Goal: Transaction & Acquisition: Purchase product/service

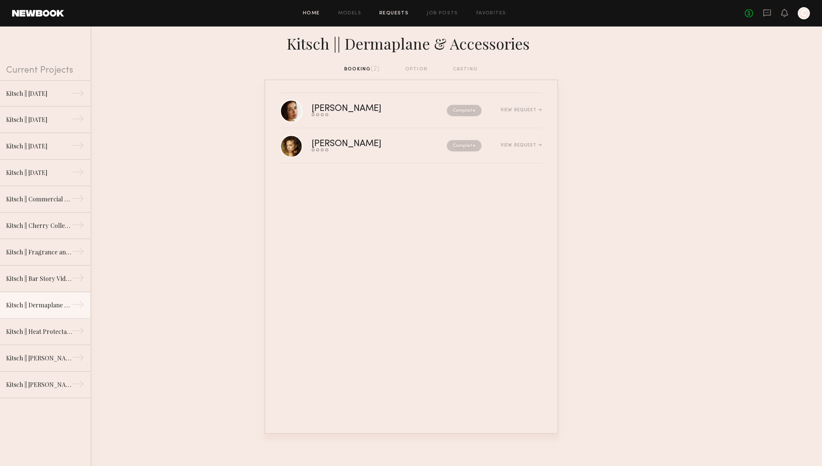
click at [310, 13] on link "Home" at bounding box center [311, 13] width 17 height 5
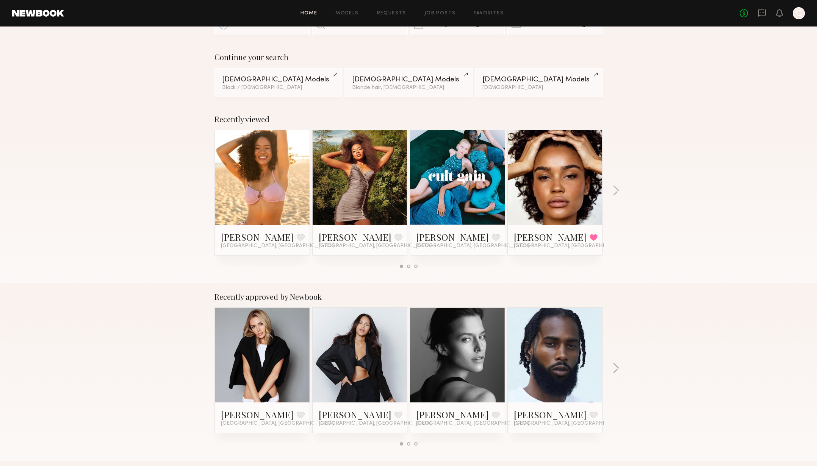
scroll to position [80, 0]
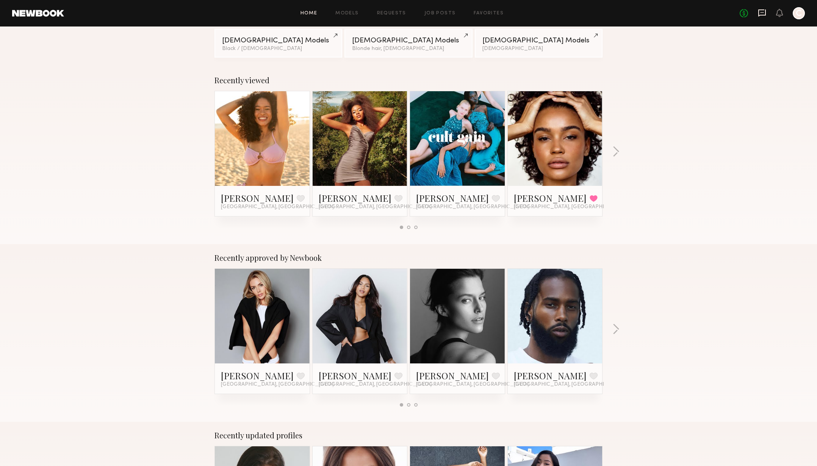
click at [758, 15] on icon at bounding box center [762, 12] width 8 height 7
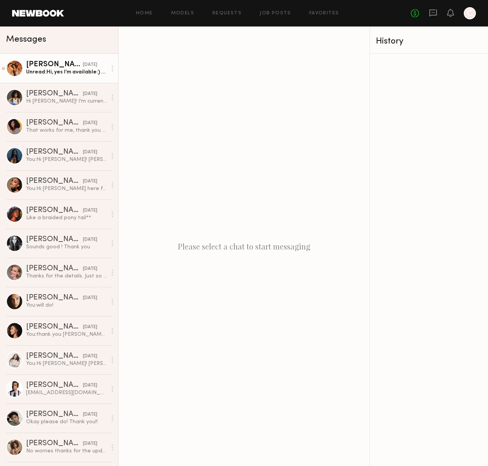
click at [46, 72] on div "Unread: Hi, yes I’m available:) my hair is currently curly!" at bounding box center [66, 72] width 81 height 7
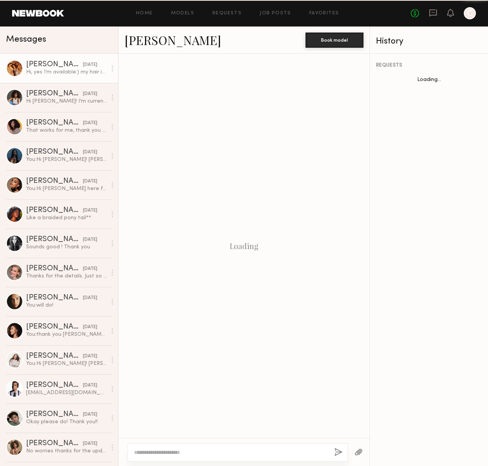
scroll to position [625, 0]
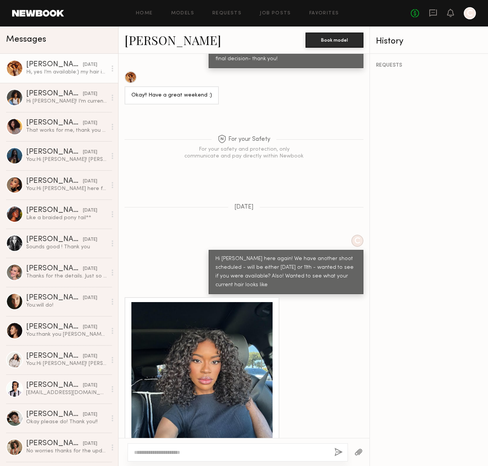
click at [179, 356] on div at bounding box center [201, 372] width 141 height 141
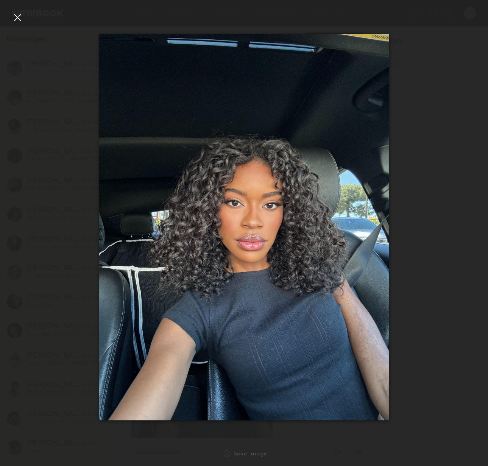
click at [432, 252] on div at bounding box center [244, 227] width 488 height 430
click at [17, 18] on div at bounding box center [17, 17] width 12 height 12
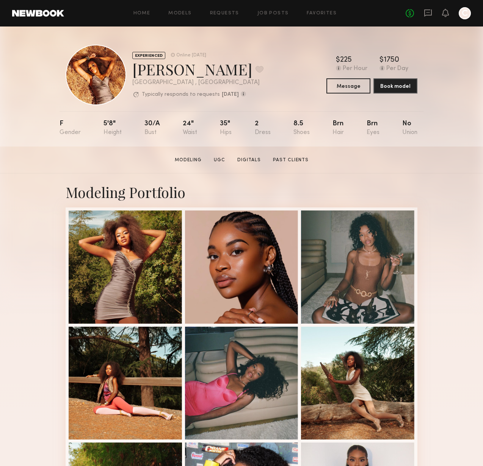
click at [463, 16] on div at bounding box center [464, 13] width 12 height 12
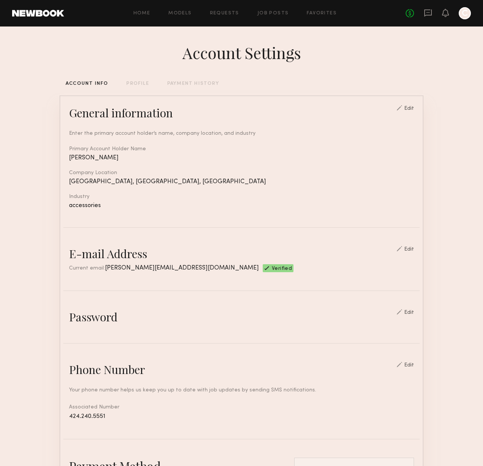
click at [414, 314] on div "Edit" at bounding box center [409, 312] width 10 height 5
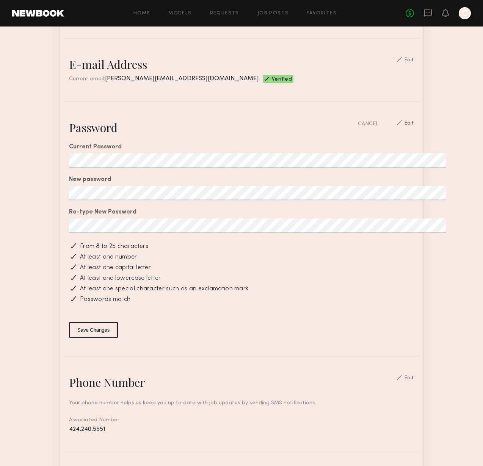
scroll to position [218, 0]
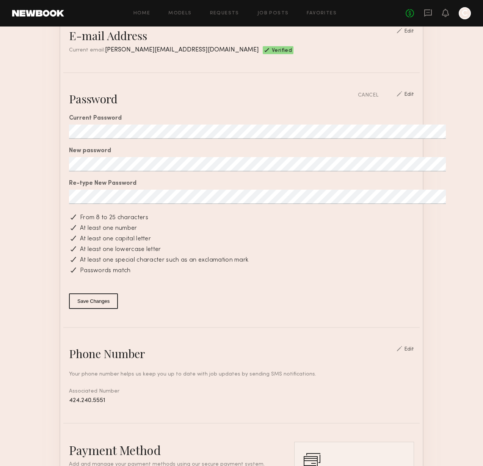
click at [89, 302] on button "Save Changes" at bounding box center [93, 302] width 49 height 16
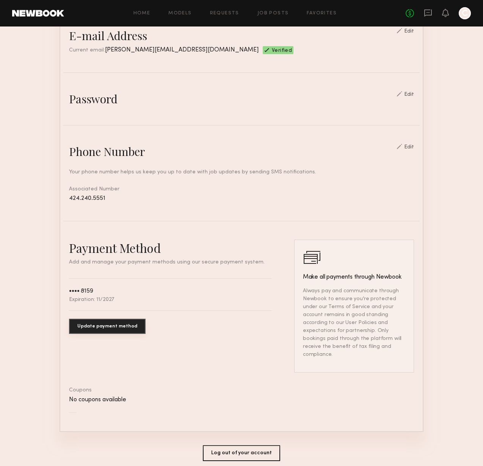
click at [42, 12] on link at bounding box center [38, 13] width 52 height 7
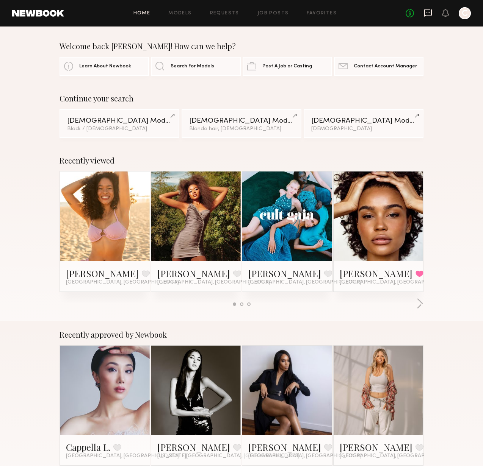
click at [426, 13] on icon at bounding box center [427, 13] width 8 height 8
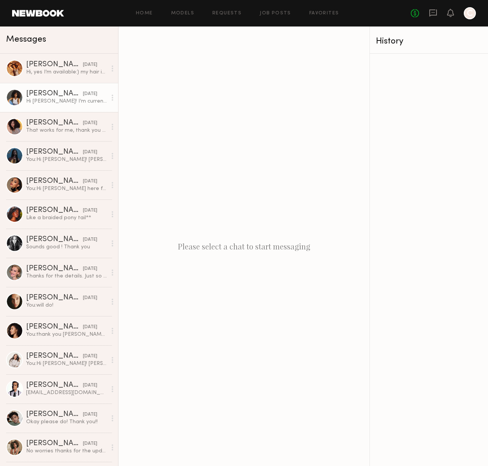
click at [60, 102] on div "Hi Katie! I’m currently available and would love to hear more :)" at bounding box center [66, 101] width 81 height 7
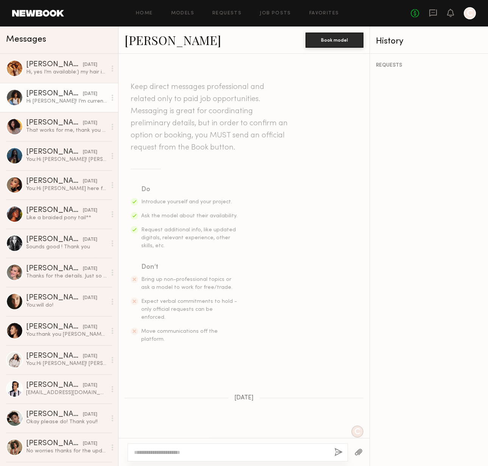
scroll to position [84, 0]
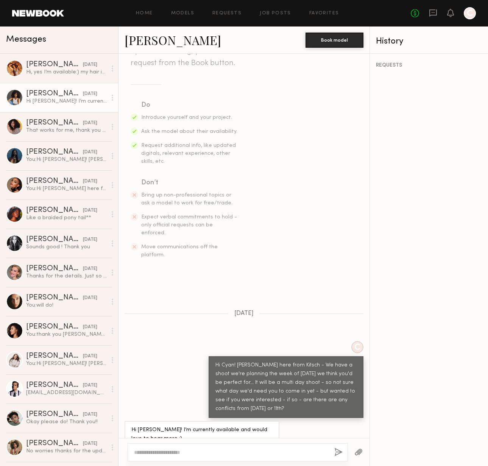
click at [136, 43] on link "Cyan C." at bounding box center [173, 40] width 97 height 16
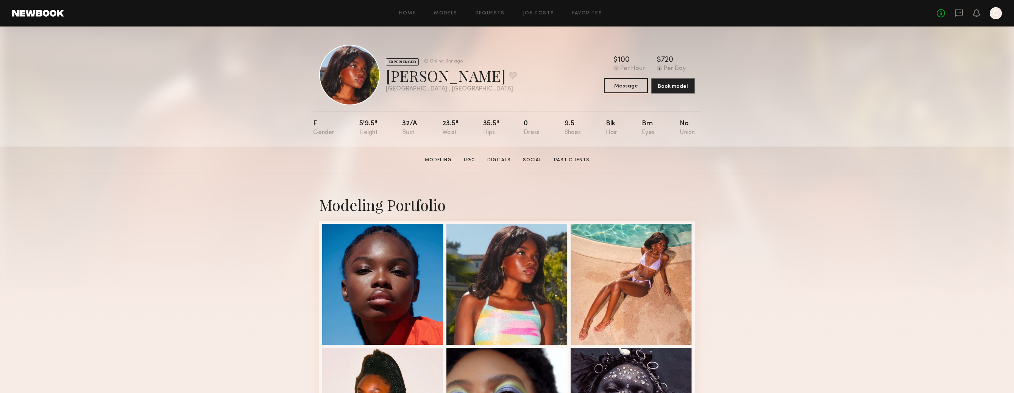
click at [626, 89] on button "Message" at bounding box center [626, 85] width 44 height 15
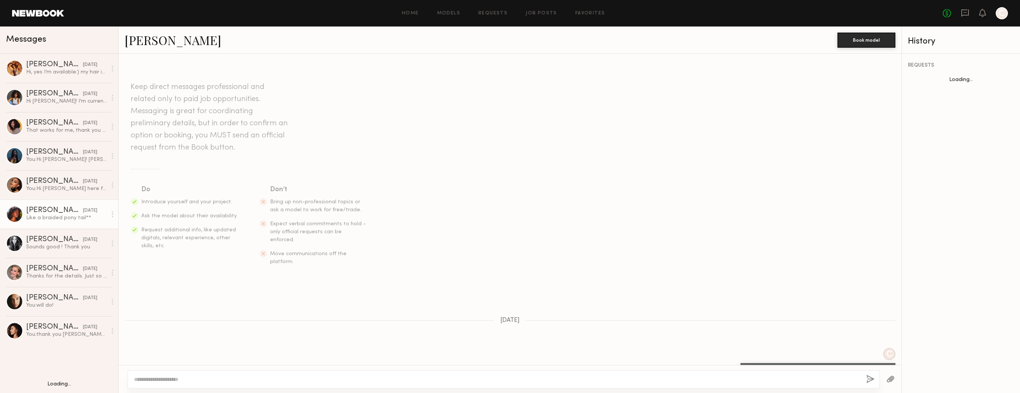
scroll to position [559, 0]
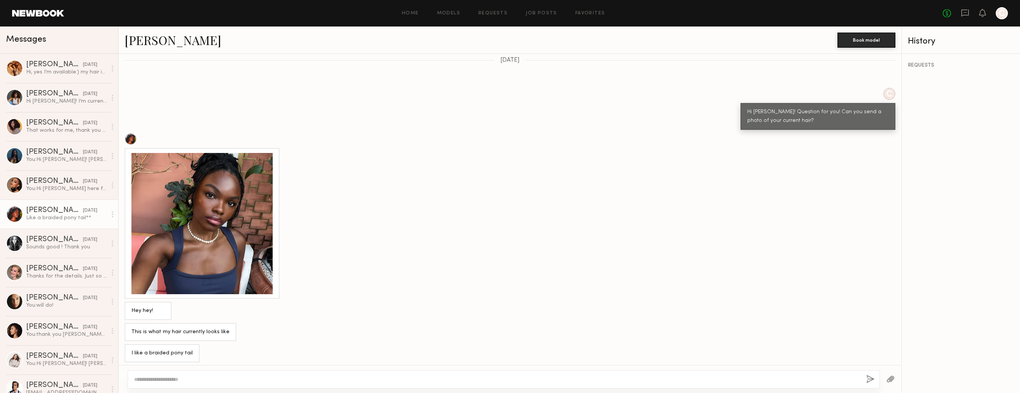
click at [236, 198] on div at bounding box center [201, 223] width 141 height 141
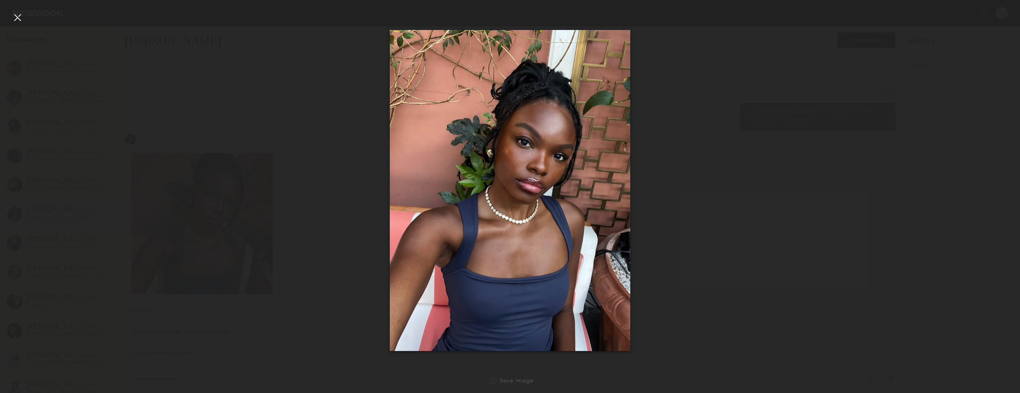
click at [15, 20] on div at bounding box center [17, 17] width 12 height 12
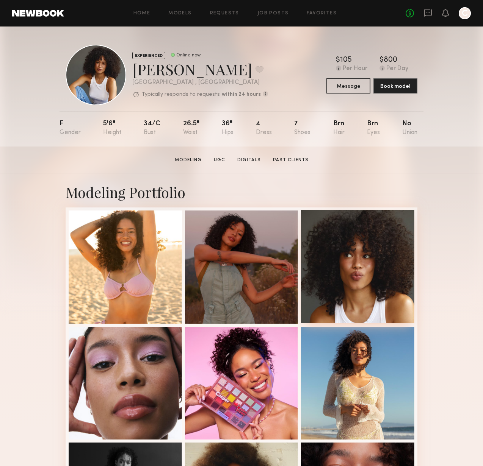
click at [368, 305] on div at bounding box center [357, 266] width 113 height 113
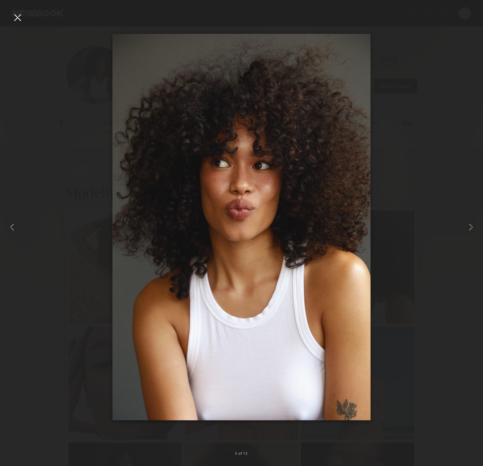
click at [23, 18] on div at bounding box center [17, 17] width 12 height 12
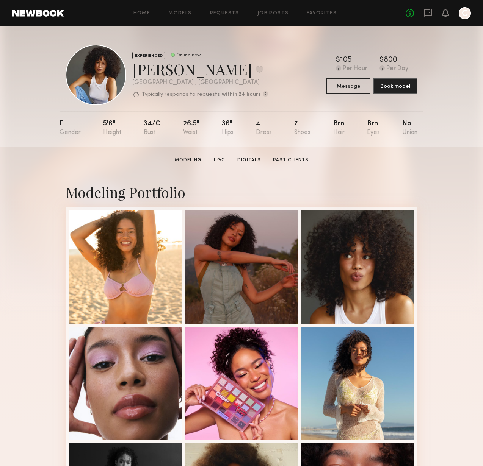
drag, startPoint x: 293, startPoint y: 156, endPoint x: 292, endPoint y: 152, distance: 4.0
click at [293, 155] on section "[PERSON_NAME] Modeling UGC Digitals Past Clients Message Book Model" at bounding box center [241, 160] width 483 height 27
click at [377, 193] on div "Modeling Portfolio View More" at bounding box center [242, 439] width 352 height 532
click at [180, 12] on link "Models" at bounding box center [179, 13] width 23 height 5
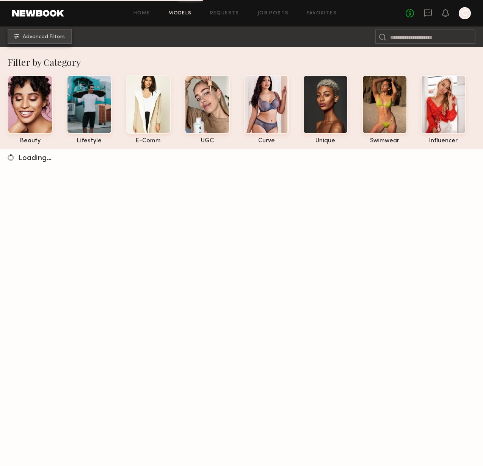
click at [36, 41] on button "Advanced Filters" at bounding box center [40, 36] width 64 height 15
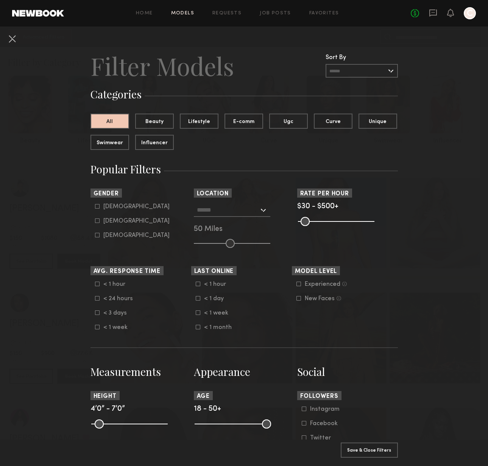
click at [111, 222] on div "Female" at bounding box center [136, 221] width 66 height 5
type input "**"
click at [262, 211] on div at bounding box center [232, 210] width 77 height 14
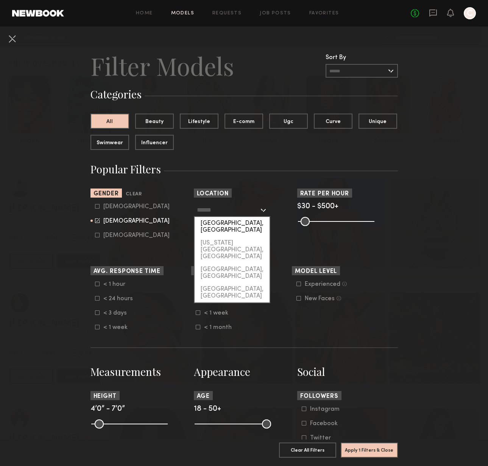
click at [241, 224] on div "[GEOGRAPHIC_DATA], [GEOGRAPHIC_DATA]" at bounding box center [232, 227] width 75 height 20
type input "**********"
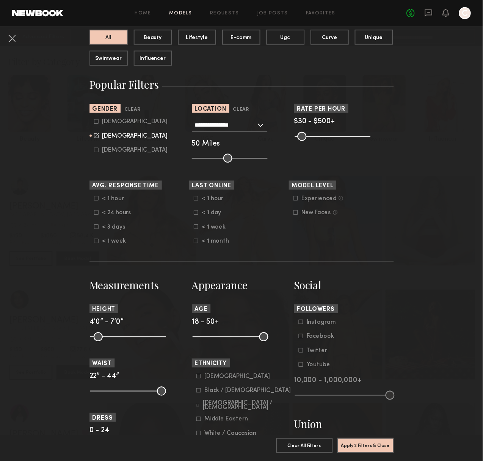
scroll to position [107, 0]
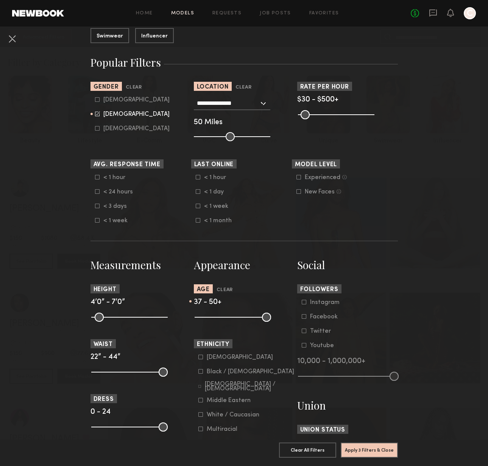
drag, startPoint x: 197, startPoint y: 317, endPoint x: 236, endPoint y: 318, distance: 38.6
type input "**"
click at [236, 318] on input "range" at bounding box center [233, 317] width 77 height 9
click at [378, 444] on button "Apply 3 Filters & Close" at bounding box center [369, 449] width 57 height 15
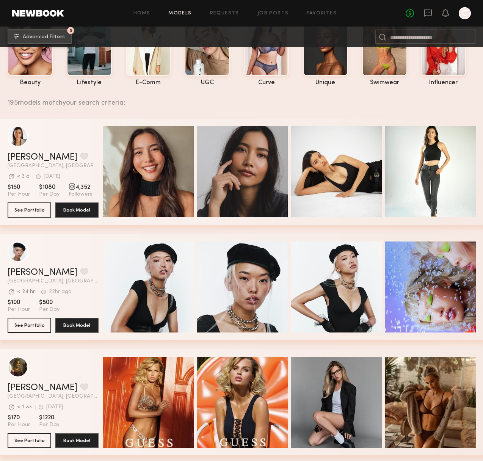
scroll to position [85, 0]
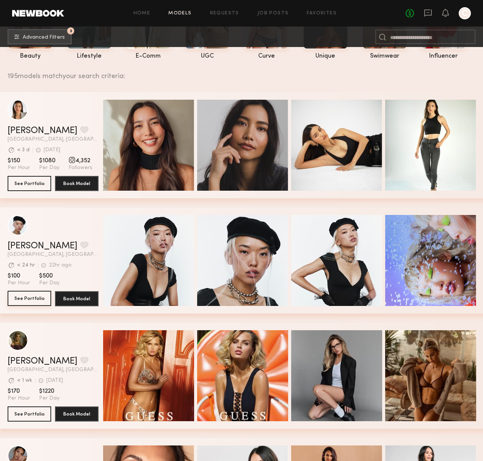
click at [37, 297] on button "See Portfolio" at bounding box center [30, 298] width 44 height 15
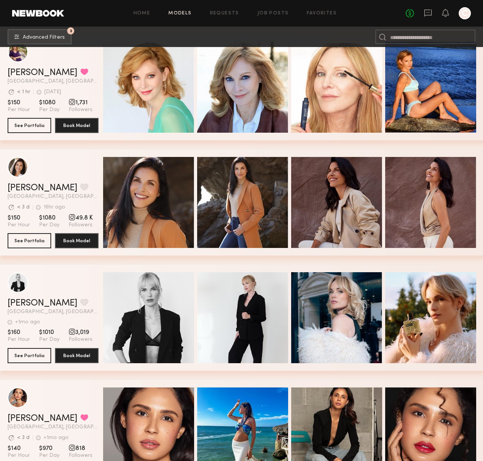
scroll to position [2125, 0]
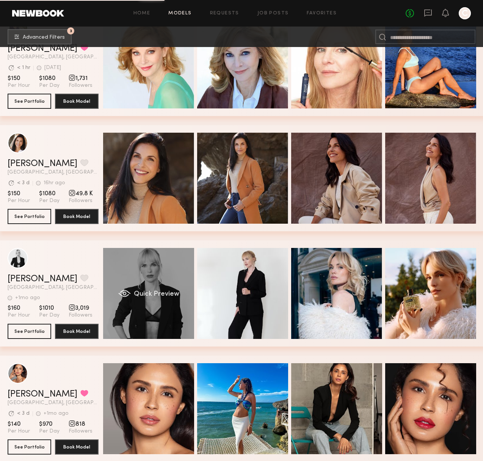
click at [163, 278] on div "Quick Preview" at bounding box center [148, 293] width 91 height 91
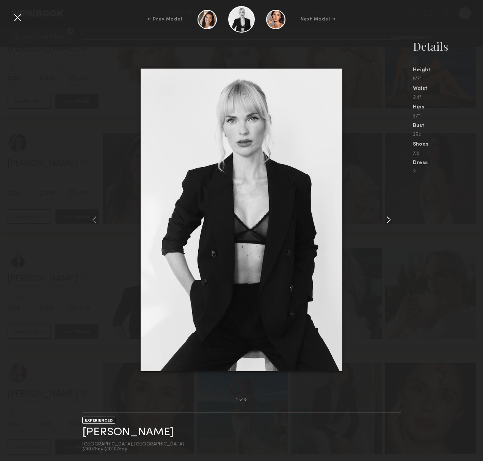
click at [392, 222] on common-icon at bounding box center [388, 220] width 12 height 12
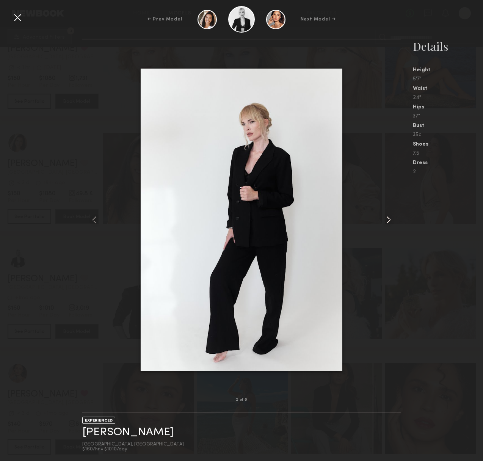
click at [391, 222] on common-icon at bounding box center [388, 220] width 12 height 12
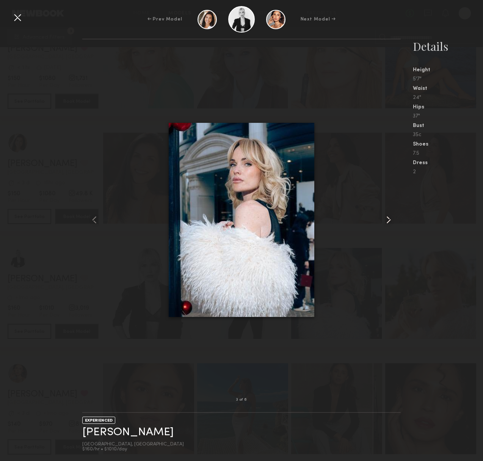
click at [391, 223] on common-icon at bounding box center [388, 220] width 12 height 12
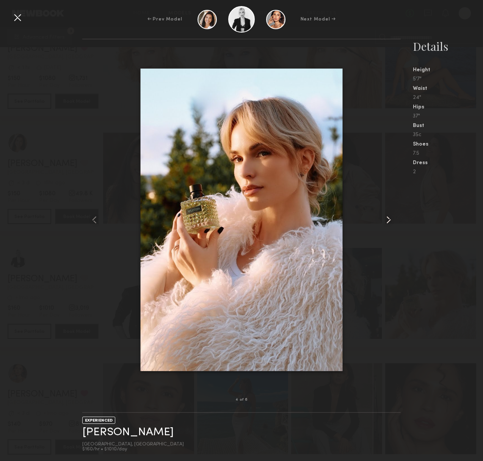
click at [391, 223] on common-icon at bounding box center [388, 220] width 12 height 12
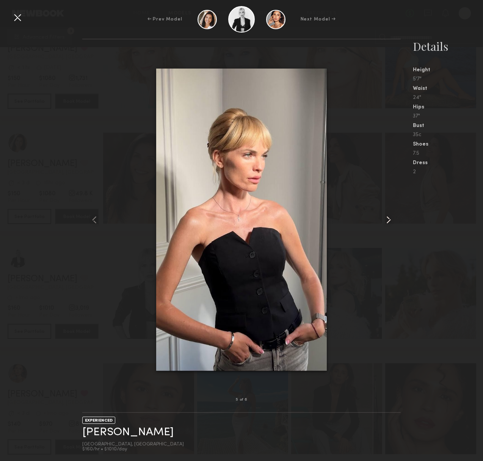
click at [391, 223] on common-icon at bounding box center [388, 220] width 12 height 12
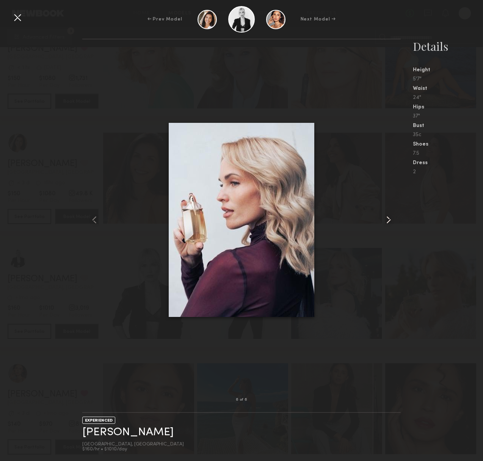
click at [391, 223] on common-icon at bounding box center [388, 220] width 12 height 12
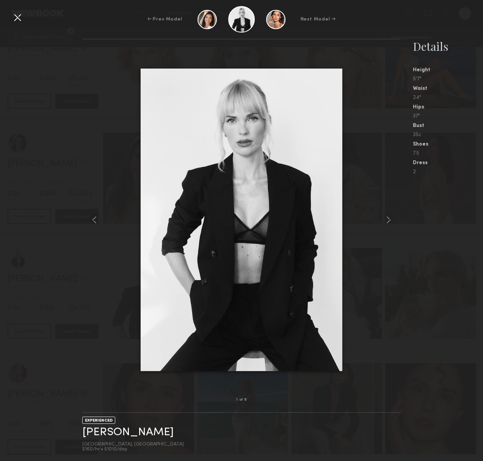
click at [115, 90] on div at bounding box center [241, 220] width 319 height 336
click at [17, 16] on div at bounding box center [17, 17] width 12 height 12
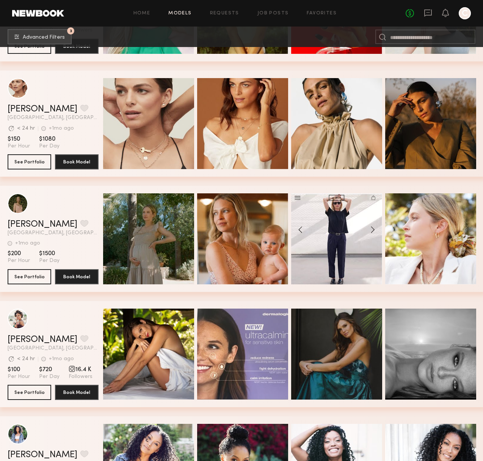
scroll to position [7594, 0]
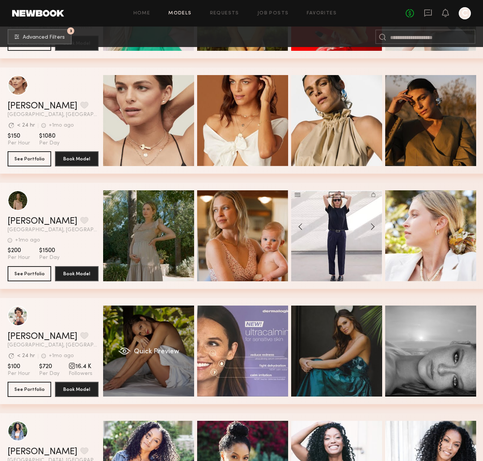
click at [164, 327] on div "Quick Preview" at bounding box center [148, 350] width 91 height 91
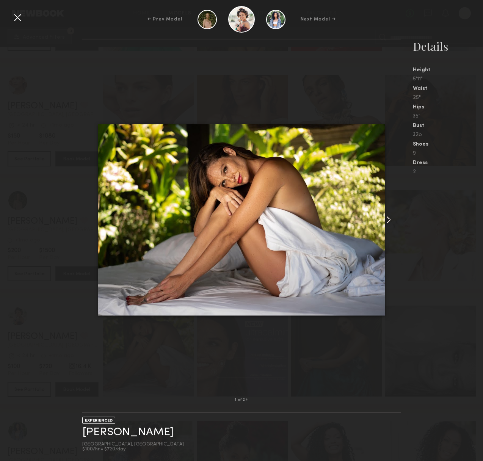
click at [389, 218] on common-icon at bounding box center [388, 220] width 12 height 12
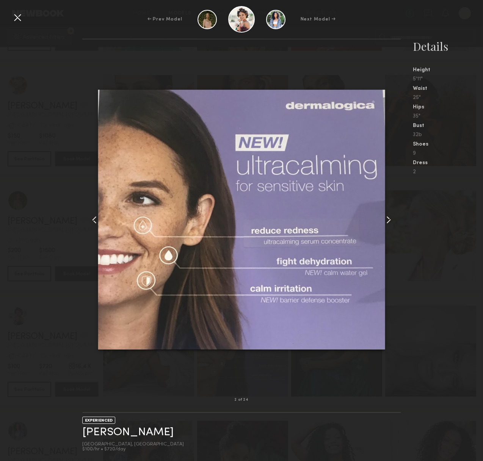
click at [388, 219] on common-icon at bounding box center [388, 220] width 12 height 12
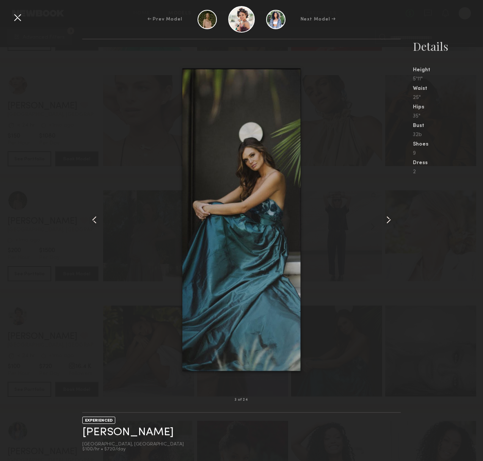
click at [388, 219] on common-icon at bounding box center [388, 220] width 12 height 12
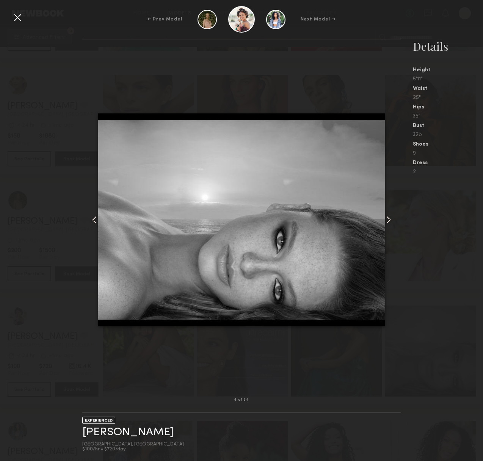
click at [388, 219] on common-icon at bounding box center [388, 220] width 12 height 12
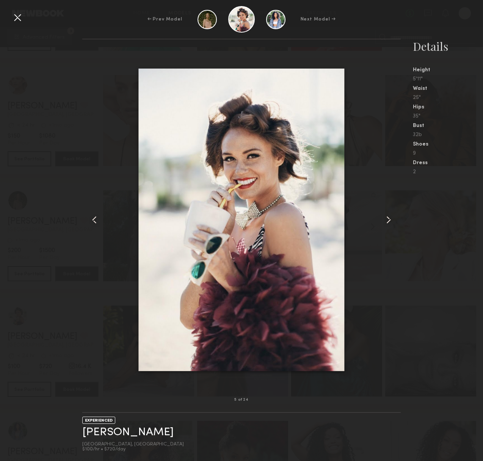
click at [388, 219] on common-icon at bounding box center [388, 220] width 12 height 12
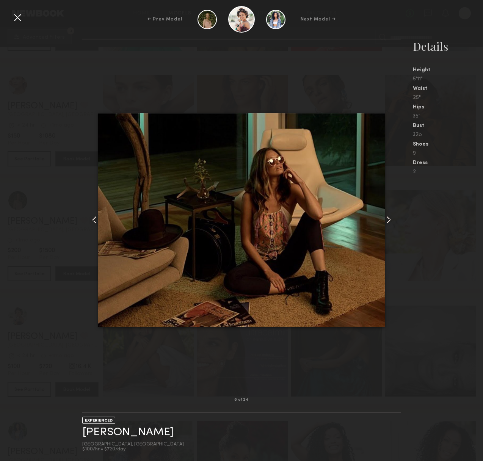
click at [388, 219] on common-icon at bounding box center [388, 220] width 12 height 12
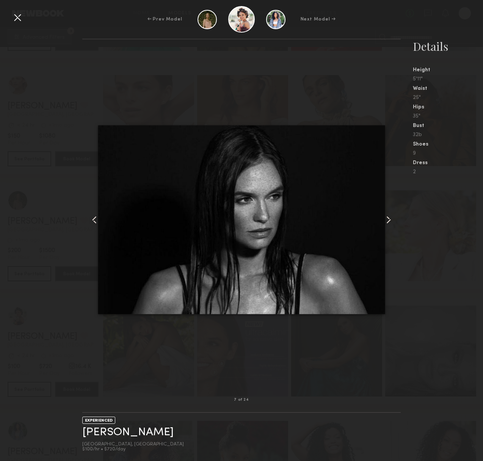
click at [388, 219] on common-icon at bounding box center [388, 220] width 12 height 12
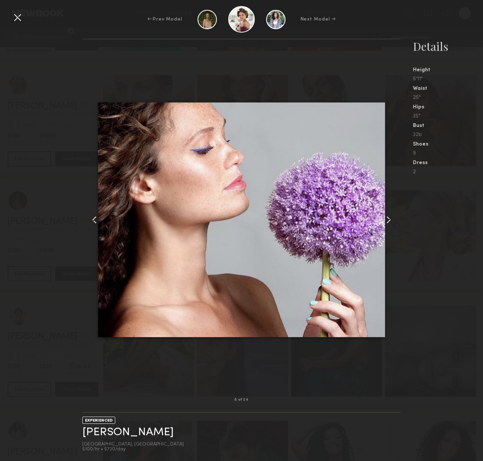
click at [388, 219] on common-icon at bounding box center [388, 220] width 12 height 12
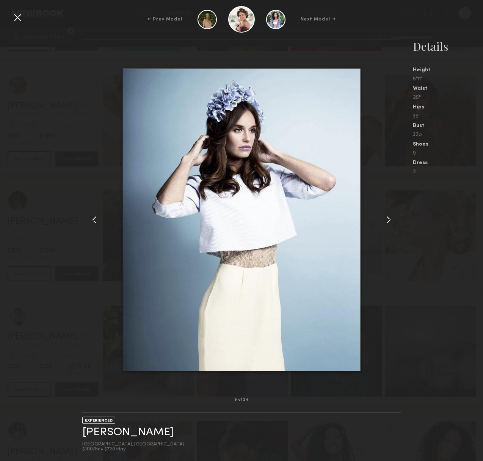
click at [388, 219] on common-icon at bounding box center [388, 220] width 12 height 12
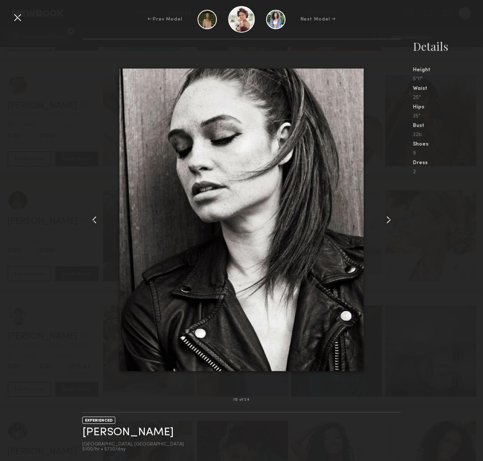
click at [388, 219] on common-icon at bounding box center [388, 220] width 12 height 12
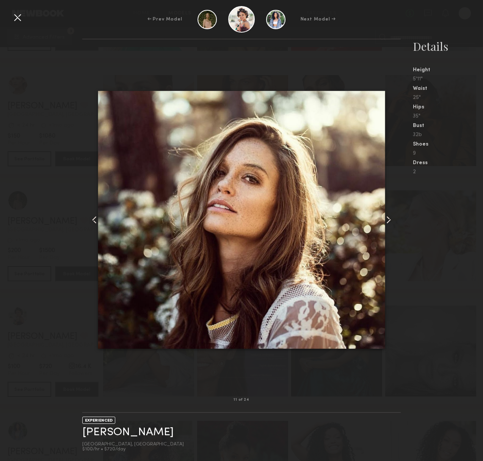
click at [388, 219] on common-icon at bounding box center [388, 220] width 12 height 12
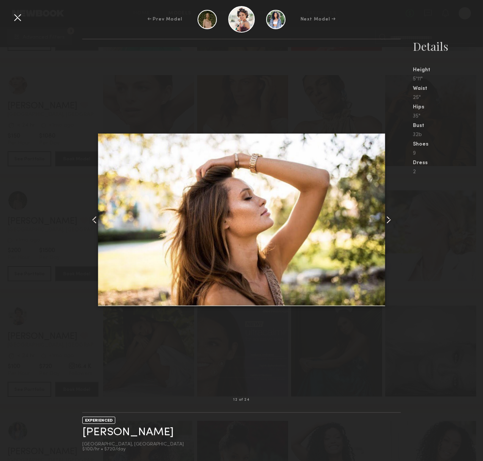
click at [16, 21] on div at bounding box center [17, 17] width 12 height 12
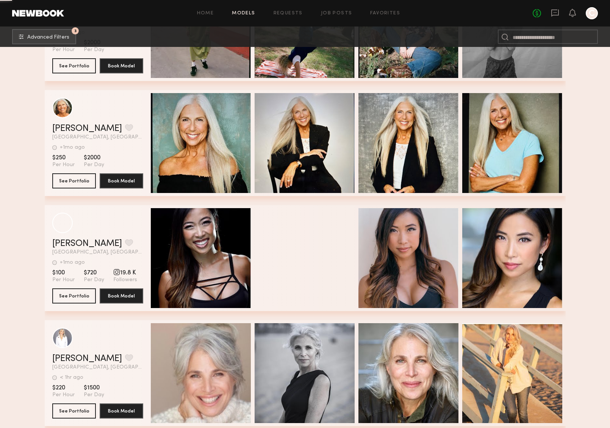
scroll to position [20263, 0]
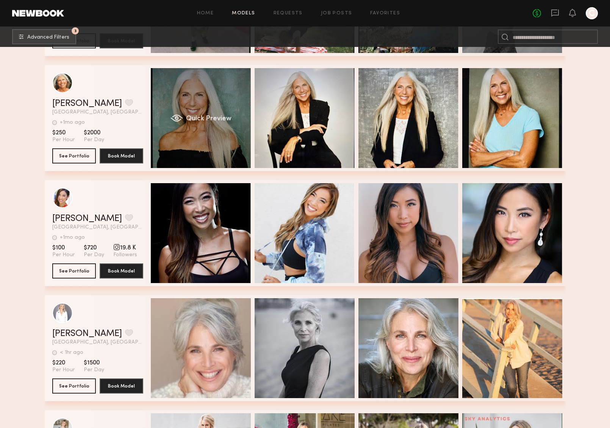
click at [203, 138] on div "Quick Preview" at bounding box center [201, 118] width 100 height 100
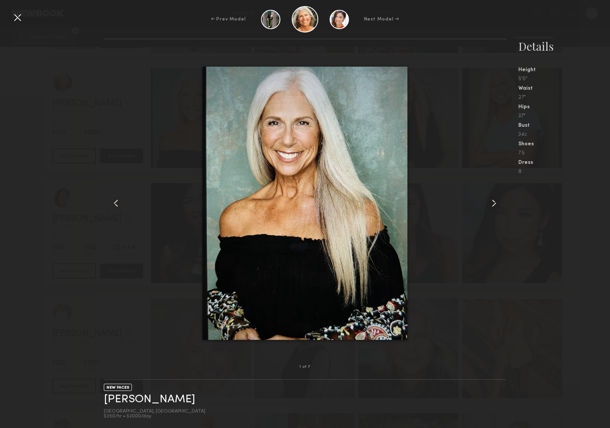
click at [488, 203] on common-icon at bounding box center [494, 203] width 12 height 12
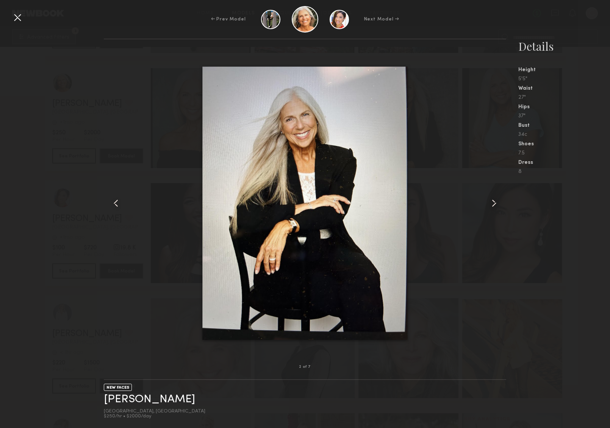
click at [488, 203] on common-icon at bounding box center [494, 203] width 12 height 12
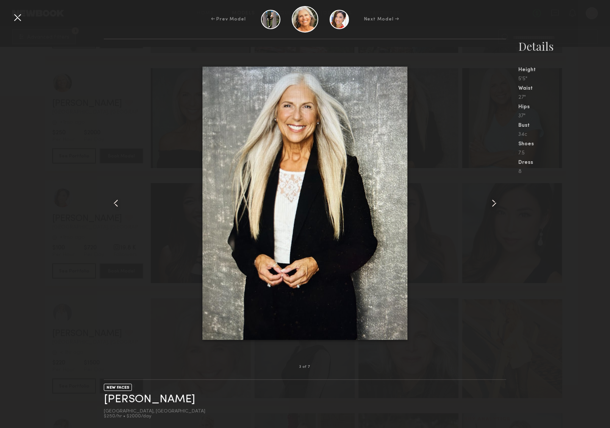
click at [488, 203] on common-icon at bounding box center [494, 203] width 12 height 12
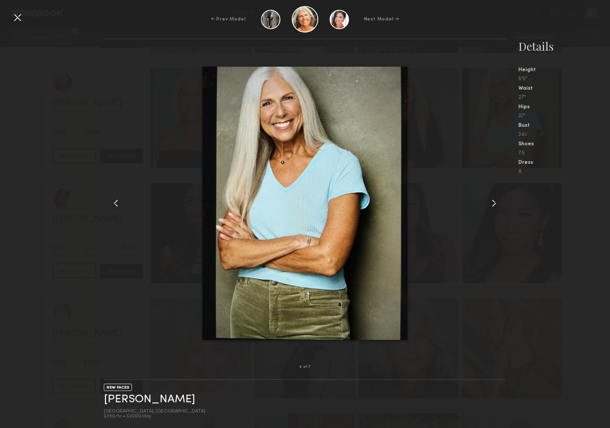
click at [488, 203] on common-icon at bounding box center [494, 203] width 12 height 12
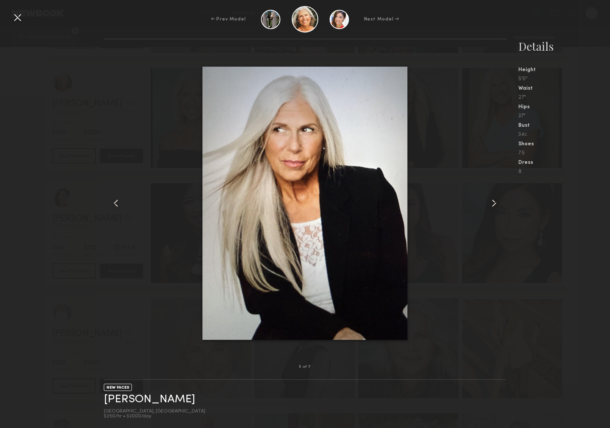
click at [488, 203] on common-icon at bounding box center [494, 203] width 12 height 12
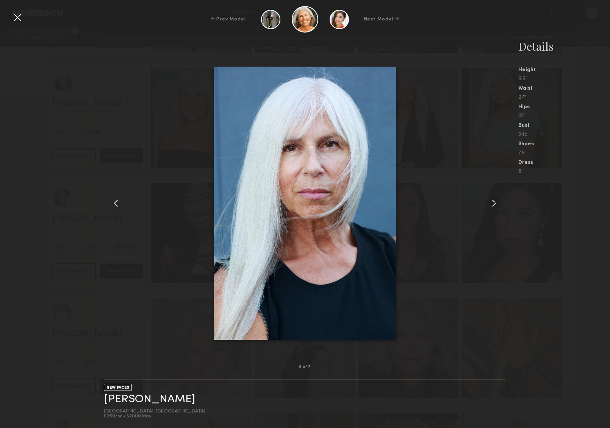
click at [488, 203] on common-icon at bounding box center [494, 203] width 12 height 12
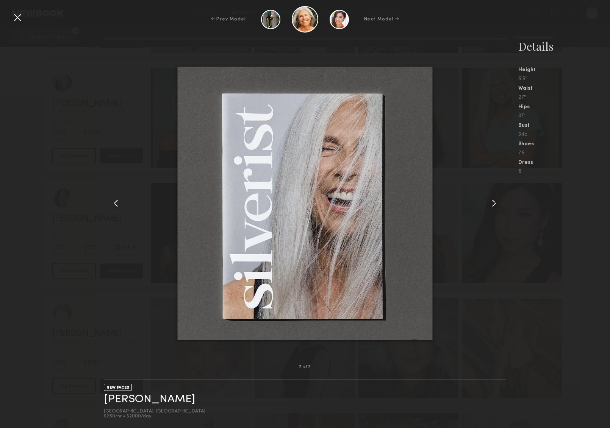
click at [488, 203] on common-icon at bounding box center [494, 203] width 12 height 12
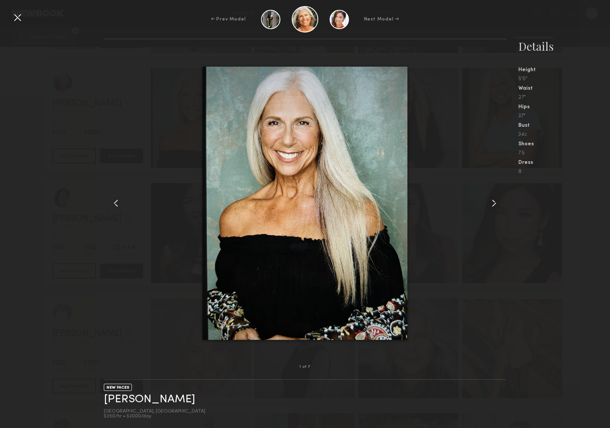
click at [488, 203] on common-icon at bounding box center [494, 203] width 12 height 12
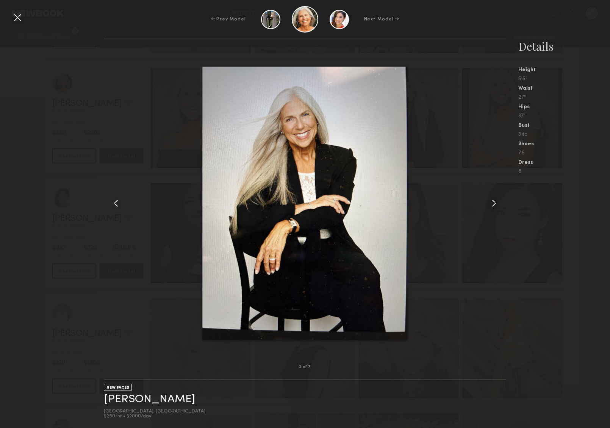
click at [488, 203] on common-icon at bounding box center [494, 203] width 12 height 12
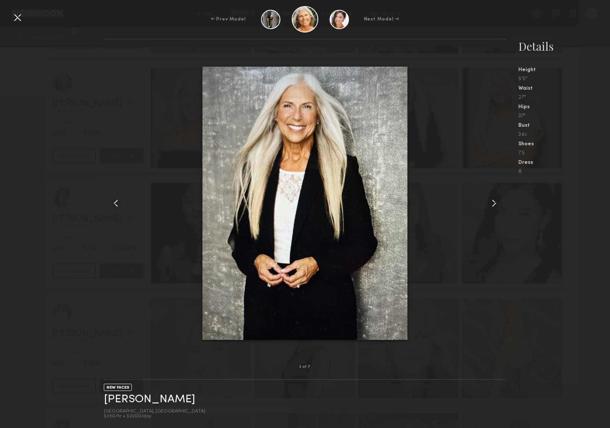
click at [488, 206] on nb-gallery-model-stats "Details Height 5'5" Waist 27" Hips 37" Bust 34c Shoes 7.5 Dress 8" at bounding box center [558, 234] width 104 height 390
click at [19, 19] on div at bounding box center [17, 17] width 12 height 12
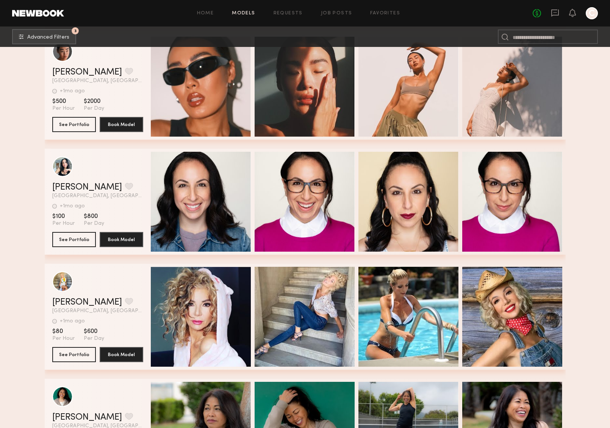
scroll to position [21132, 0]
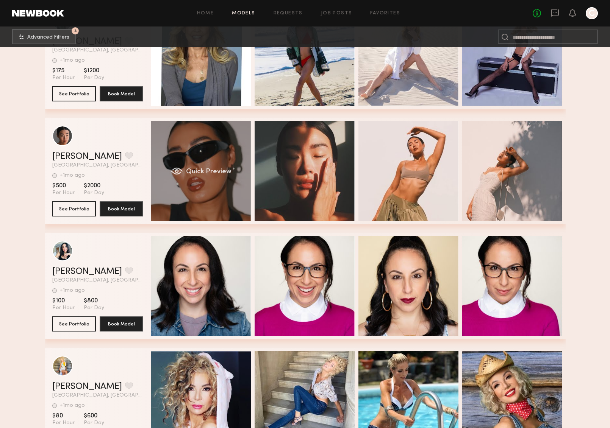
click at [216, 144] on div "Quick Preview" at bounding box center [201, 171] width 100 height 100
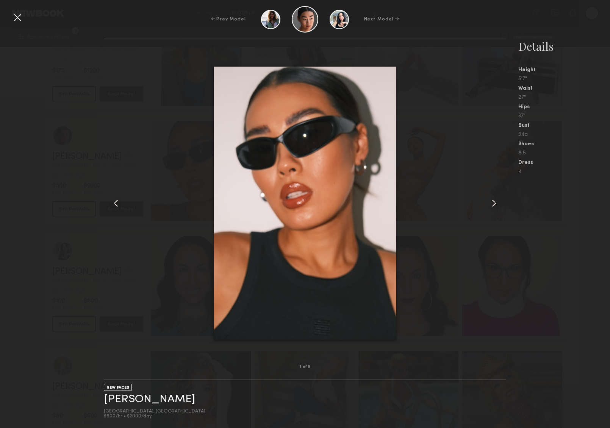
click at [488, 200] on common-icon at bounding box center [494, 203] width 12 height 12
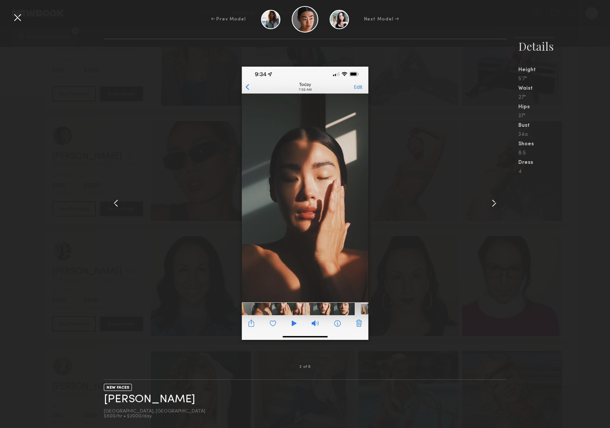
click at [488, 204] on common-icon at bounding box center [494, 203] width 12 height 12
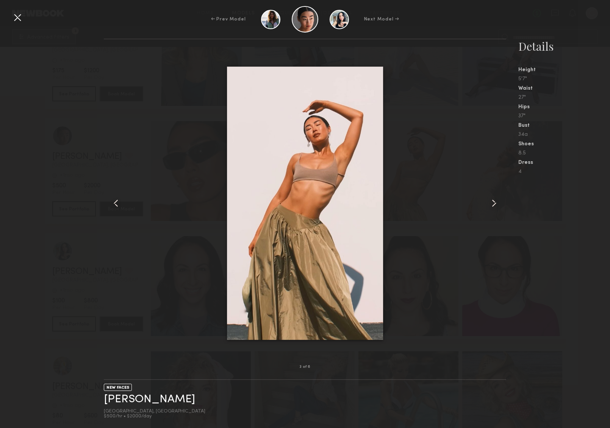
click at [488, 204] on common-icon at bounding box center [494, 203] width 12 height 12
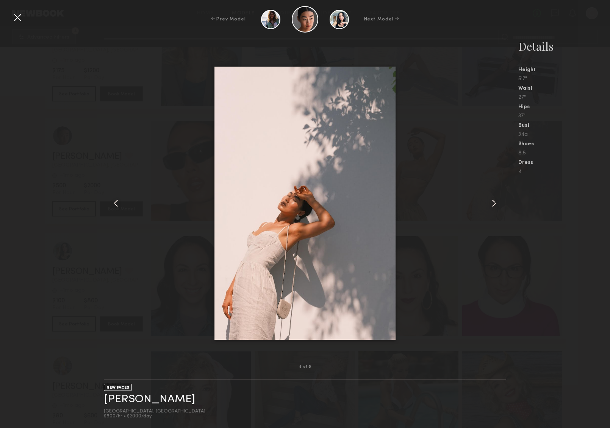
click at [488, 204] on common-icon at bounding box center [494, 203] width 12 height 12
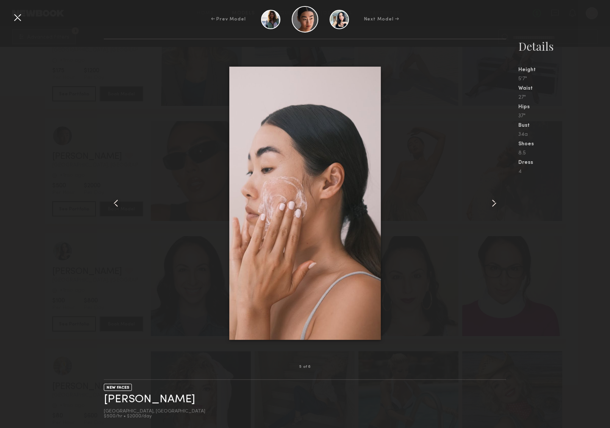
click at [488, 204] on common-icon at bounding box center [494, 203] width 12 height 12
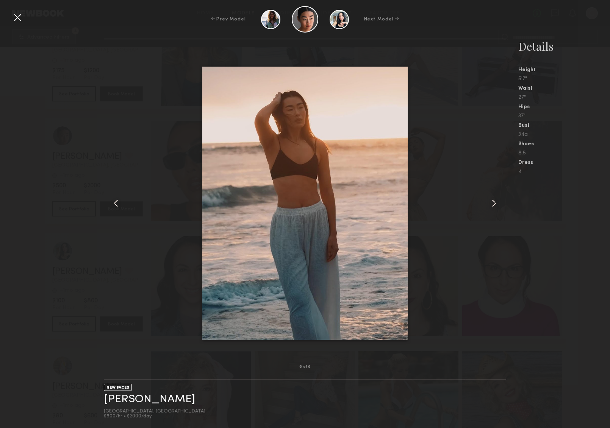
click at [488, 205] on common-icon at bounding box center [494, 203] width 12 height 12
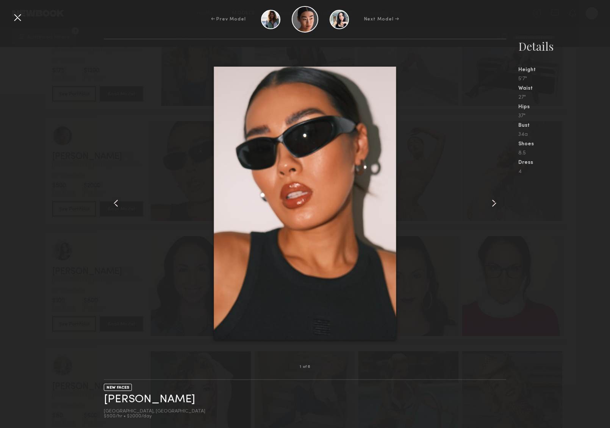
click at [488, 205] on common-icon at bounding box center [494, 203] width 12 height 12
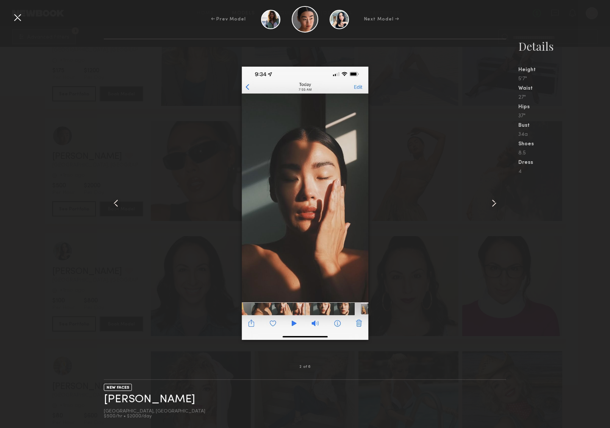
click at [488, 205] on common-icon at bounding box center [494, 203] width 12 height 12
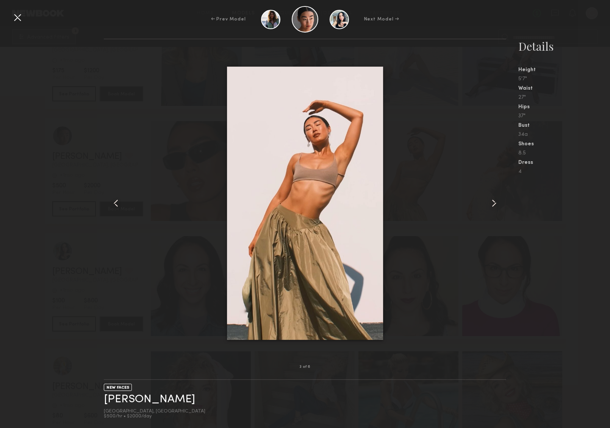
click at [481, 149] on div at bounding box center [305, 204] width 403 height 304
click at [22, 12] on div at bounding box center [17, 17] width 12 height 12
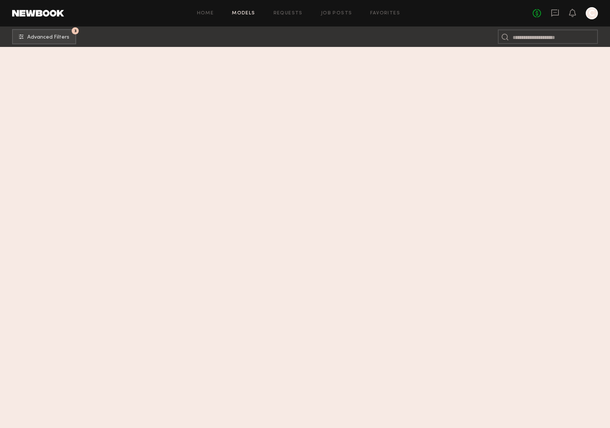
scroll to position [20441, 0]
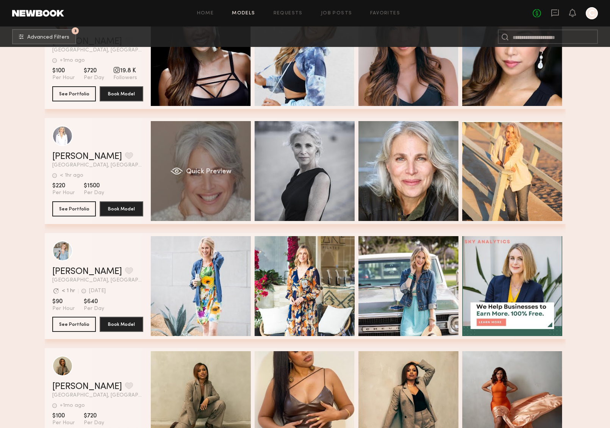
click at [210, 150] on div "Quick Preview" at bounding box center [201, 171] width 100 height 100
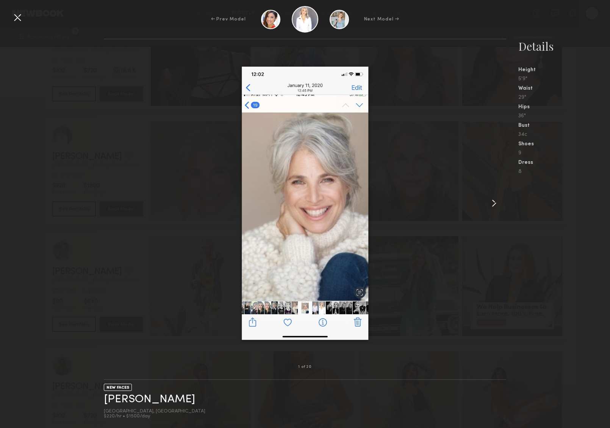
click at [488, 204] on common-icon at bounding box center [494, 203] width 12 height 12
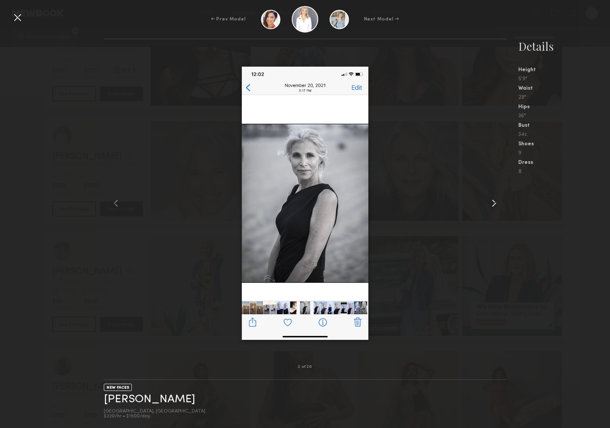
click at [488, 204] on common-icon at bounding box center [494, 203] width 12 height 12
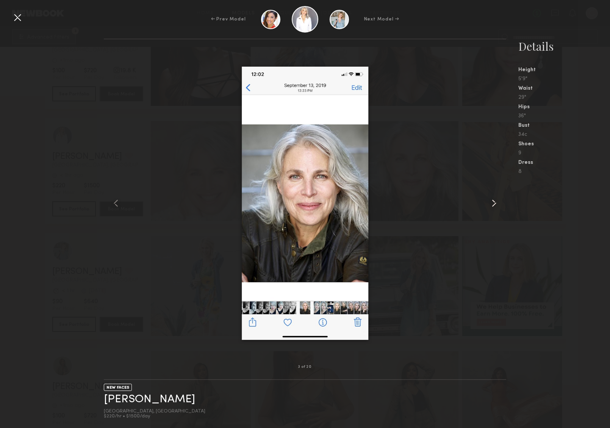
click at [488, 204] on common-icon at bounding box center [494, 203] width 12 height 12
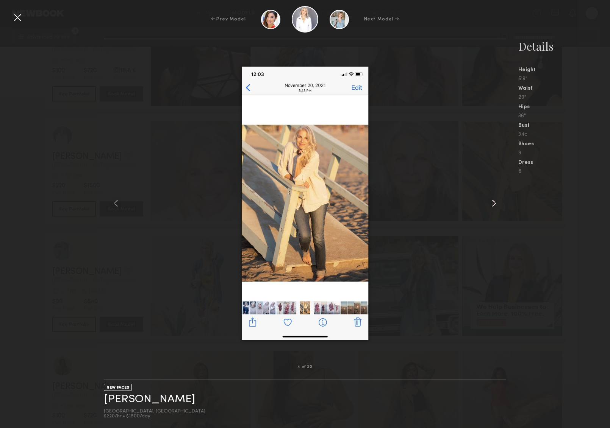
click at [488, 204] on common-icon at bounding box center [494, 203] width 12 height 12
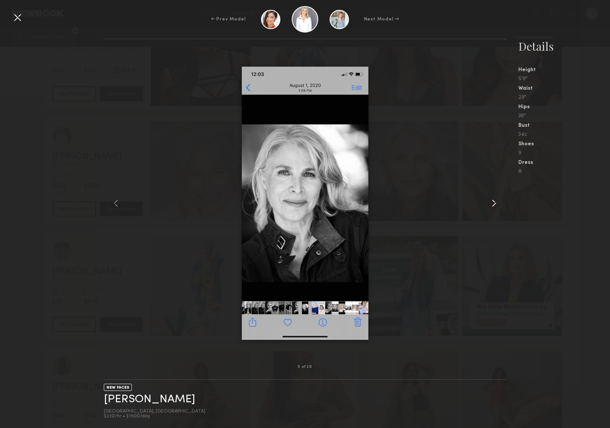
click at [488, 204] on common-icon at bounding box center [494, 203] width 12 height 12
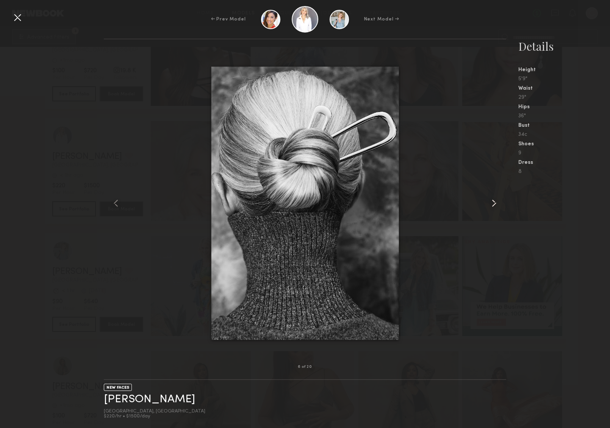
click at [488, 205] on common-icon at bounding box center [494, 203] width 12 height 12
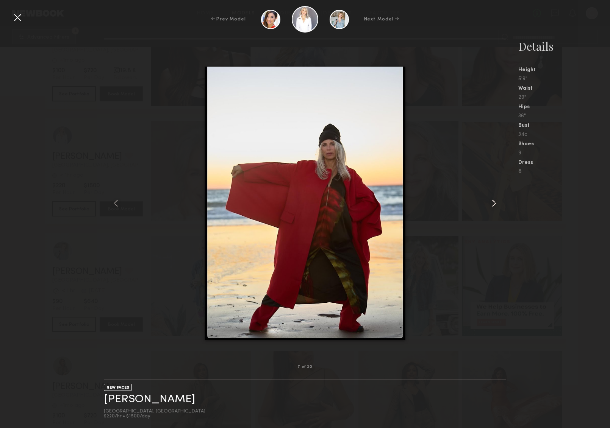
click at [488, 205] on common-icon at bounding box center [494, 203] width 12 height 12
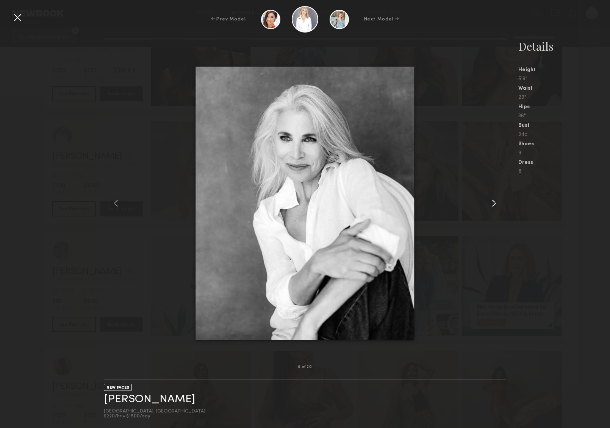
click at [488, 205] on common-icon at bounding box center [494, 203] width 12 height 12
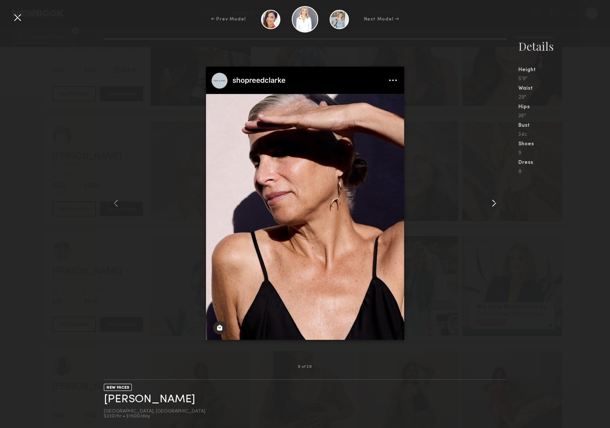
click at [488, 205] on common-icon at bounding box center [494, 203] width 12 height 12
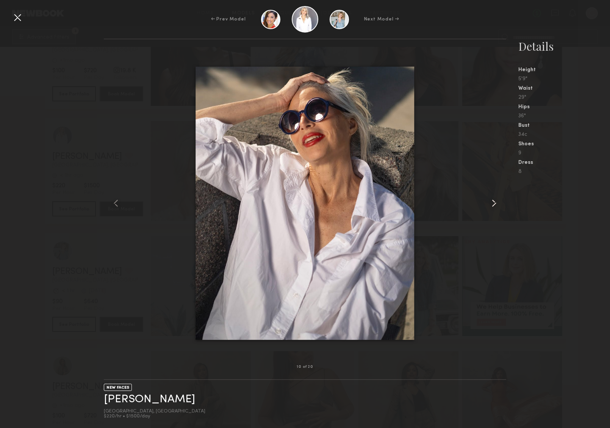
click at [488, 205] on common-icon at bounding box center [494, 203] width 12 height 12
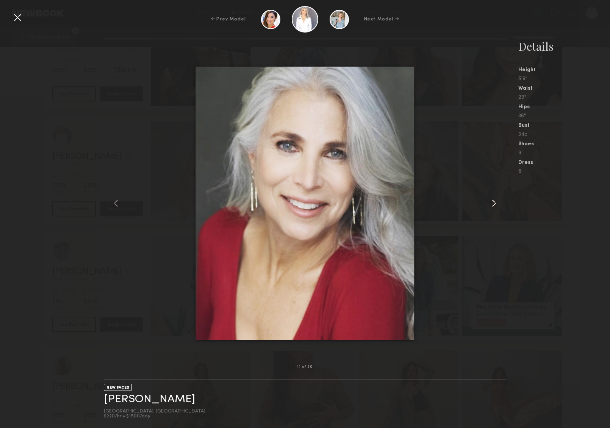
click at [488, 161] on div at bounding box center [498, 204] width 16 height 304
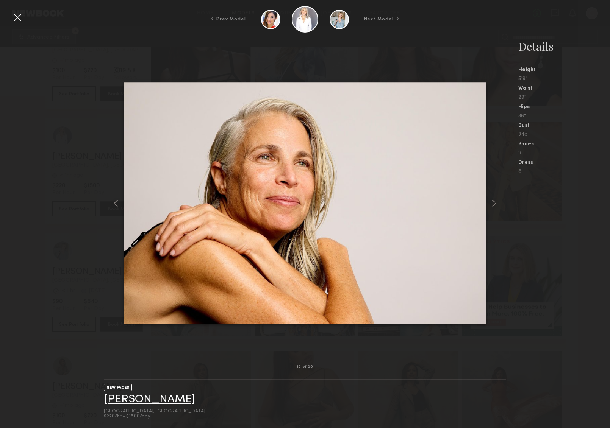
click at [145, 400] on link "Stephanie B." at bounding box center [149, 400] width 91 height 12
click at [17, 18] on div at bounding box center [17, 17] width 12 height 12
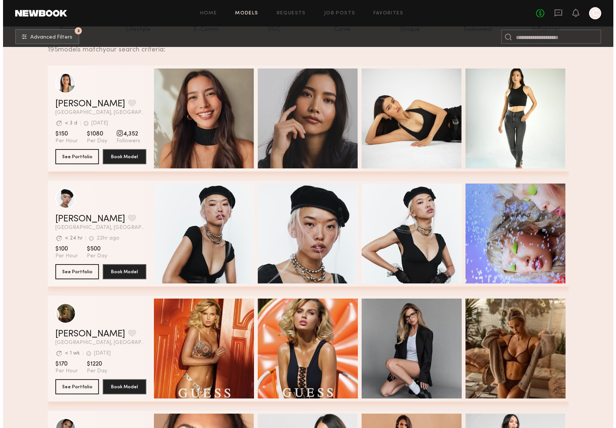
scroll to position [0, 0]
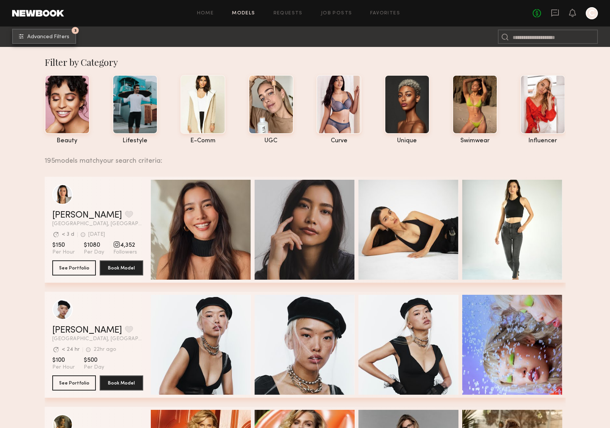
click at [53, 36] on span "Advanced Filters" at bounding box center [48, 36] width 42 height 5
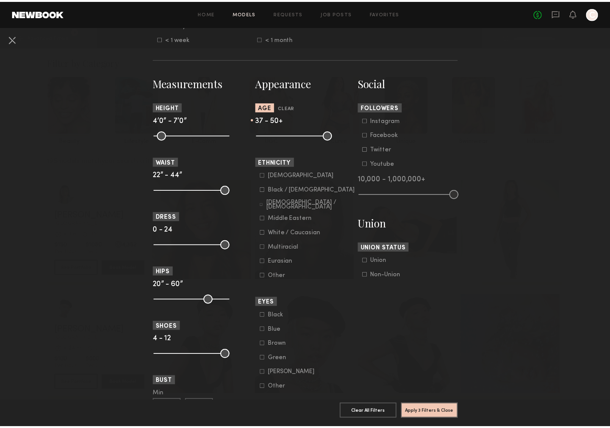
scroll to position [307, 0]
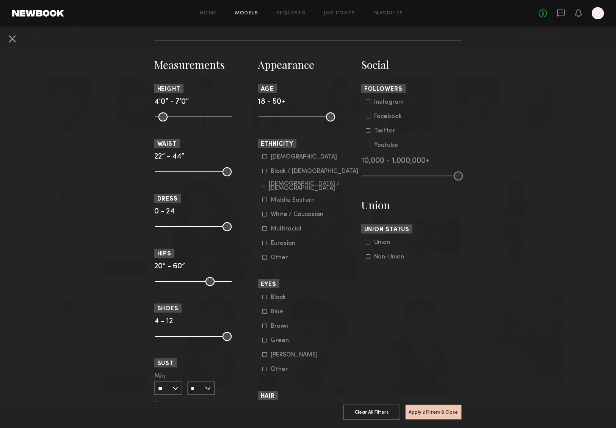
drag, startPoint x: 301, startPoint y: 118, endPoint x: 241, endPoint y: 117, distance: 60.6
type input "**"
click at [258, 113] on input "range" at bounding box center [296, 117] width 77 height 9
click at [278, 161] on form "Asian Black / African American Hispanic / Latino Middle Eastern White / Caucasi…" at bounding box center [310, 208] width 96 height 108
click at [278, 159] on div "Asian" at bounding box center [303, 157] width 66 height 5
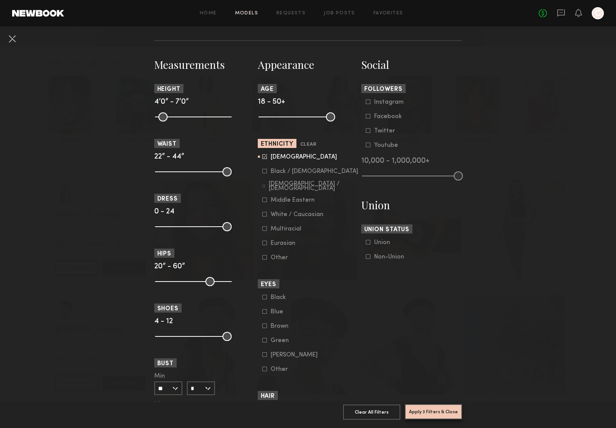
click at [428, 409] on button "Apply 3 Filters & Close" at bounding box center [433, 412] width 57 height 15
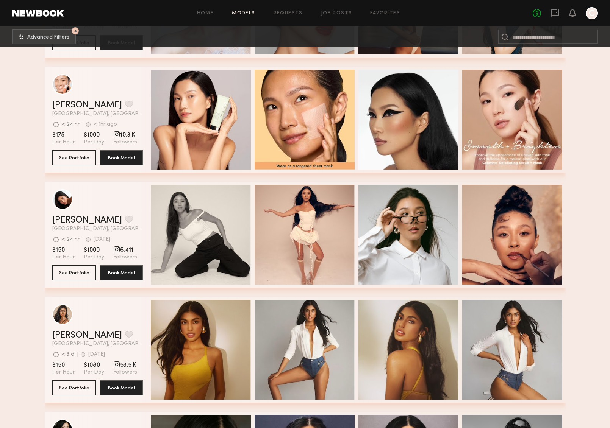
scroll to position [3049, 0]
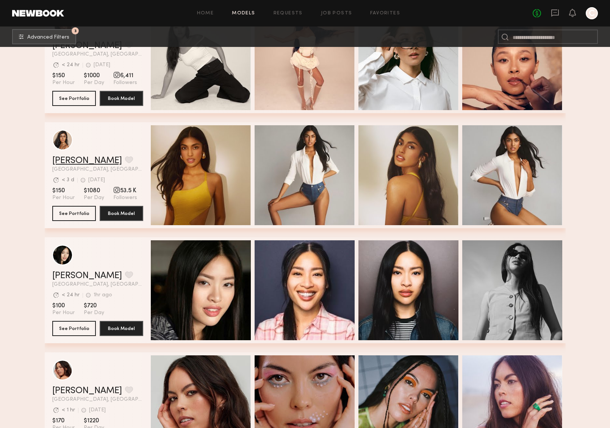
click at [85, 161] on link "[PERSON_NAME]" at bounding box center [87, 160] width 70 height 9
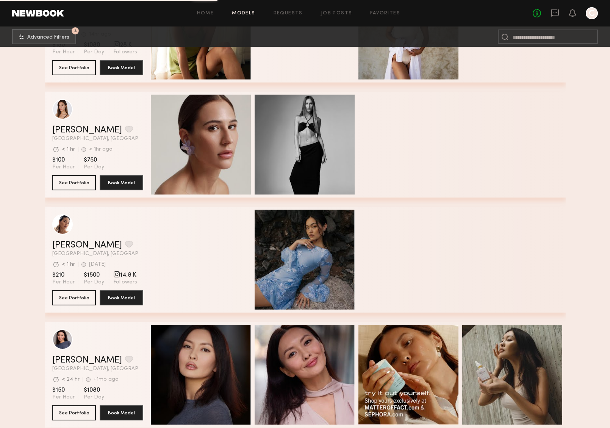
scroll to position [5295, 0]
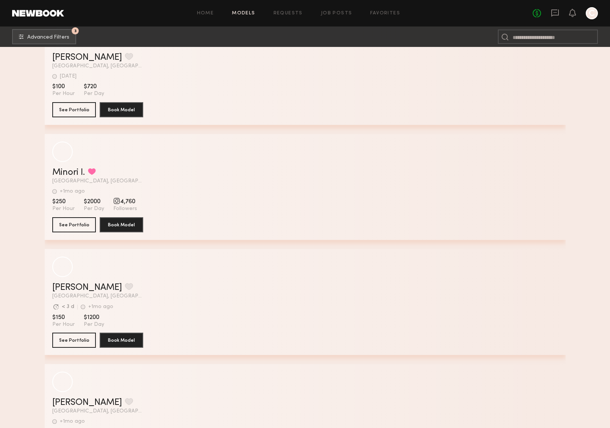
scroll to position [9959, 0]
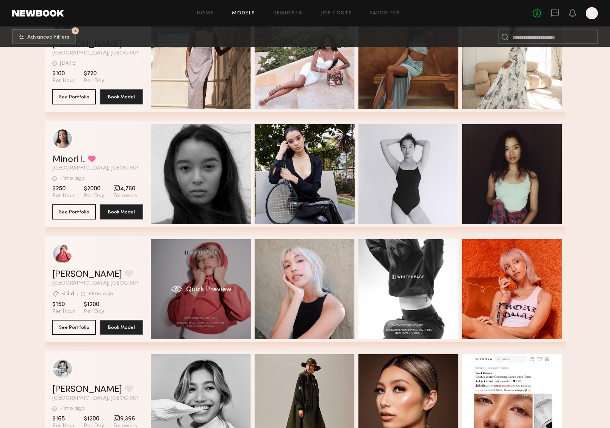
click at [200, 314] on div "Quick Preview" at bounding box center [201, 289] width 100 height 100
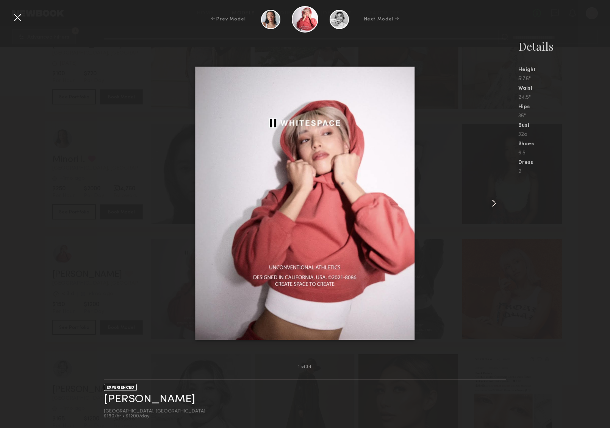
click at [488, 202] on common-icon at bounding box center [494, 203] width 12 height 12
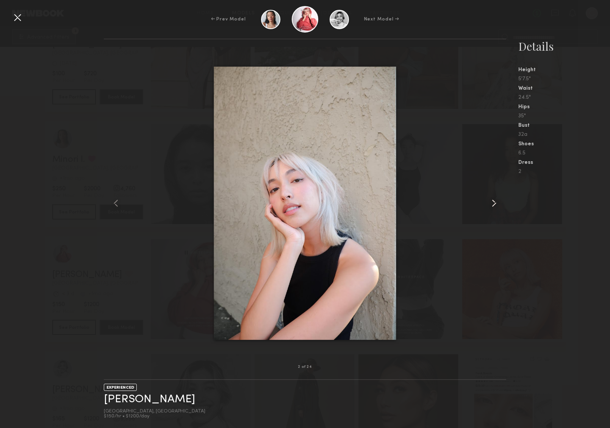
click at [488, 203] on common-icon at bounding box center [494, 203] width 12 height 12
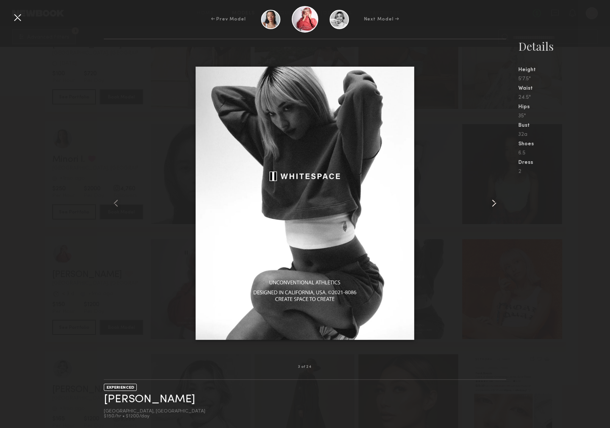
click at [488, 203] on common-icon at bounding box center [494, 203] width 12 height 12
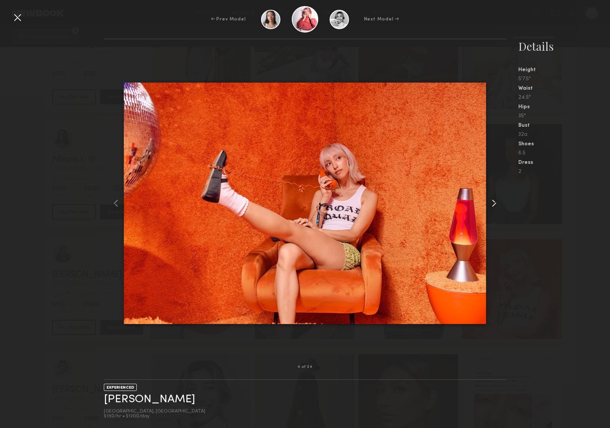
click at [488, 203] on common-icon at bounding box center [494, 203] width 12 height 12
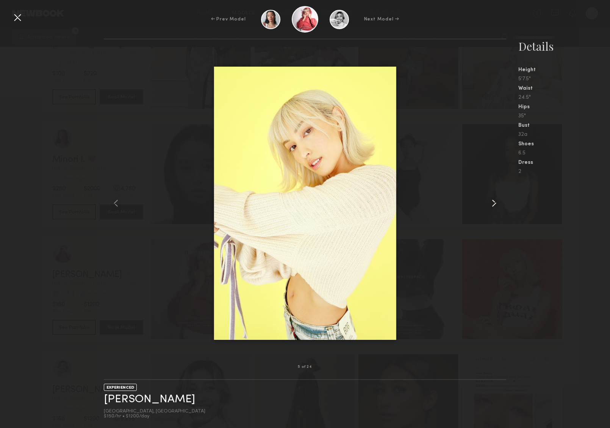
click at [488, 203] on common-icon at bounding box center [494, 203] width 12 height 12
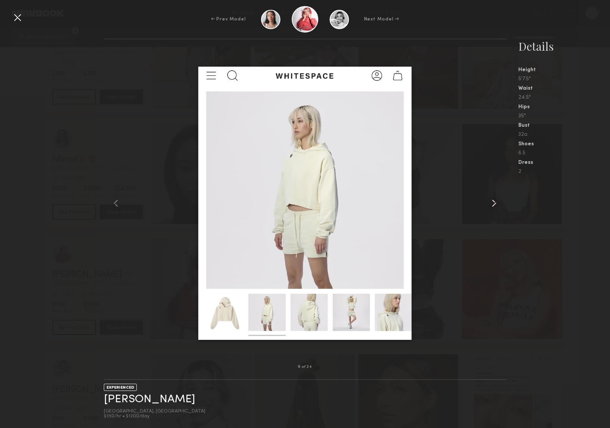
click at [488, 203] on common-icon at bounding box center [494, 203] width 12 height 12
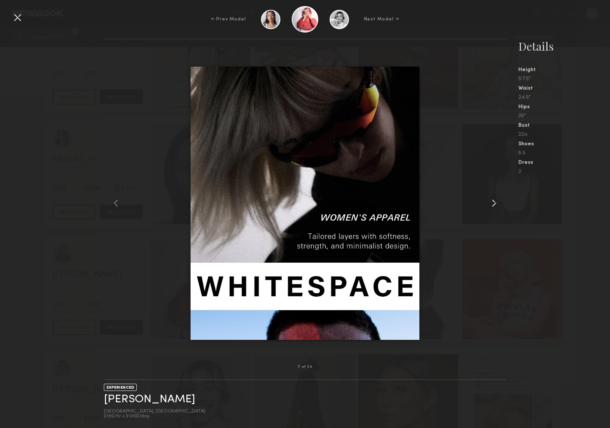
click at [488, 203] on common-icon at bounding box center [494, 203] width 12 height 12
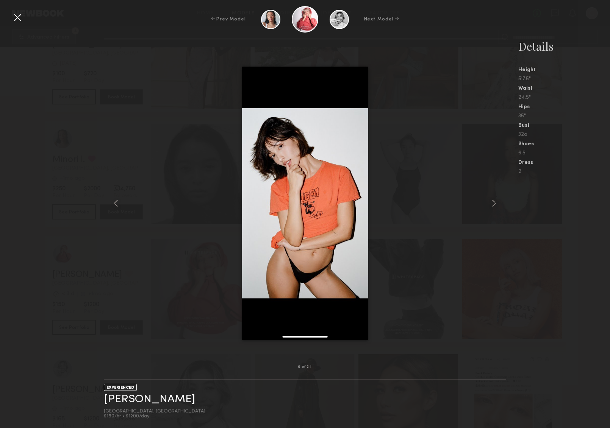
click at [488, 206] on nb-gallery-model-stats "Details Height 5'7.5" Waist 24.5" Hips 35" Bust 32a Shoes 6.5 Dress 2" at bounding box center [558, 234] width 104 height 390
click at [19, 19] on div at bounding box center [17, 17] width 12 height 12
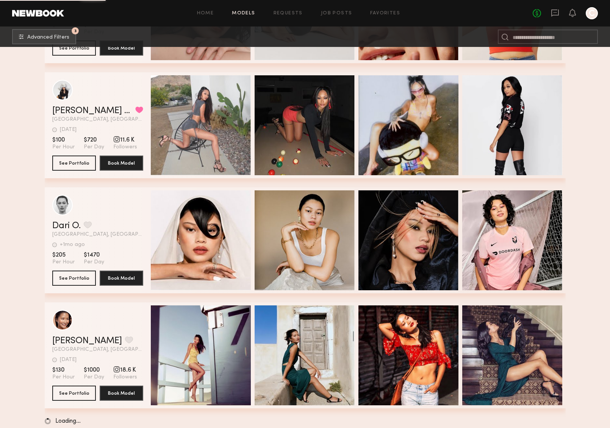
scroll to position [12204, 0]
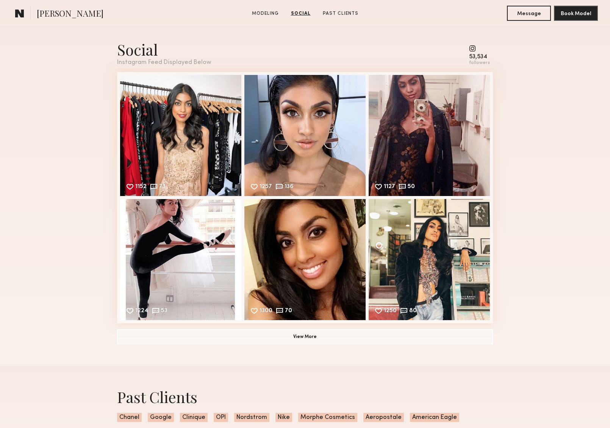
scroll to position [920, 0]
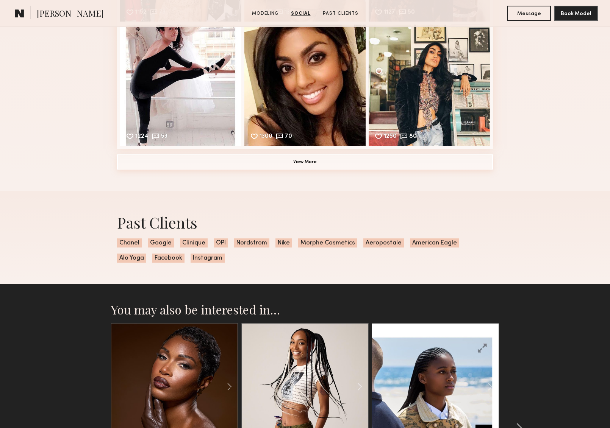
click at [343, 163] on button "View More" at bounding box center [305, 162] width 376 height 15
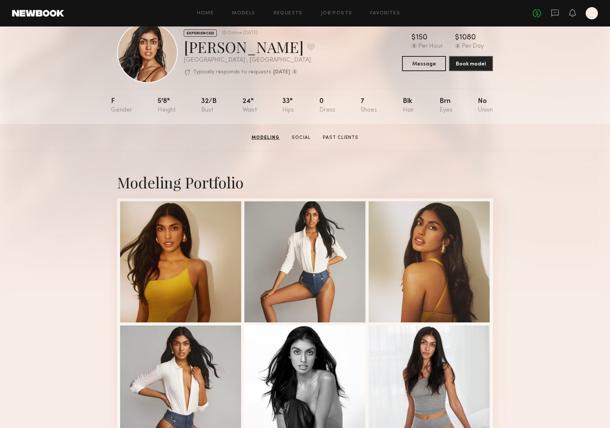
scroll to position [0, 0]
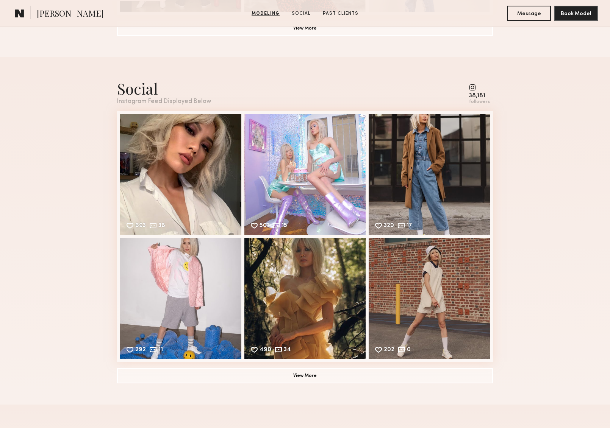
scroll to position [728, 0]
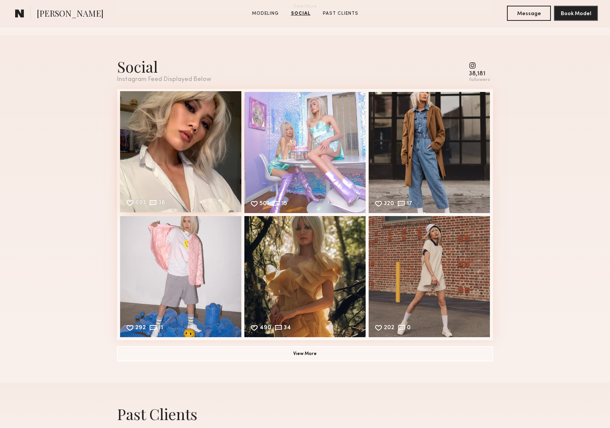
click at [219, 166] on div "693 38 Likes & comments displayed to show model’s engagement" at bounding box center [180, 151] width 121 height 121
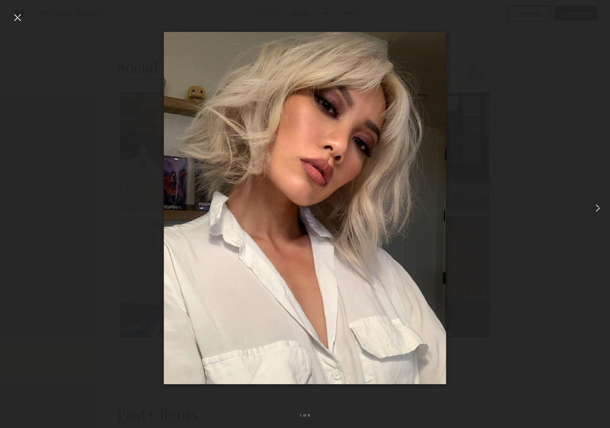
click at [602, 207] on common-icon at bounding box center [598, 208] width 12 height 12
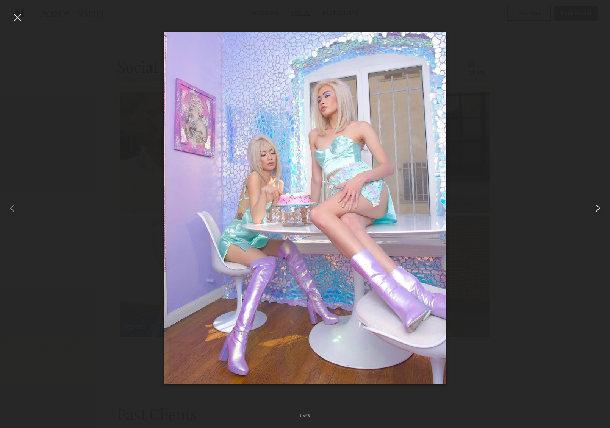
click at [597, 207] on common-icon at bounding box center [598, 208] width 12 height 12
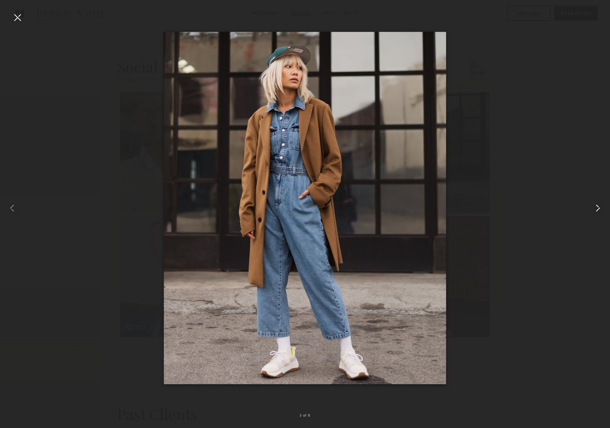
click at [595, 207] on common-icon at bounding box center [598, 208] width 12 height 12
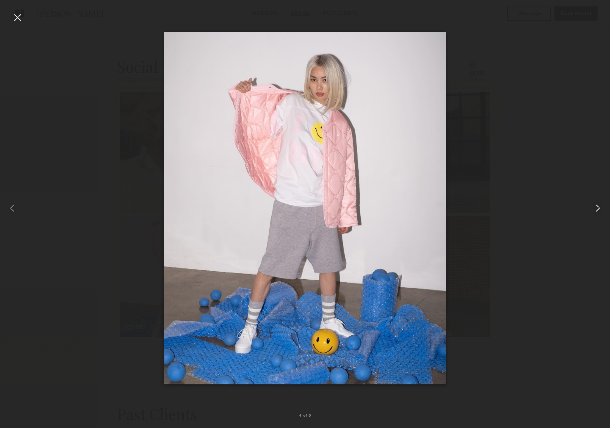
click at [595, 207] on common-icon at bounding box center [598, 208] width 12 height 12
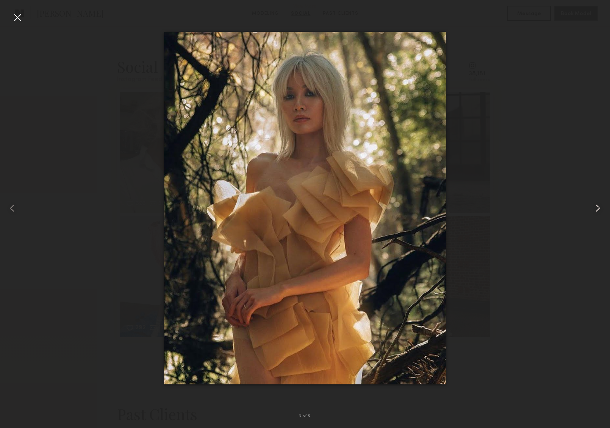
click at [595, 207] on common-icon at bounding box center [598, 208] width 12 height 12
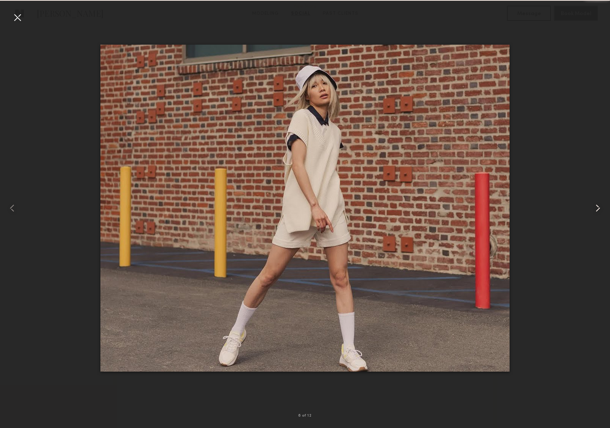
click at [595, 207] on common-icon at bounding box center [598, 208] width 12 height 12
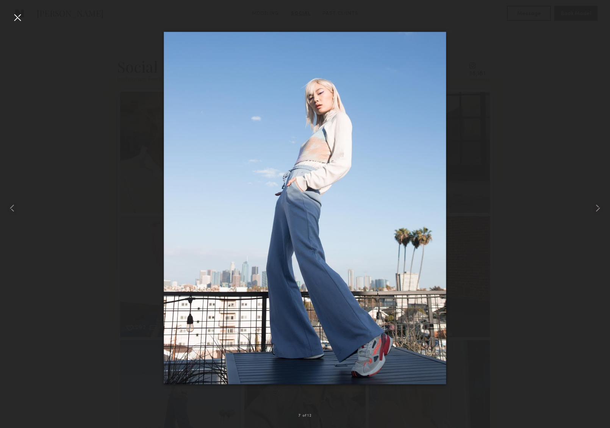
click at [16, 20] on div at bounding box center [17, 17] width 12 height 12
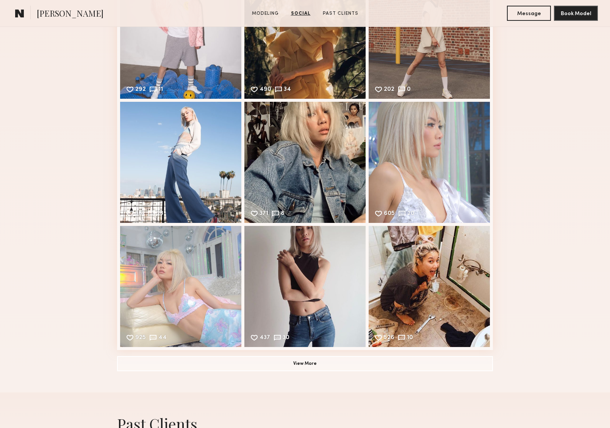
scroll to position [1056, 0]
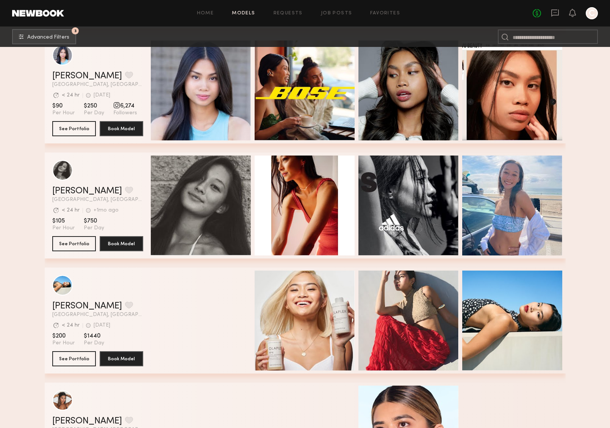
scroll to position [12775, 0]
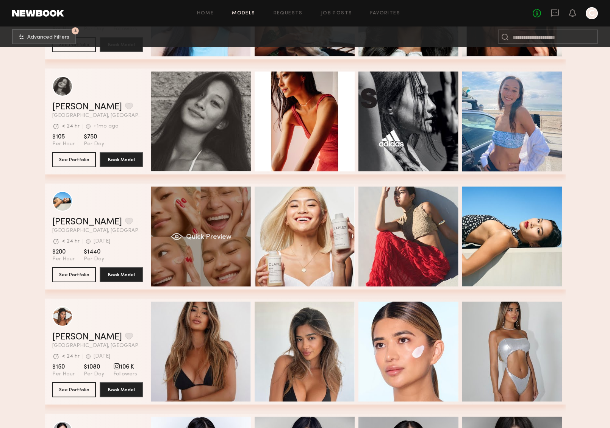
click at [231, 259] on div "Quick Preview" at bounding box center [201, 237] width 100 height 100
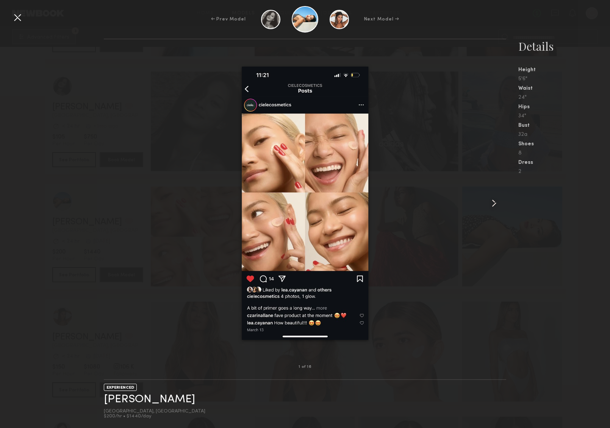
click at [492, 200] on common-icon at bounding box center [494, 203] width 12 height 12
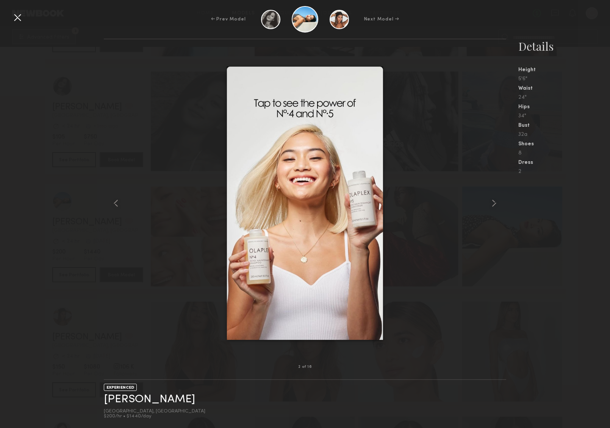
click at [440, 238] on div at bounding box center [305, 204] width 403 height 304
click at [16, 17] on div at bounding box center [17, 17] width 12 height 12
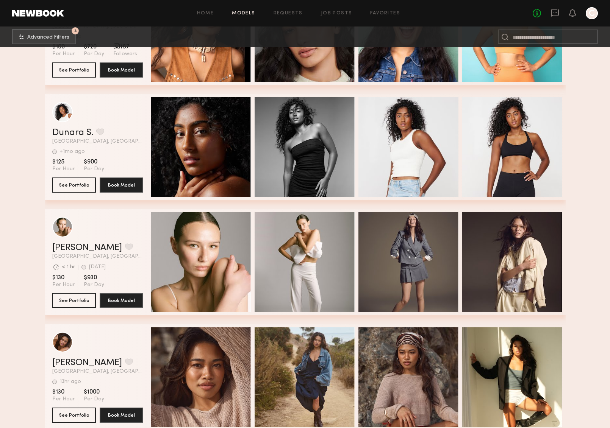
scroll to position [16550, 0]
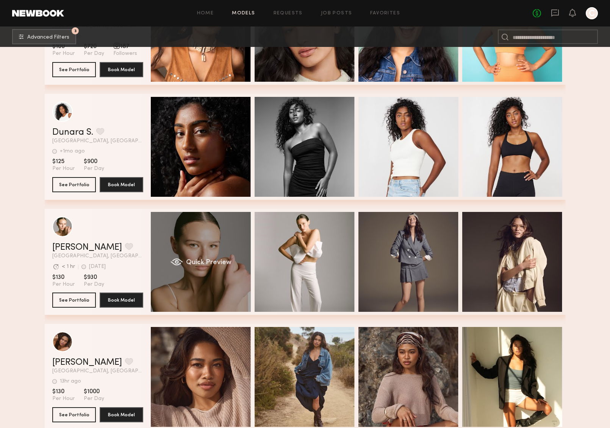
click at [217, 288] on div "Quick Preview" at bounding box center [201, 262] width 100 height 100
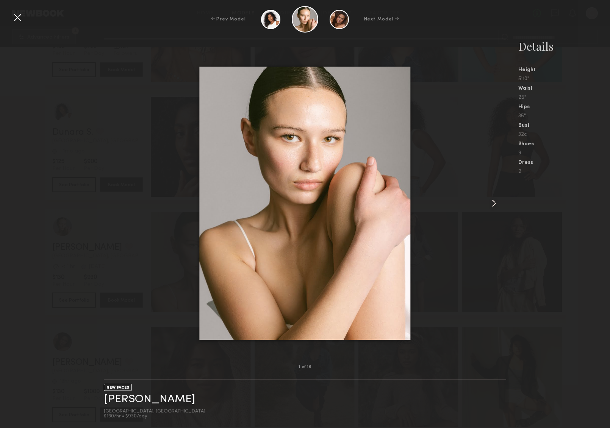
click at [490, 205] on common-icon at bounding box center [494, 203] width 12 height 12
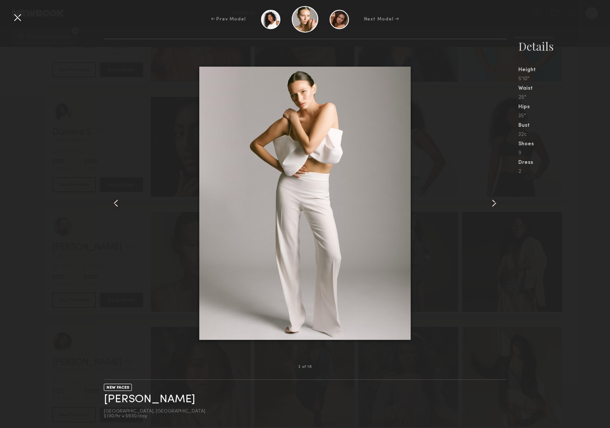
click at [493, 205] on common-icon at bounding box center [494, 203] width 12 height 12
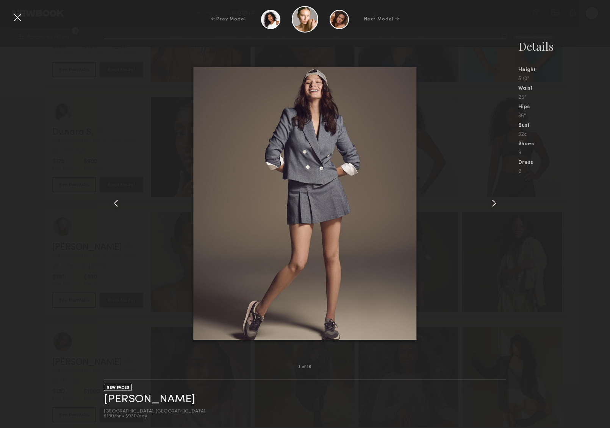
click at [493, 205] on common-icon at bounding box center [494, 203] width 12 height 12
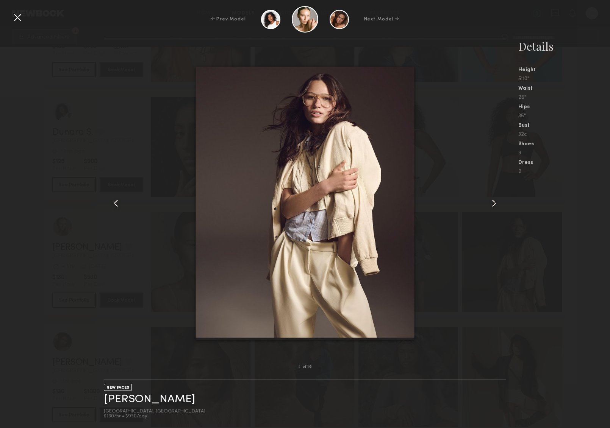
click at [493, 205] on common-icon at bounding box center [494, 203] width 12 height 12
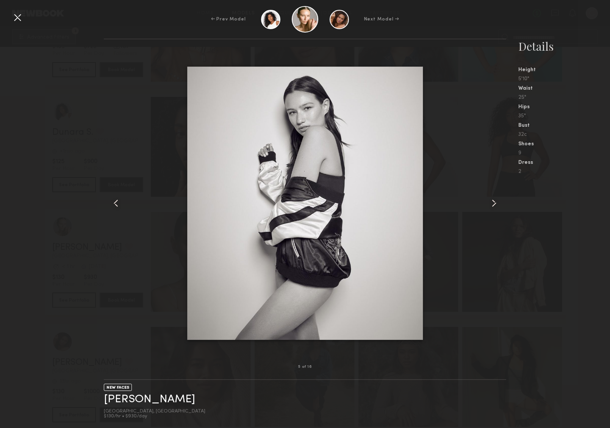
click at [493, 205] on common-icon at bounding box center [494, 203] width 12 height 12
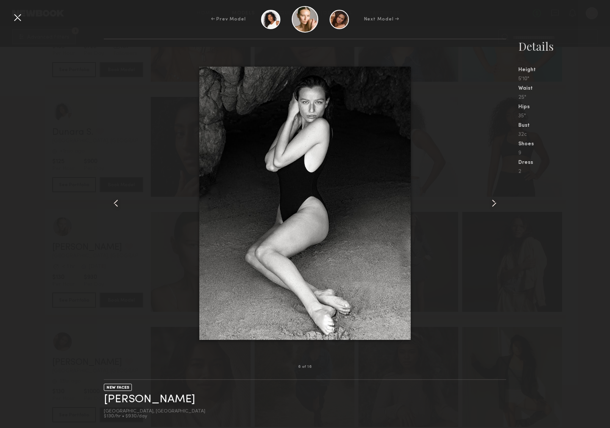
click at [493, 205] on common-icon at bounding box center [494, 203] width 12 height 12
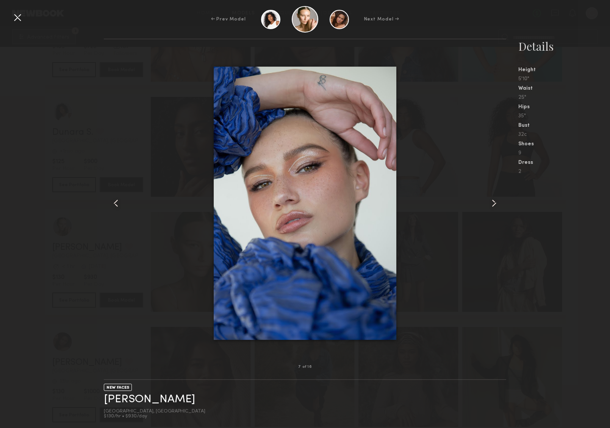
click at [493, 205] on common-icon at bounding box center [494, 203] width 12 height 12
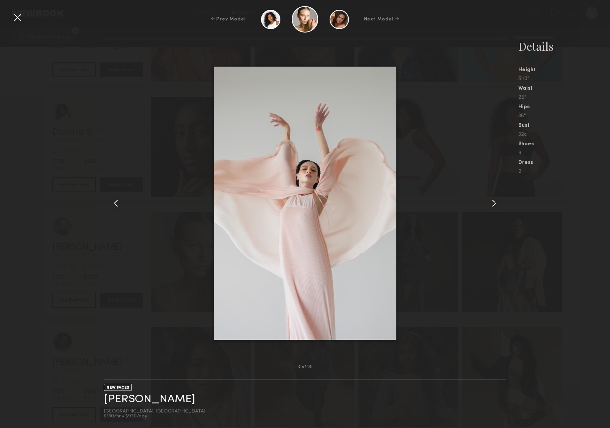
click at [493, 205] on common-icon at bounding box center [494, 203] width 12 height 12
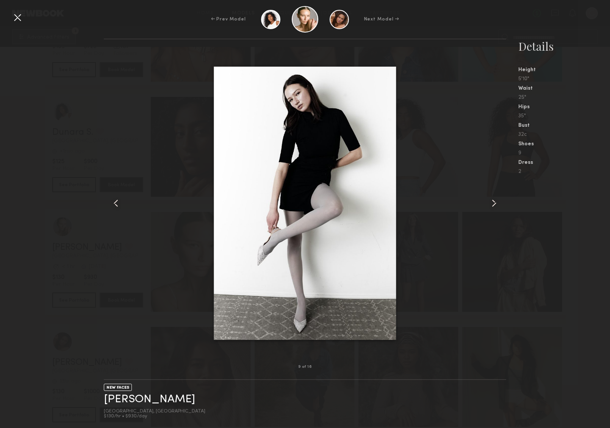
click at [493, 205] on common-icon at bounding box center [494, 203] width 12 height 12
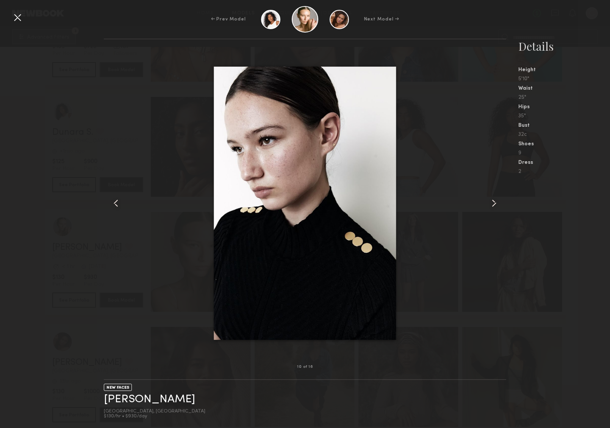
click at [493, 205] on common-icon at bounding box center [494, 203] width 12 height 12
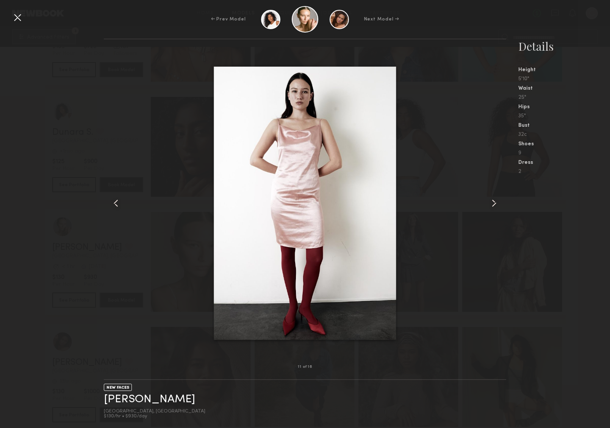
click at [590, 208] on nb-gallery-model-stats "Details Height 5'10" Waist 25" Hips 35" Bust 32c Shoes 9 Dress 2" at bounding box center [558, 234] width 104 height 390
click at [14, 15] on div at bounding box center [17, 17] width 12 height 12
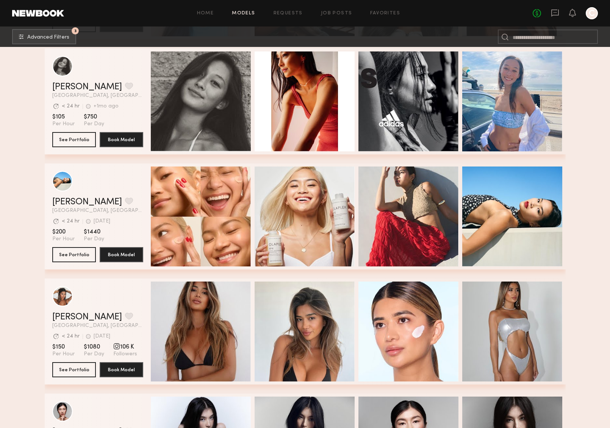
scroll to position [12813, 0]
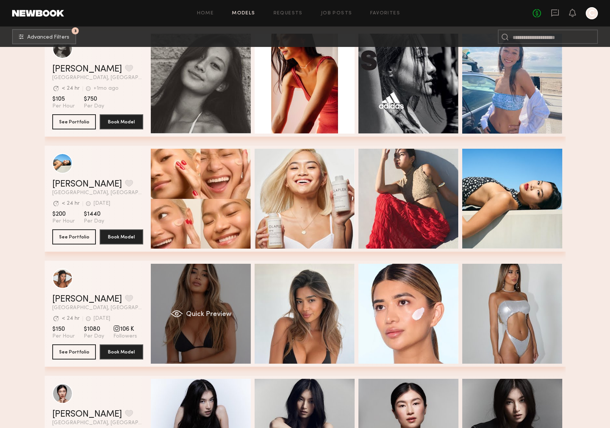
click at [191, 297] on div "Quick Preview" at bounding box center [201, 314] width 100 height 100
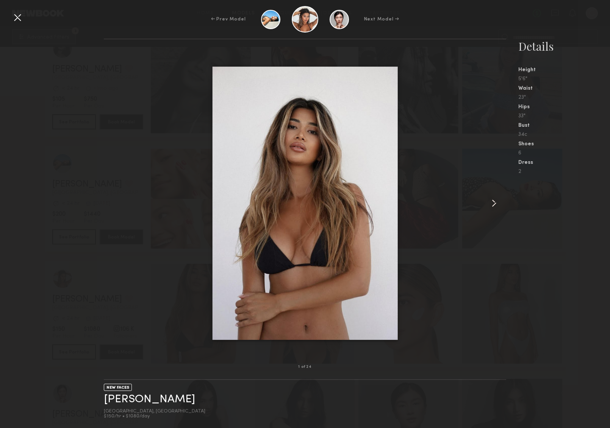
click at [494, 203] on common-icon at bounding box center [494, 203] width 12 height 12
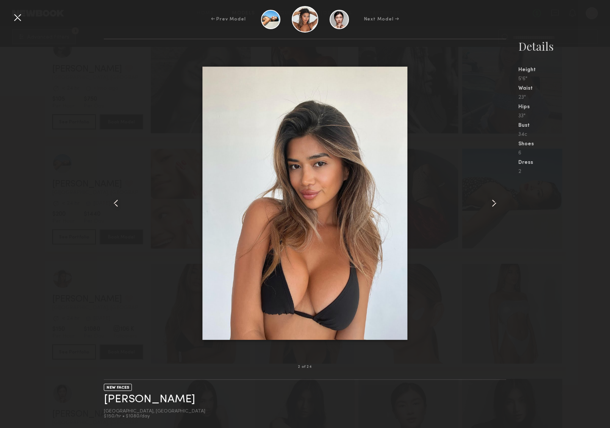
click at [493, 205] on common-icon at bounding box center [494, 203] width 12 height 12
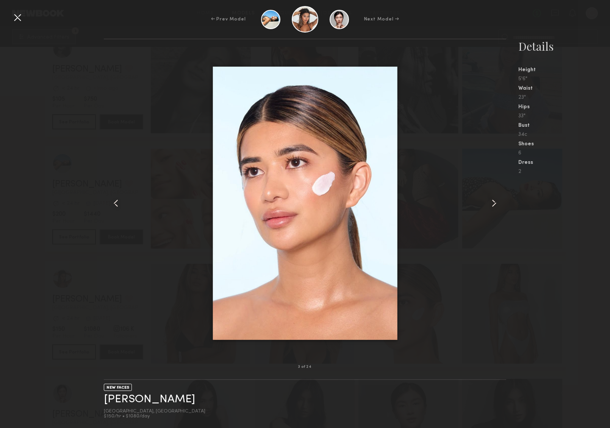
click at [493, 205] on common-icon at bounding box center [494, 203] width 12 height 12
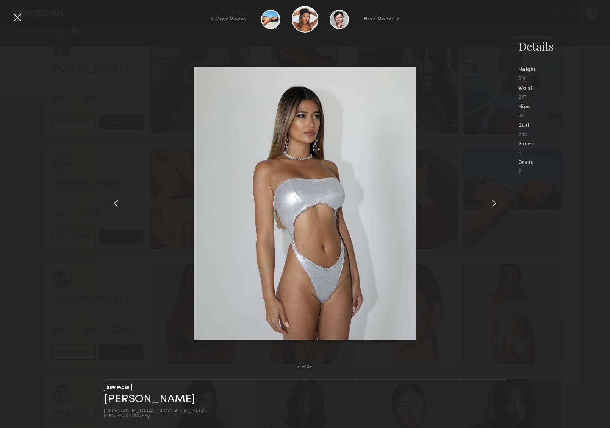
click at [493, 205] on common-icon at bounding box center [494, 203] width 12 height 12
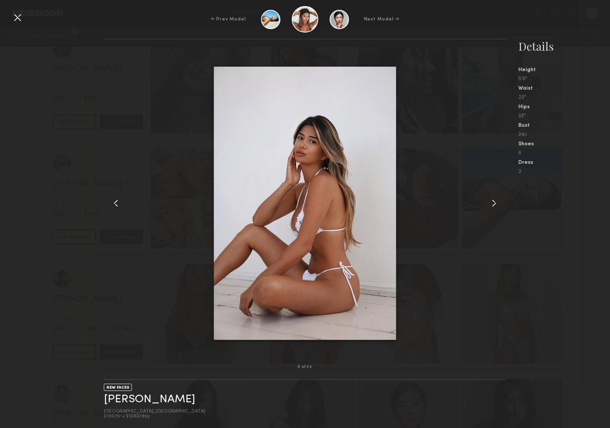
click at [493, 205] on common-icon at bounding box center [494, 203] width 12 height 12
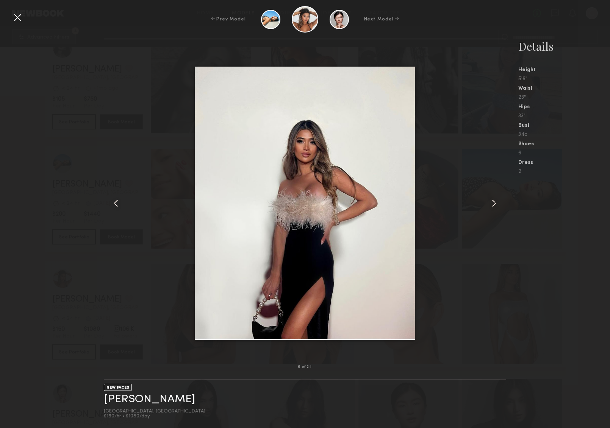
click at [493, 205] on common-icon at bounding box center [494, 203] width 12 height 12
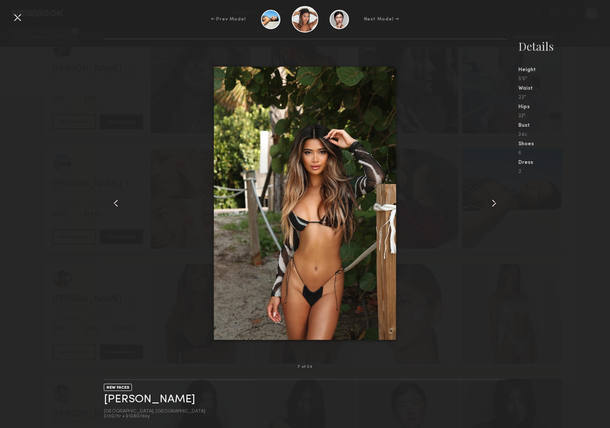
click at [493, 205] on common-icon at bounding box center [494, 203] width 12 height 12
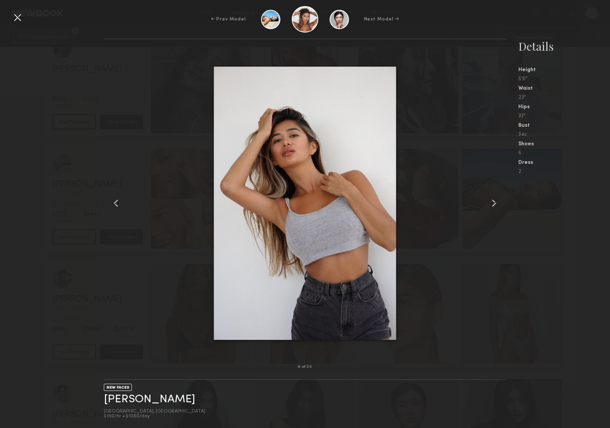
click at [492, 203] on common-icon at bounding box center [494, 203] width 12 height 12
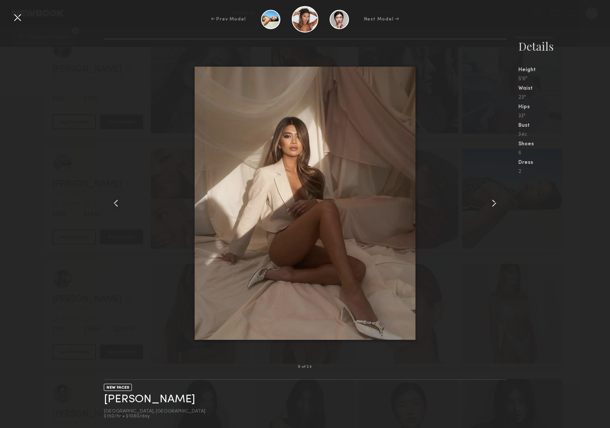
click at [492, 203] on common-icon at bounding box center [494, 203] width 12 height 12
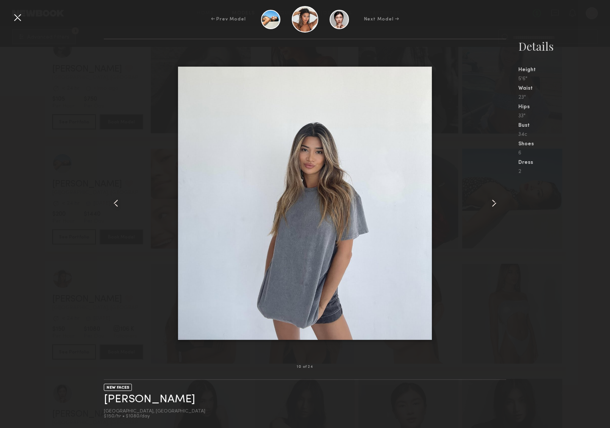
click at [492, 203] on common-icon at bounding box center [494, 203] width 12 height 12
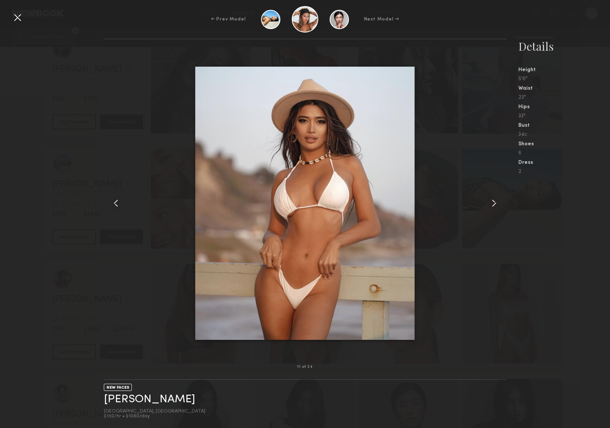
click at [492, 203] on common-icon at bounding box center [494, 203] width 12 height 12
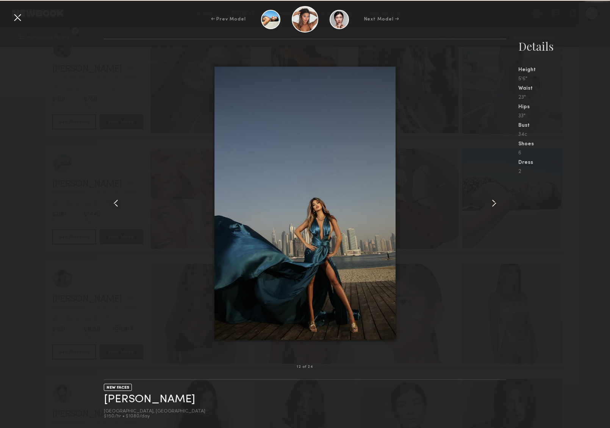
click at [547, 256] on nb-gallery-model-stats "Details Height 5'6" Waist 23" Hips 33" Bust 34c Shoes 6 Dress 2" at bounding box center [558, 234] width 104 height 390
click at [19, 20] on div at bounding box center [17, 17] width 12 height 12
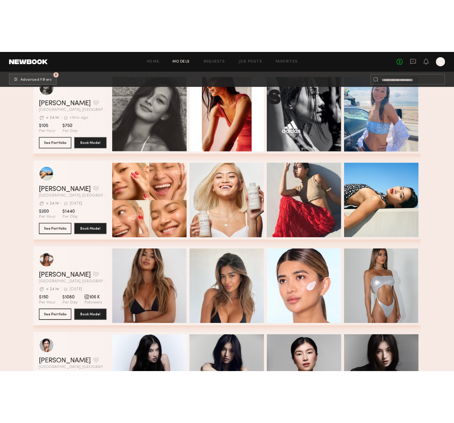
scroll to position [12811, 0]
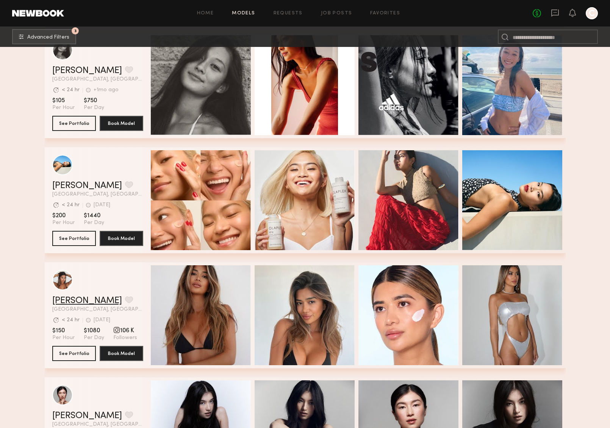
click at [74, 298] on link "Nikki T." at bounding box center [87, 301] width 70 height 9
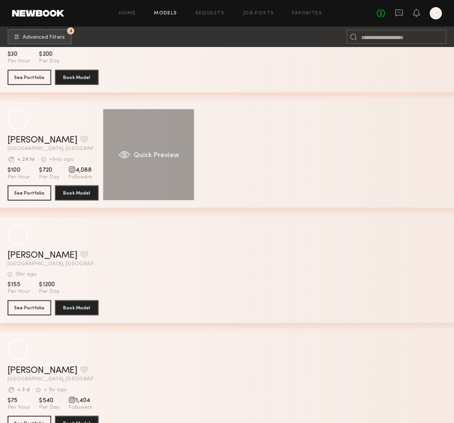
scroll to position [15196, 0]
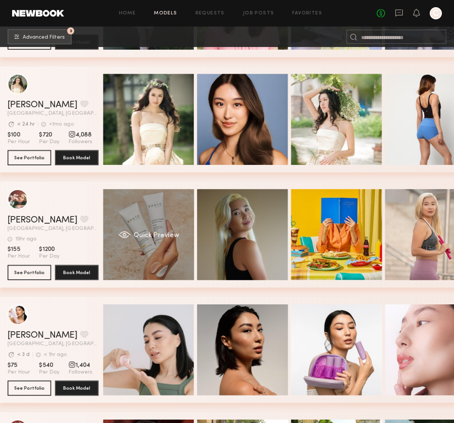
click at [161, 258] on div "Quick Preview" at bounding box center [148, 234] width 91 height 91
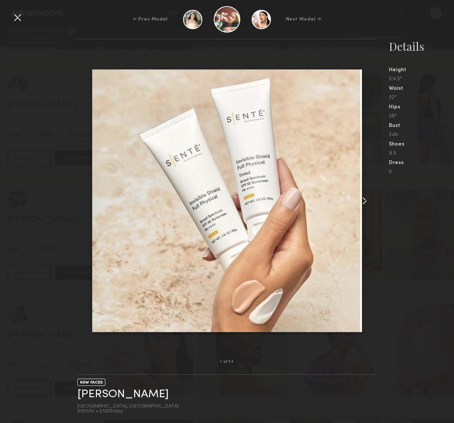
click at [366, 199] on common-icon at bounding box center [364, 201] width 12 height 12
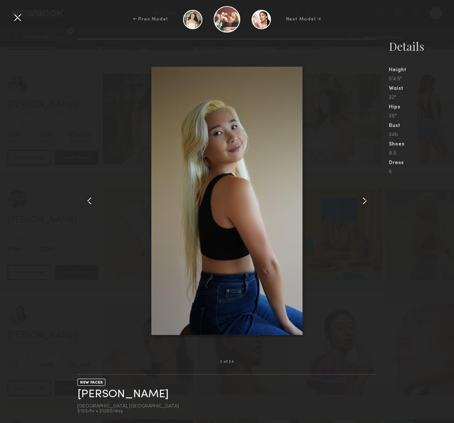
click at [365, 199] on common-icon at bounding box center [364, 201] width 12 height 12
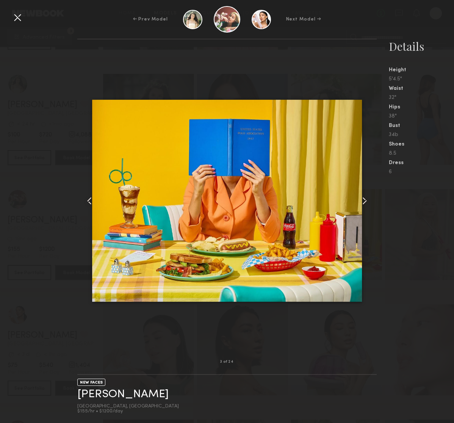
click at [365, 199] on common-icon at bounding box center [364, 201] width 12 height 12
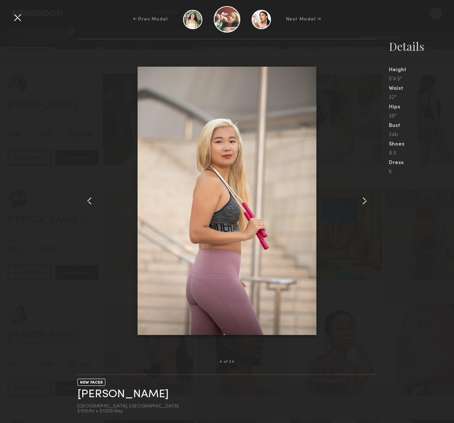
click at [365, 199] on common-icon at bounding box center [364, 201] width 12 height 12
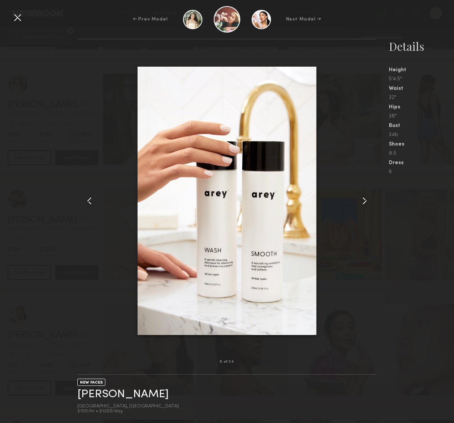
click at [365, 199] on common-icon at bounding box center [364, 201] width 12 height 12
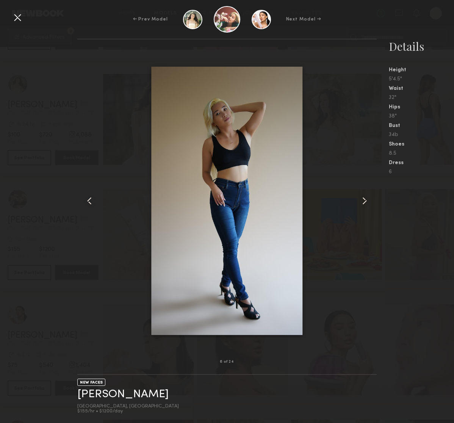
click at [365, 199] on common-icon at bounding box center [364, 201] width 12 height 12
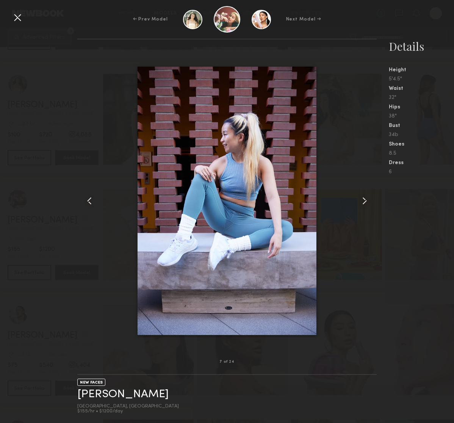
click at [365, 199] on common-icon at bounding box center [364, 201] width 12 height 12
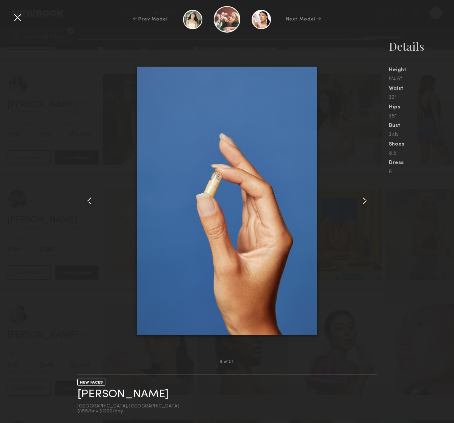
click at [365, 199] on common-icon at bounding box center [364, 201] width 12 height 12
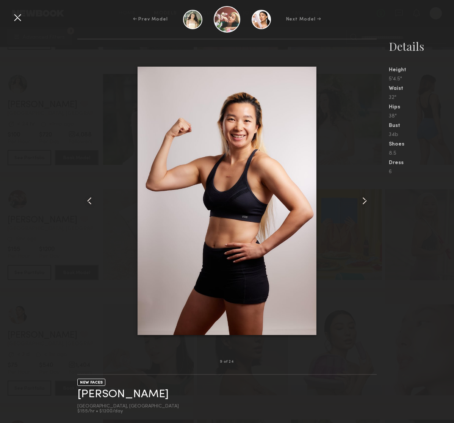
click at [37, 19] on div "← Prev Model Next Model →" at bounding box center [227, 19] width 454 height 27
click at [18, 17] on div at bounding box center [17, 17] width 12 height 12
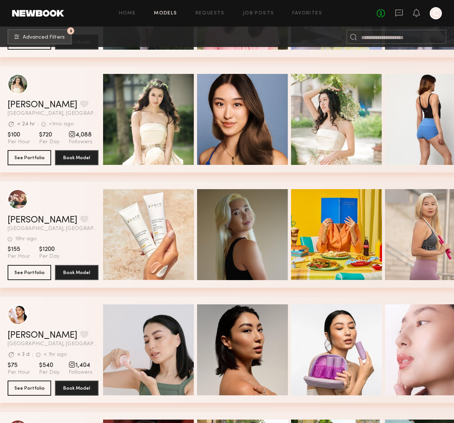
scroll to position [15194, 0]
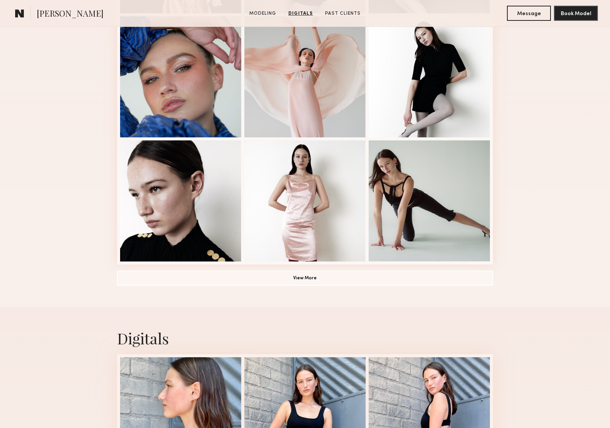
scroll to position [375, 0]
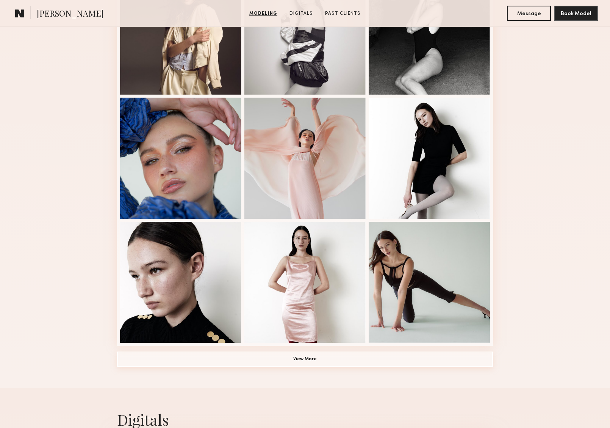
click at [337, 358] on button "View More" at bounding box center [305, 359] width 376 height 15
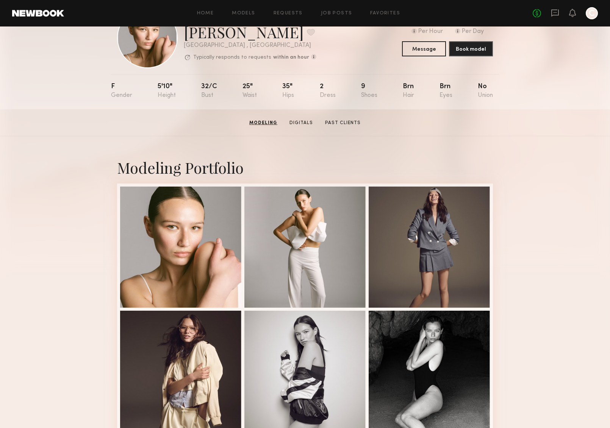
scroll to position [0, 0]
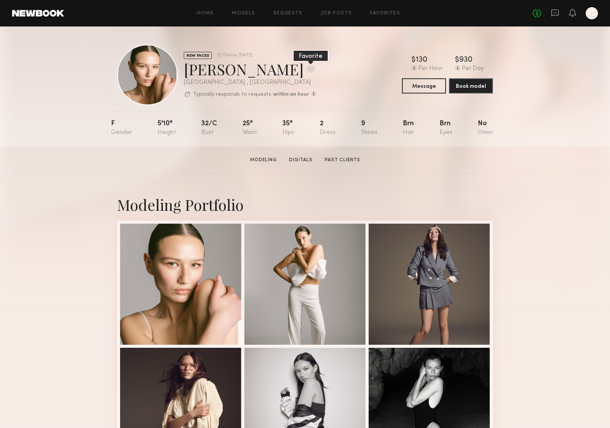
click at [307, 72] on button at bounding box center [311, 69] width 8 height 7
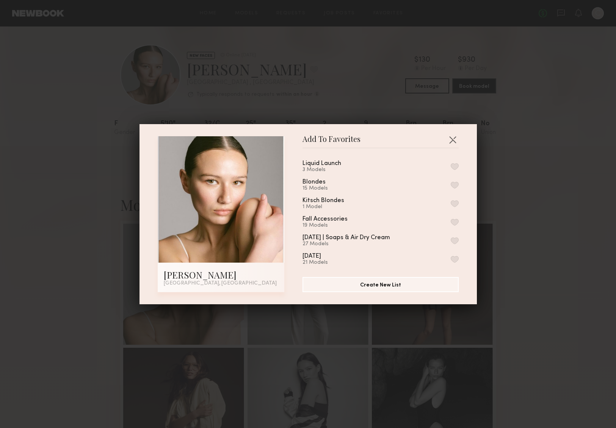
click at [450, 168] on button "button" at bounding box center [454, 166] width 8 height 7
click at [450, 138] on button "button" at bounding box center [452, 140] width 12 height 12
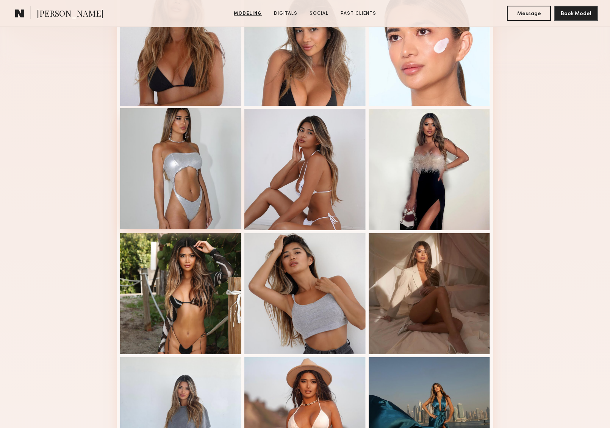
scroll to position [414, 0]
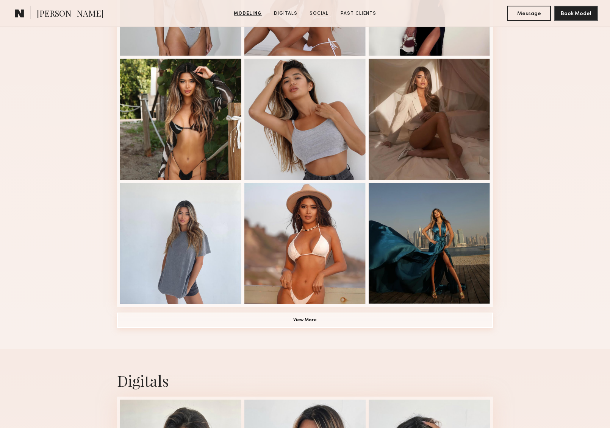
click at [299, 319] on button "View More" at bounding box center [305, 320] width 376 height 15
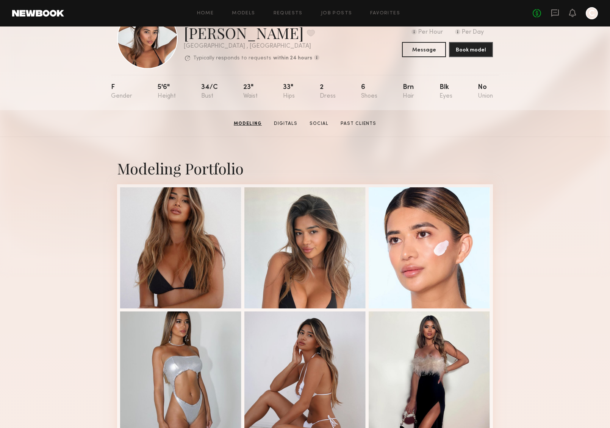
scroll to position [0, 0]
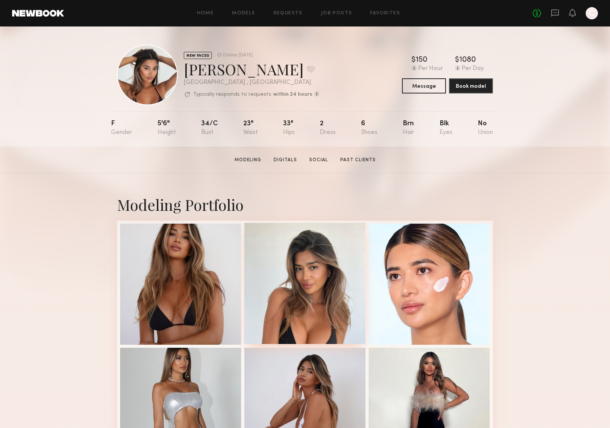
click at [339, 298] on div at bounding box center [304, 283] width 121 height 121
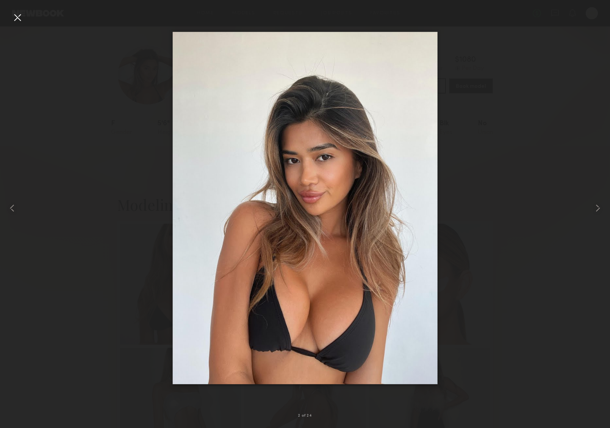
click at [16, 18] on div at bounding box center [17, 17] width 12 height 12
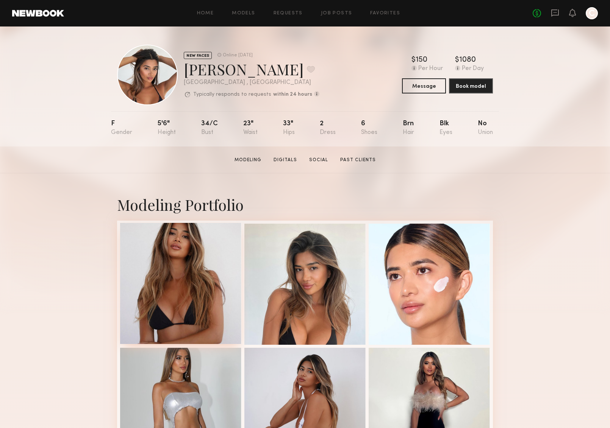
click at [180, 264] on div at bounding box center [180, 283] width 121 height 121
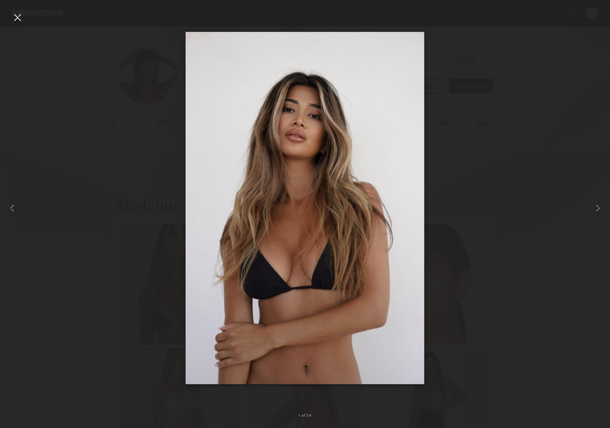
click at [18, 19] on div at bounding box center [17, 17] width 12 height 12
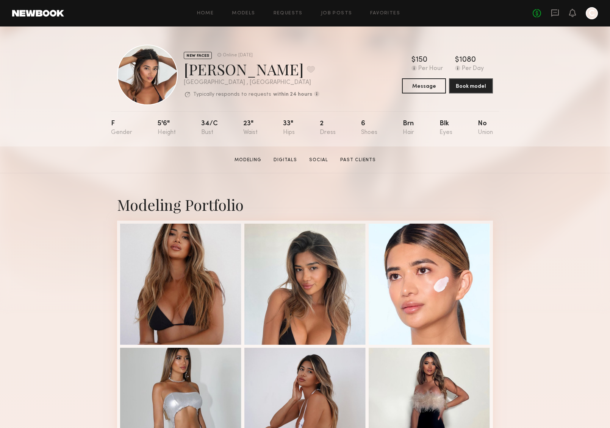
drag, startPoint x: 562, startPoint y: 345, endPoint x: 570, endPoint y: 354, distance: 11.5
drag, startPoint x: 559, startPoint y: 280, endPoint x: 564, endPoint y: 301, distance: 21.8
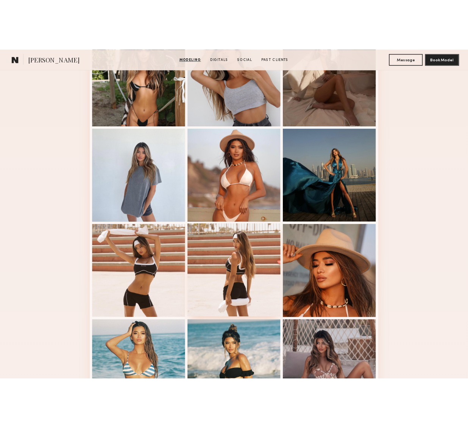
scroll to position [520, 0]
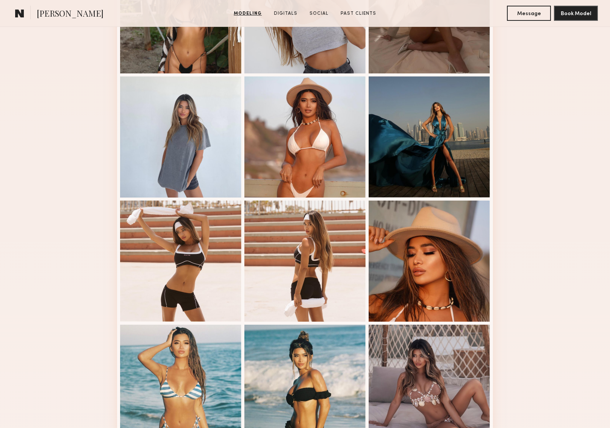
drag, startPoint x: 540, startPoint y: 251, endPoint x: 596, endPoint y: 244, distance: 56.6
click at [541, 251] on div "Modeling Portfolio" at bounding box center [305, 186] width 610 height 1066
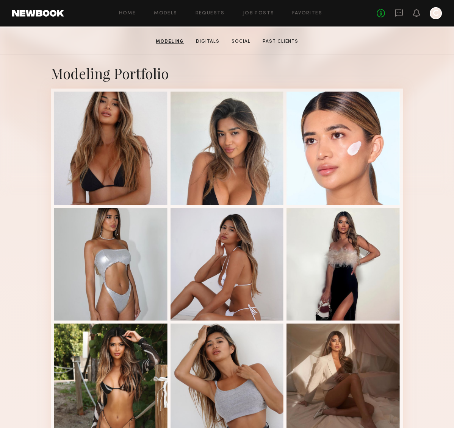
scroll to position [0, 0]
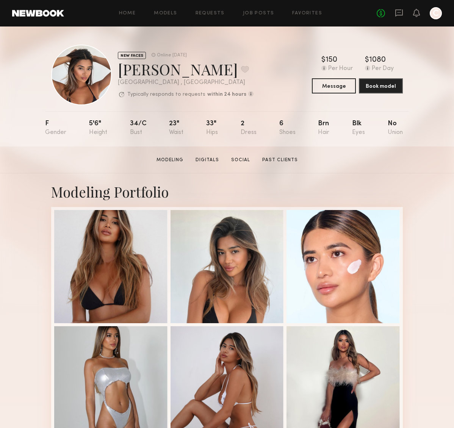
click at [439, 89] on div "NEW FACES Online 4d ago Nikki T. Favorite Los Angeles , CA Typically responds t…" at bounding box center [227, 87] width 454 height 120
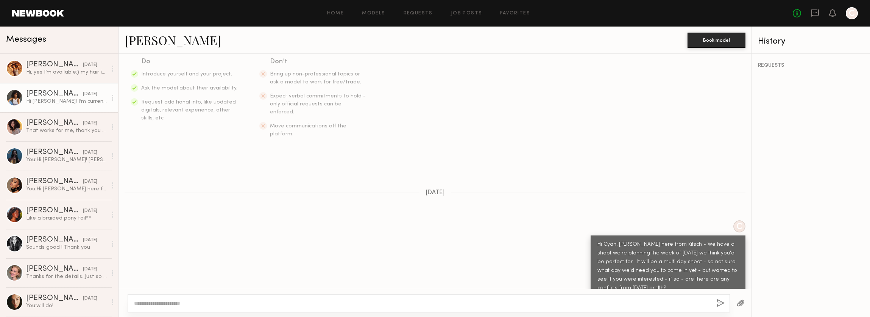
scroll to position [156, 0]
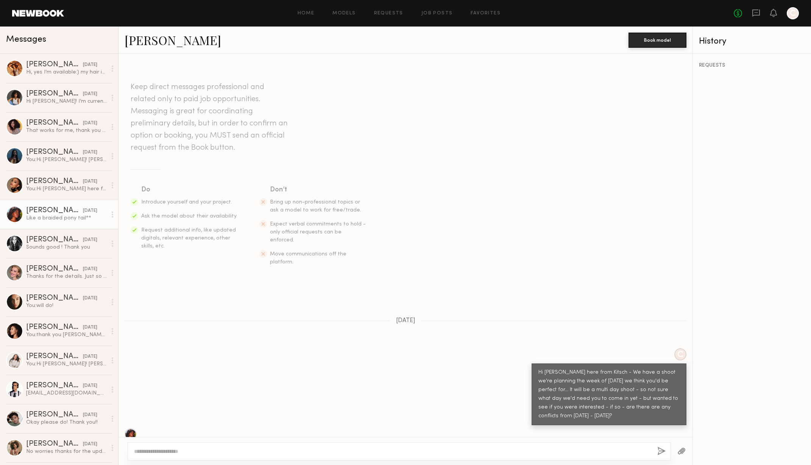
scroll to position [488, 0]
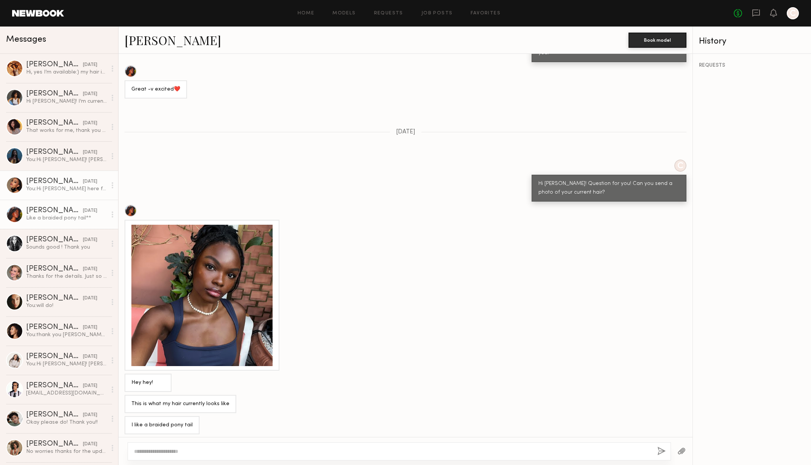
click at [47, 189] on div "You: Hi [PERSON_NAME] here from Kitsch - We have a shoot we're planning the wee…" at bounding box center [66, 188] width 81 height 7
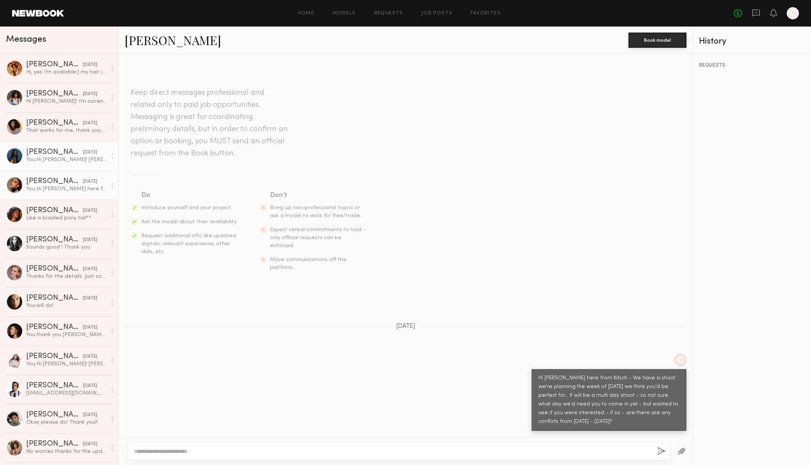
click at [48, 147] on link "[PERSON_NAME] [DATE] You: Hi [PERSON_NAME]! [PERSON_NAME] here from Kitsch - We…" at bounding box center [59, 155] width 118 height 29
click at [45, 334] on div "You: thank you [PERSON_NAME]! Loved having you!" at bounding box center [66, 334] width 81 height 7
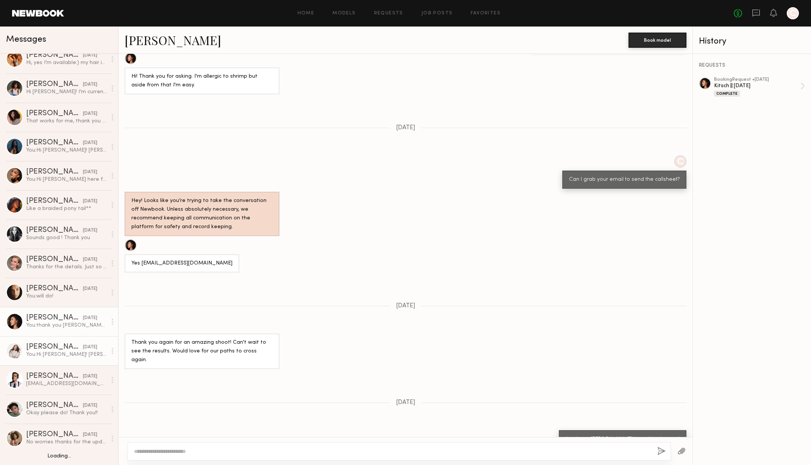
scroll to position [17, 0]
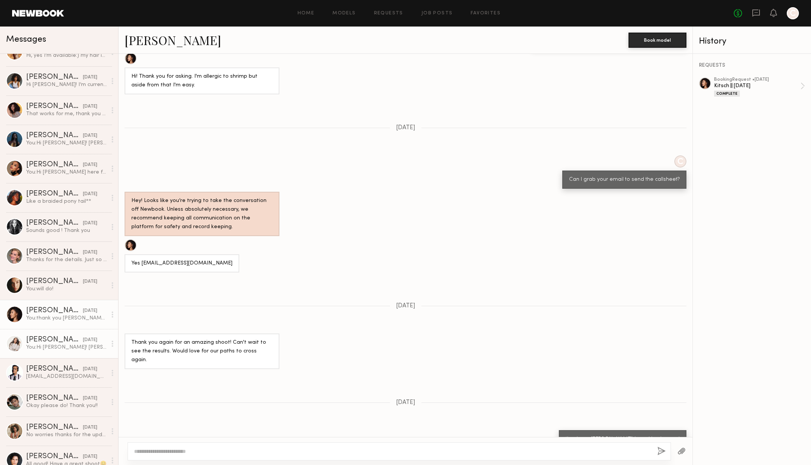
click at [44, 336] on div "[PERSON_NAME]" at bounding box center [54, 340] width 57 height 8
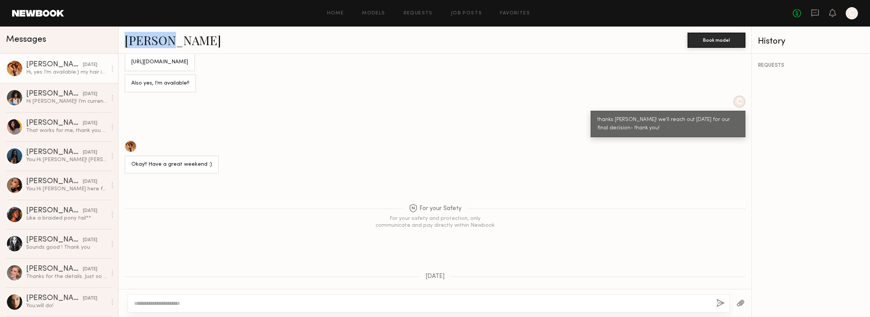
scroll to position [422, 0]
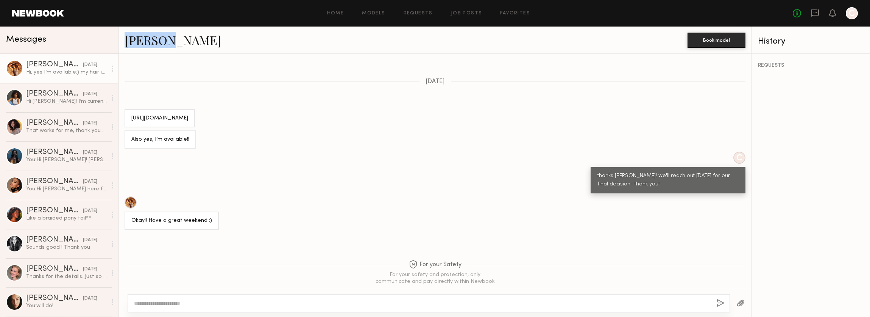
drag, startPoint x: 194, startPoint y: 90, endPoint x: 121, endPoint y: 94, distance: 73.2
click at [121, 109] on div "[URL][DOMAIN_NAME]" at bounding box center [435, 118] width 633 height 18
click at [70, 39] on div "Messages" at bounding box center [59, 38] width 106 height 11
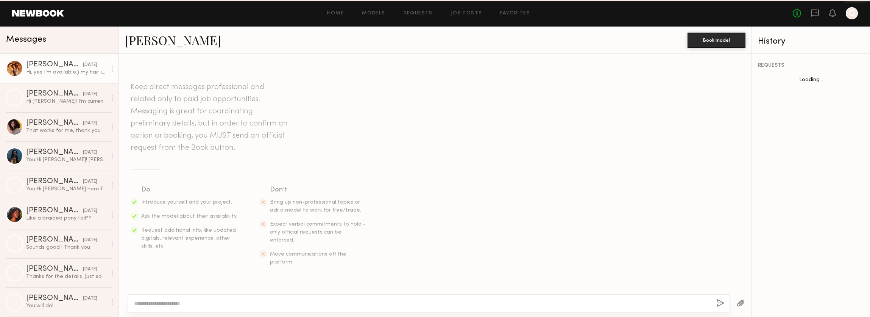
scroll to position [697, 0]
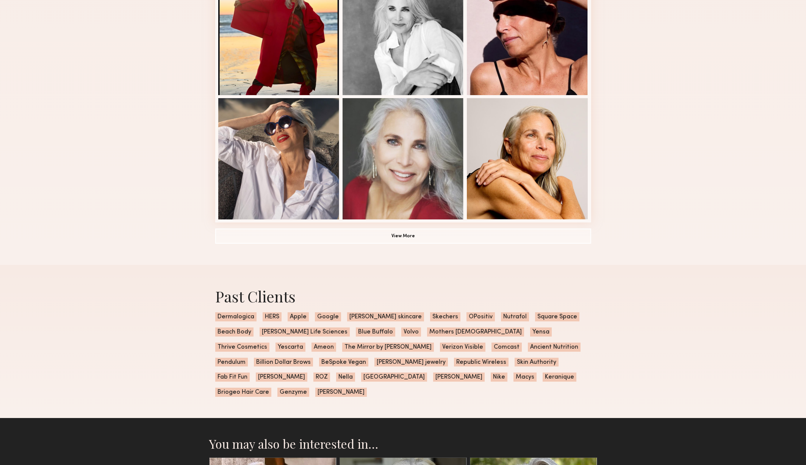
scroll to position [716, 0]
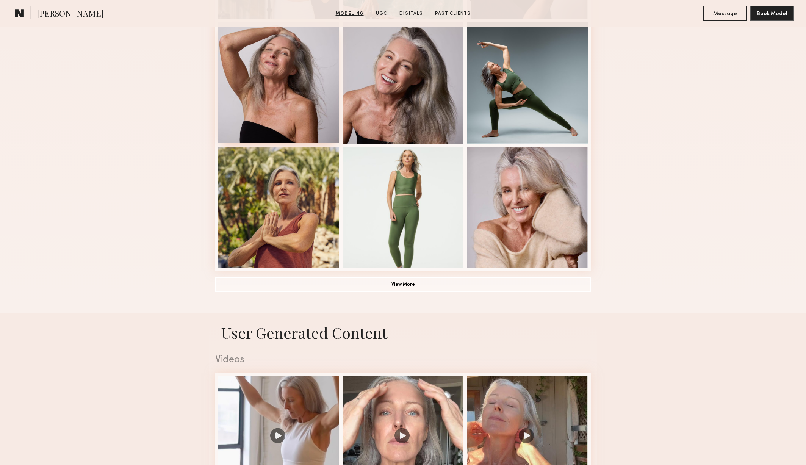
scroll to position [451, 0]
click at [402, 287] on button "View More" at bounding box center [403, 283] width 376 height 15
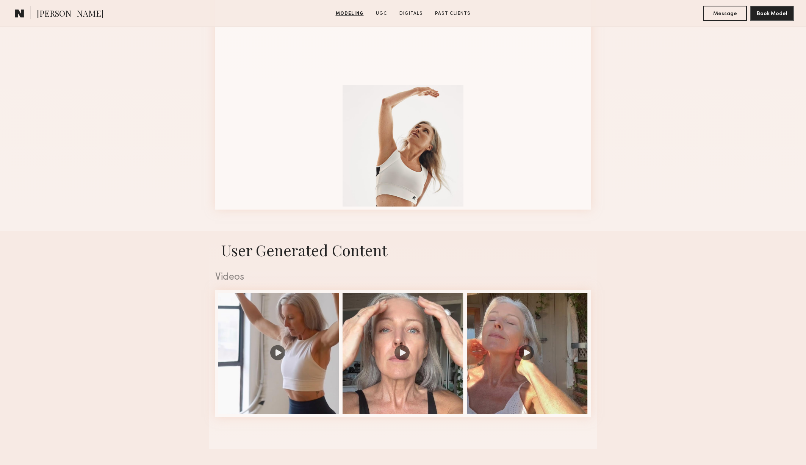
scroll to position [1093, 0]
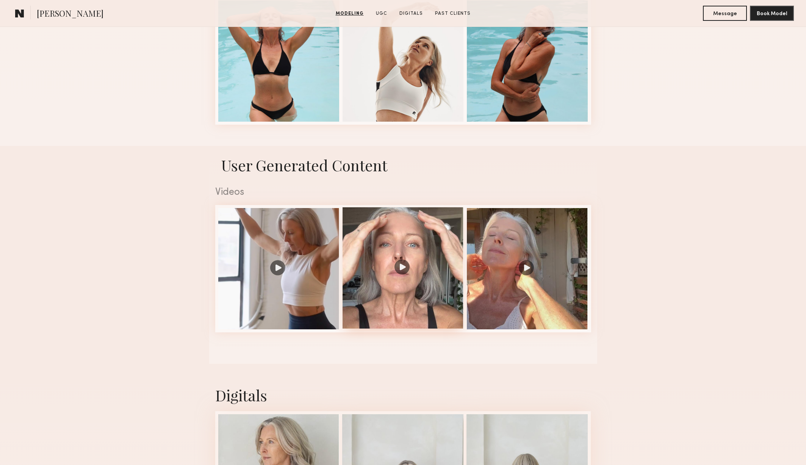
click at [390, 286] on div at bounding box center [402, 267] width 121 height 121
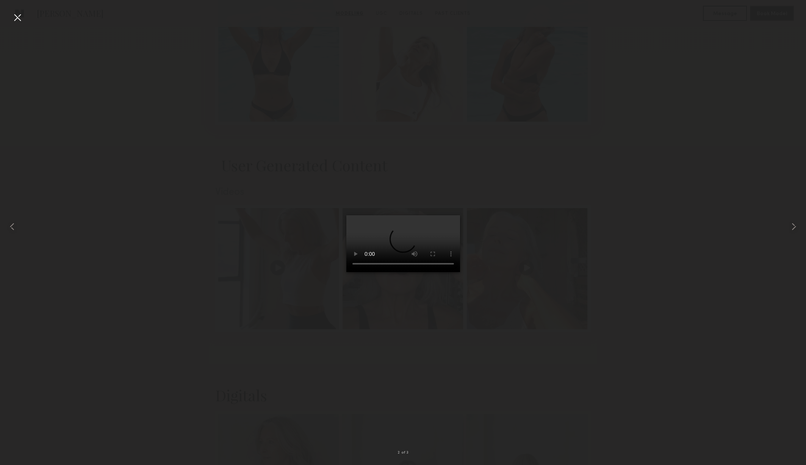
click at [21, 21] on div at bounding box center [17, 17] width 12 height 12
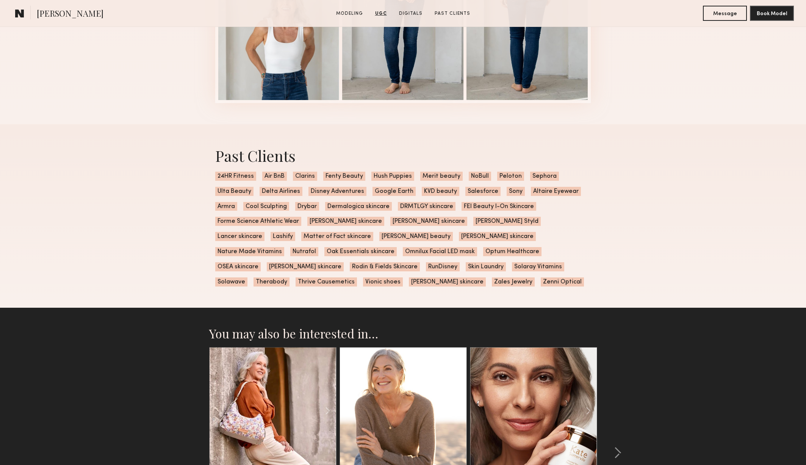
scroll to position [1802, 0]
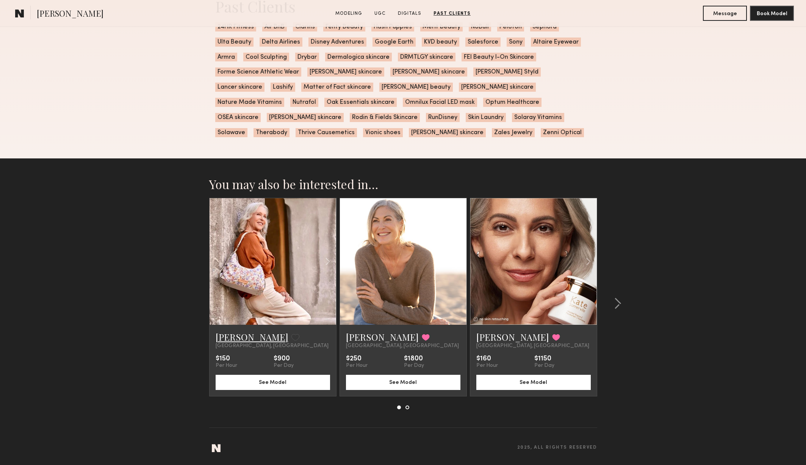
click at [230, 338] on link "[PERSON_NAME]" at bounding box center [252, 337] width 73 height 12
click at [513, 274] on link at bounding box center [533, 261] width 43 height 127
click at [611, 301] on button at bounding box center [615, 303] width 12 height 12
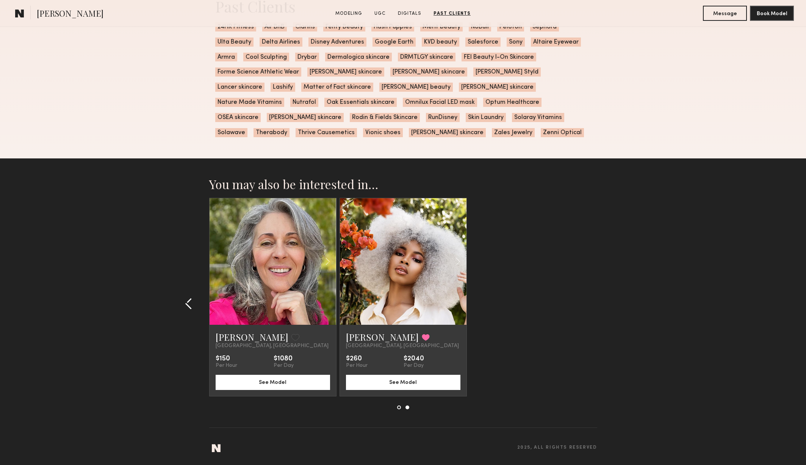
click at [189, 300] on common-icon at bounding box center [189, 303] width 8 height 12
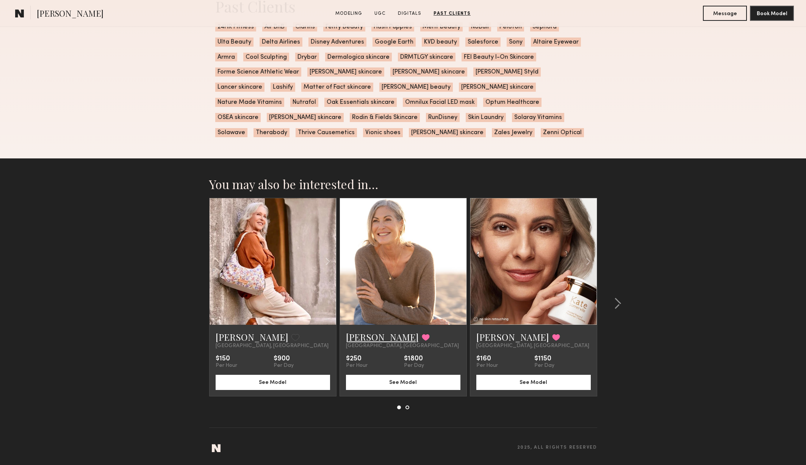
click at [386, 339] on link "Kandeyce J." at bounding box center [382, 337] width 73 height 12
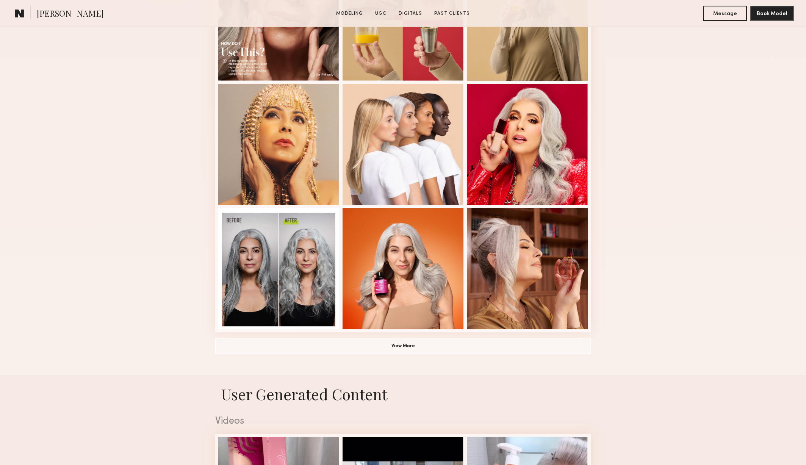
scroll to position [406, 0]
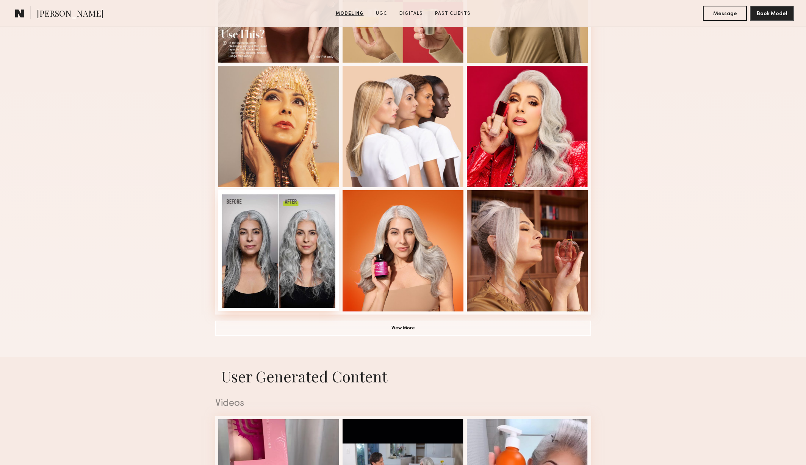
click at [277, 247] on div at bounding box center [278, 249] width 121 height 121
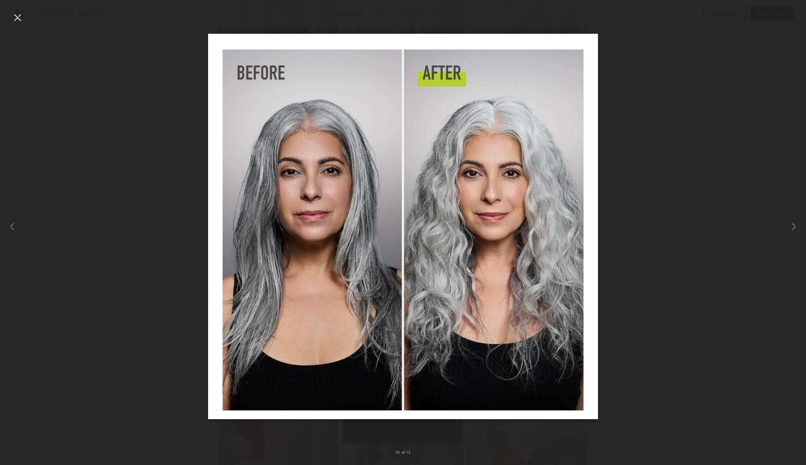
click at [15, 16] on div at bounding box center [17, 17] width 12 height 12
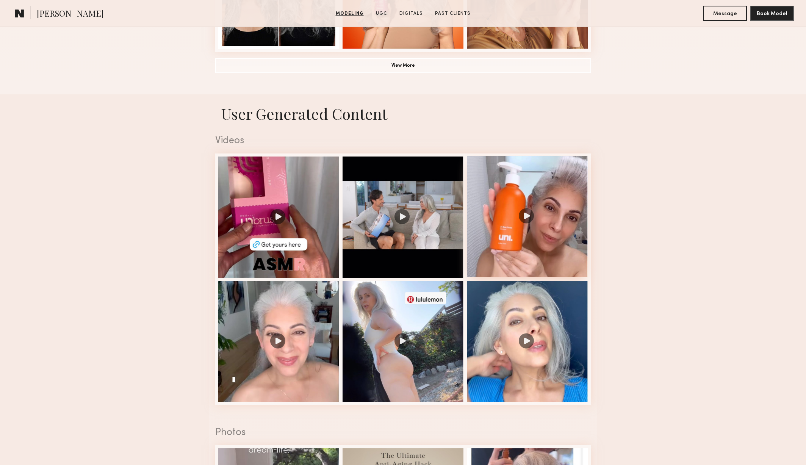
scroll to position [694, 0]
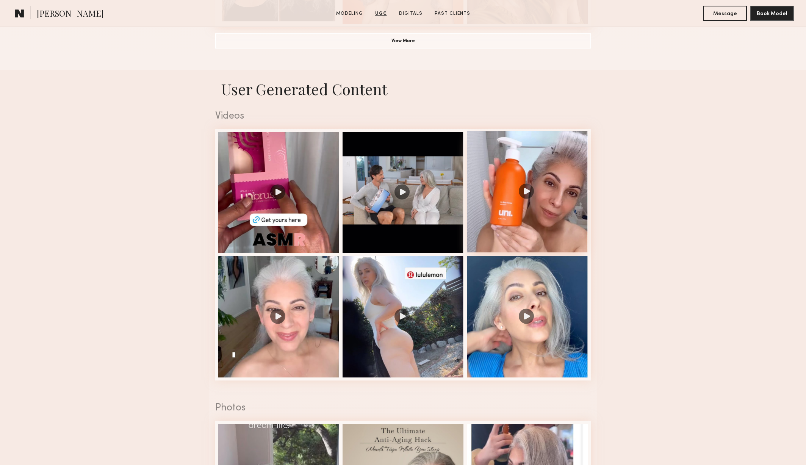
click at [508, 165] on div at bounding box center [527, 191] width 121 height 121
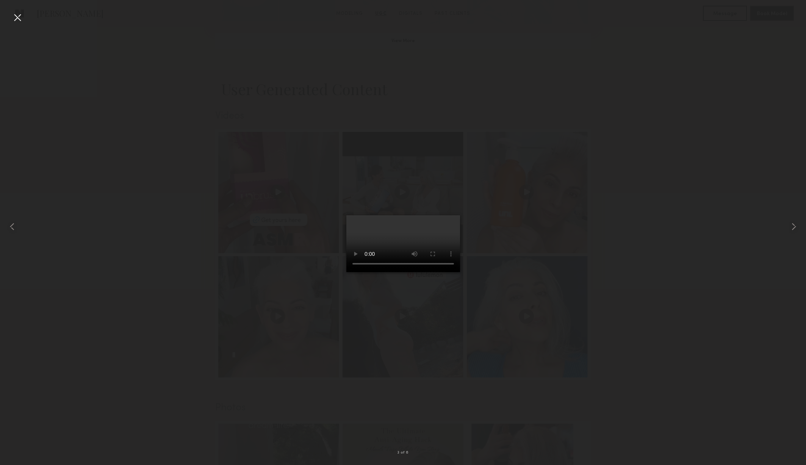
drag, startPoint x: 744, startPoint y: 337, endPoint x: 746, endPoint y: 341, distance: 4.2
click at [744, 337] on div at bounding box center [403, 226] width 806 height 428
click at [688, 306] on div at bounding box center [403, 226] width 806 height 428
click at [17, 15] on div at bounding box center [17, 17] width 12 height 12
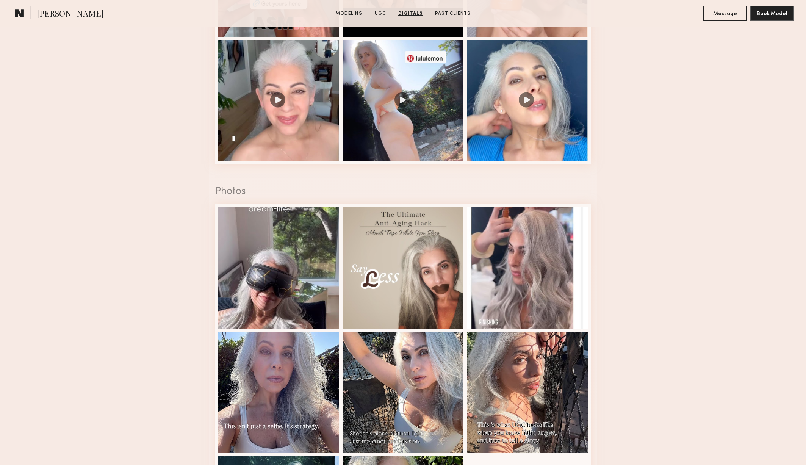
scroll to position [710, 0]
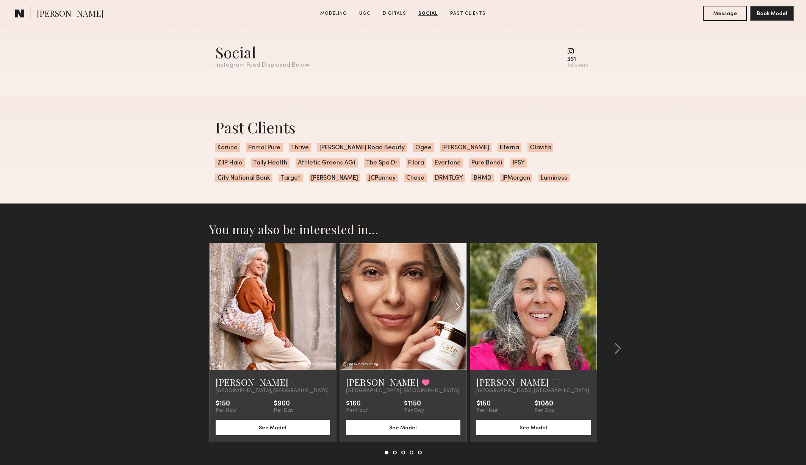
scroll to position [1728, 0]
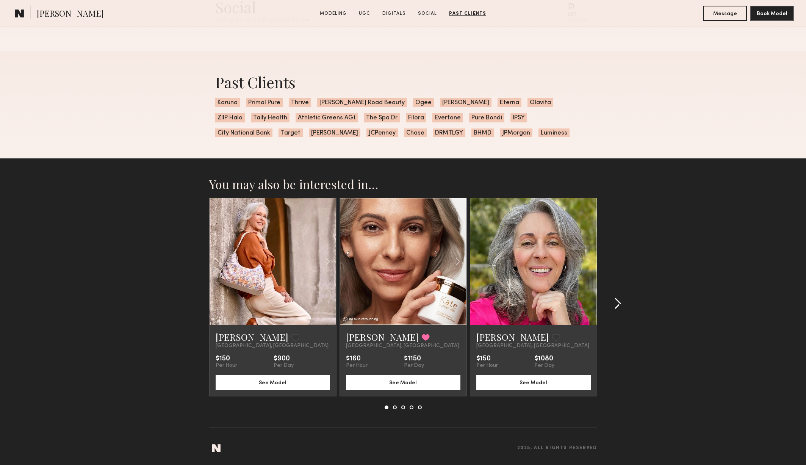
click at [619, 303] on common-icon at bounding box center [618, 303] width 8 height 12
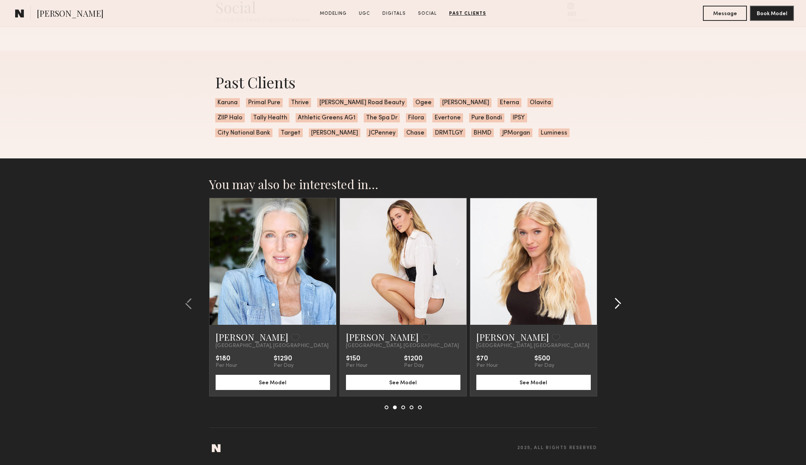
click at [619, 303] on common-icon at bounding box center [618, 303] width 8 height 12
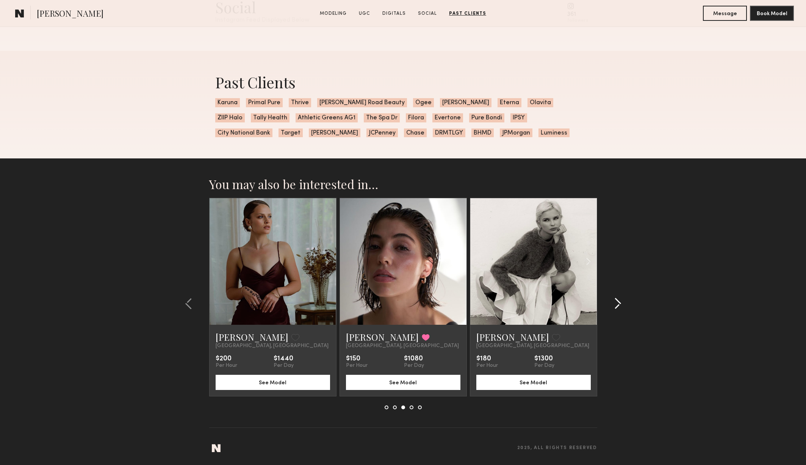
click at [612, 307] on button at bounding box center [615, 303] width 12 height 12
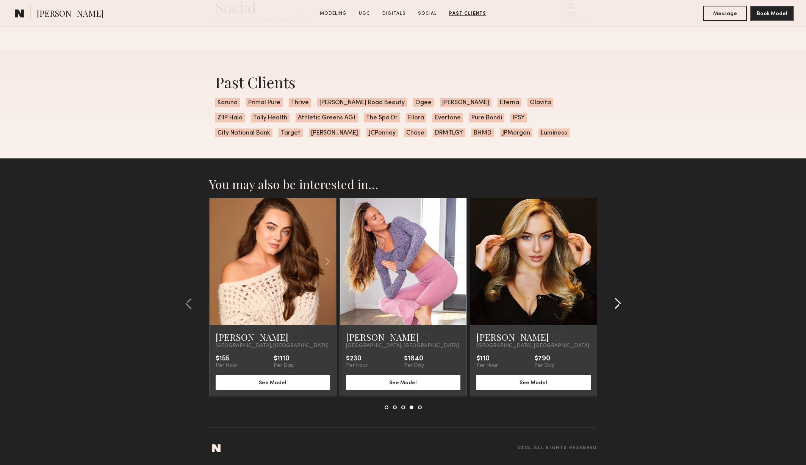
click at [612, 308] on button at bounding box center [615, 303] width 12 height 12
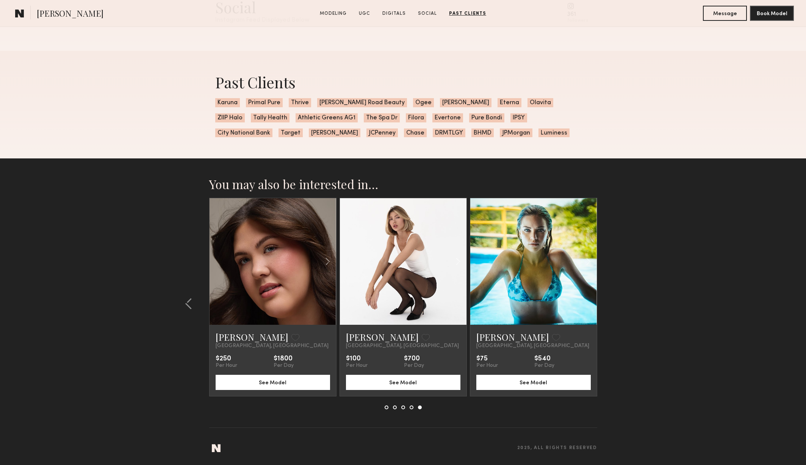
click at [612, 308] on section "You may also be interested in… [PERSON_NAME] Favorite [GEOGRAPHIC_DATA], [GEOGR…" at bounding box center [403, 311] width 806 height 306
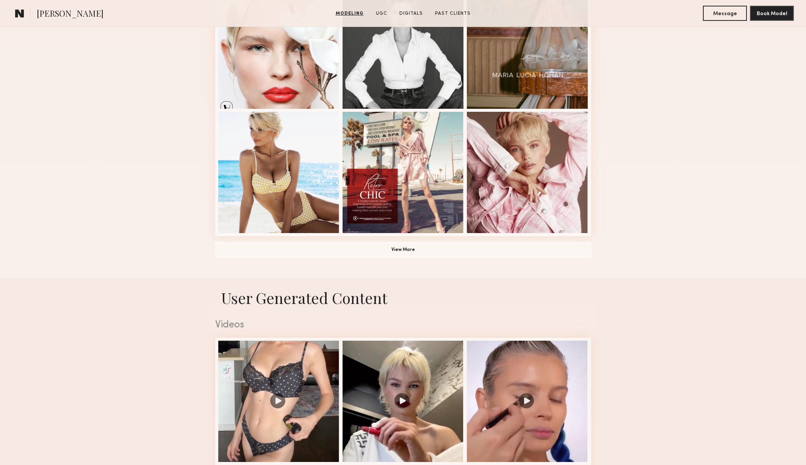
scroll to position [316, 0]
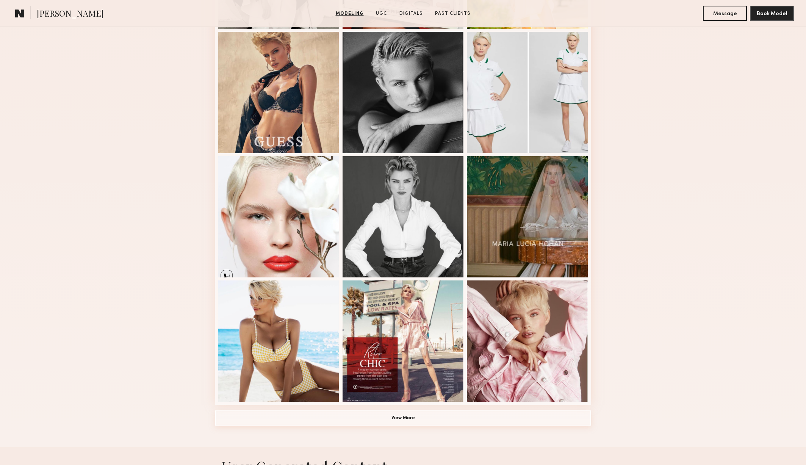
click at [439, 416] on button "View More" at bounding box center [403, 417] width 376 height 15
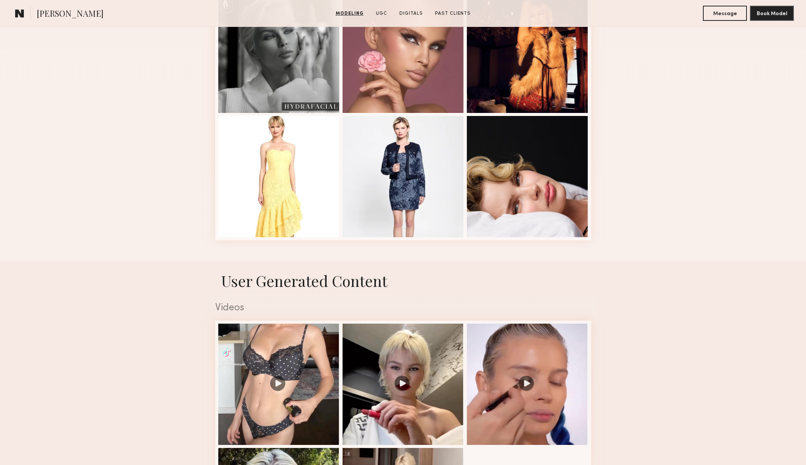
scroll to position [1109, 0]
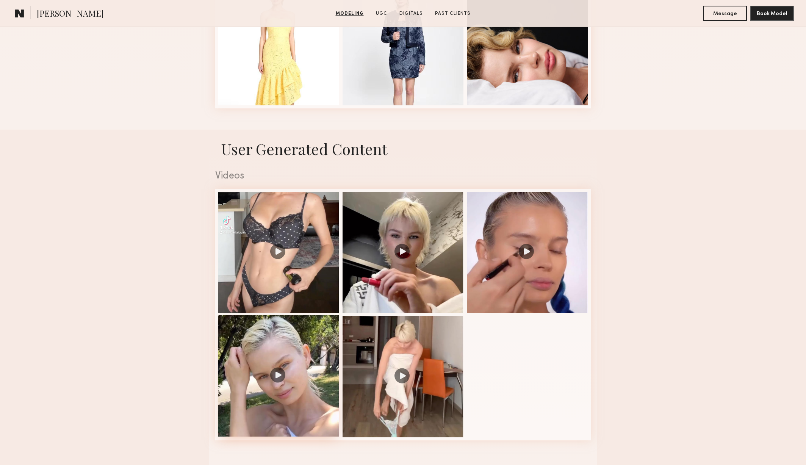
click at [303, 374] on div at bounding box center [278, 375] width 121 height 121
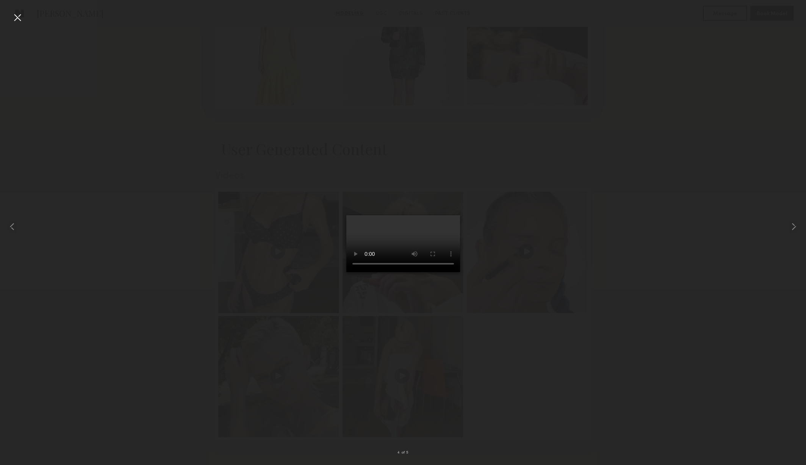
click at [629, 282] on div at bounding box center [403, 226] width 806 height 428
click at [11, 17] on div at bounding box center [17, 17] width 12 height 12
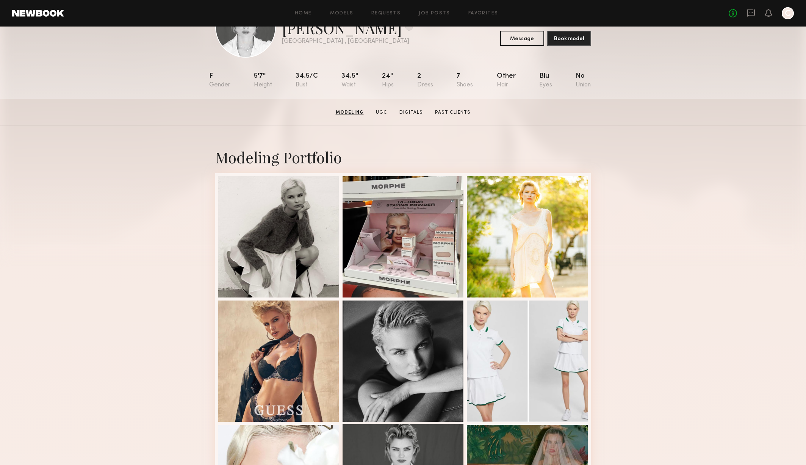
scroll to position [0, 0]
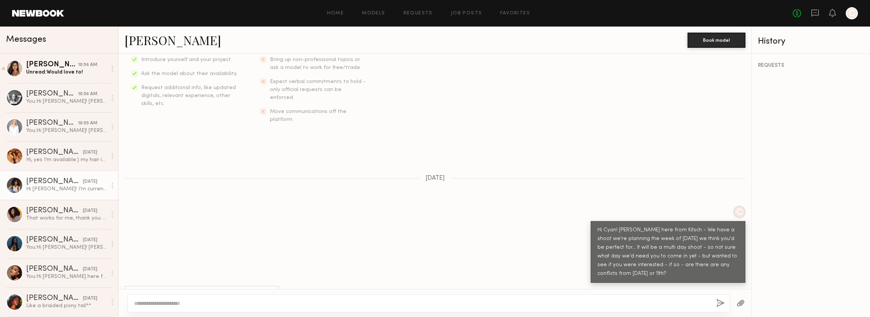
scroll to position [156, 0]
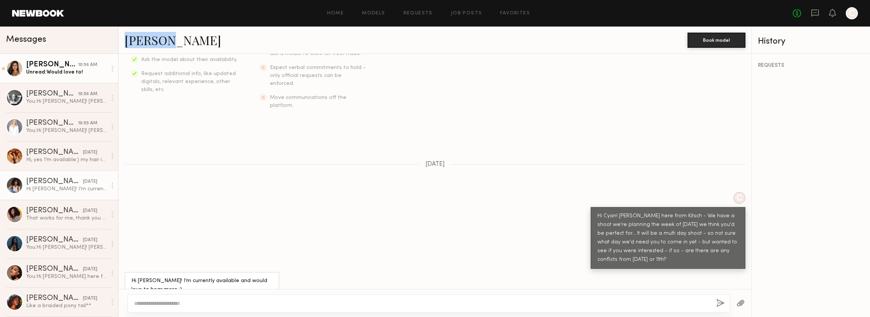
click at [59, 69] on div "Unread: Would love to!" at bounding box center [66, 72] width 81 height 7
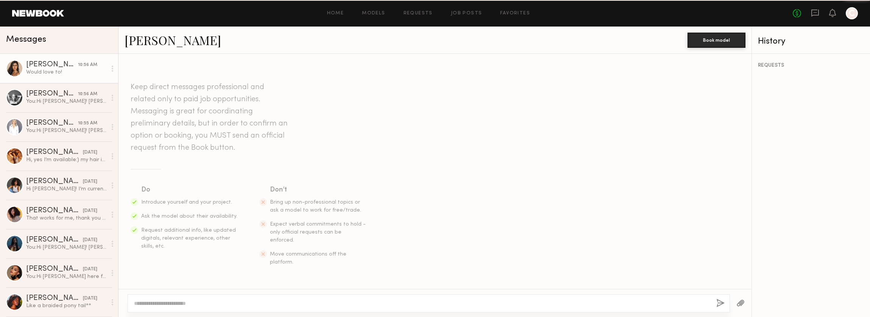
scroll to position [184, 0]
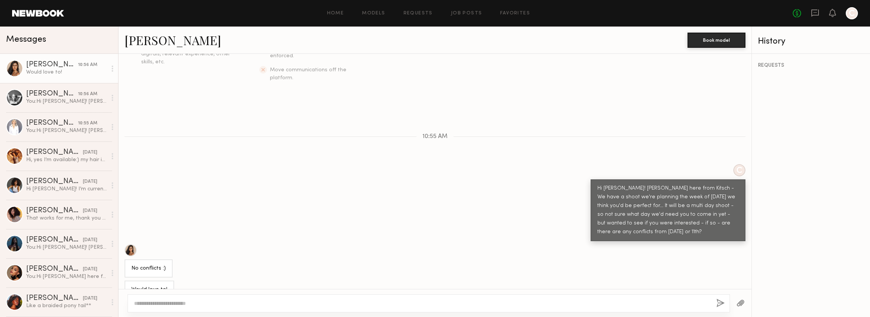
click at [239, 301] on textarea at bounding box center [422, 303] width 577 height 8
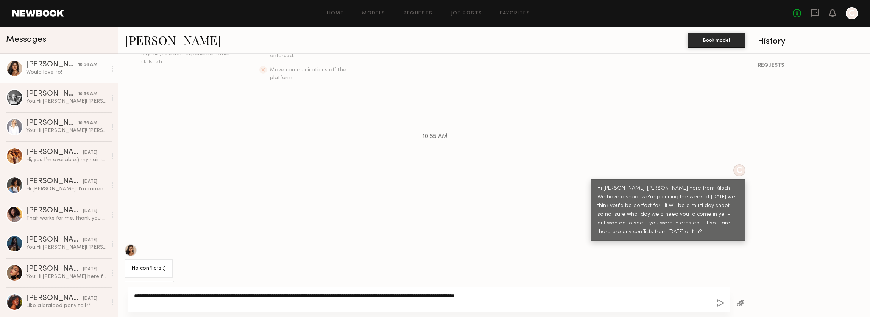
type textarea "**********"
click at [718, 302] on button "button" at bounding box center [721, 302] width 8 height 9
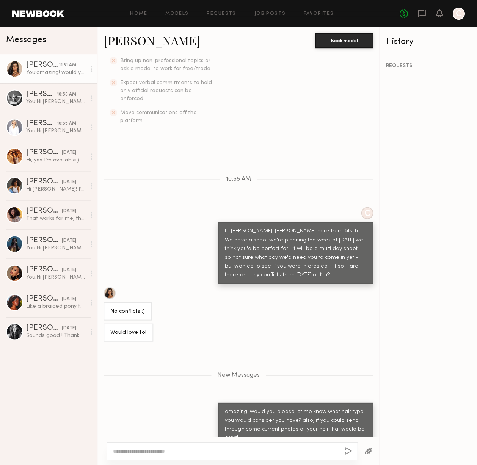
scroll to position [219, 0]
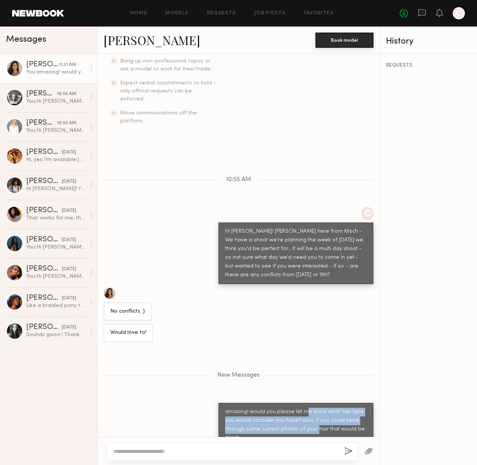
drag, startPoint x: 300, startPoint y: 401, endPoint x: 308, endPoint y: 416, distance: 16.8
click at [308, 316] on div "amazing! would you please let me know what hair type you would consider you hav…" at bounding box center [295, 425] width 141 height 35
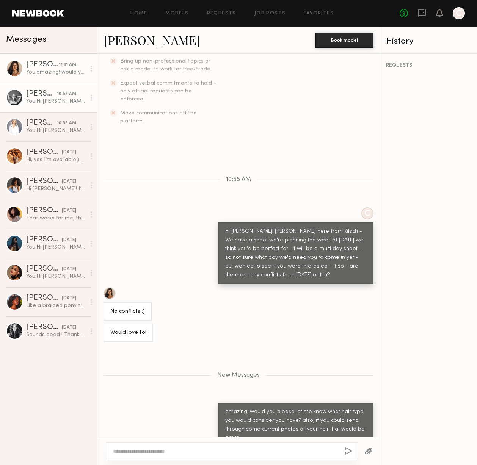
click at [31, 97] on div "Catherine P." at bounding box center [41, 94] width 31 height 8
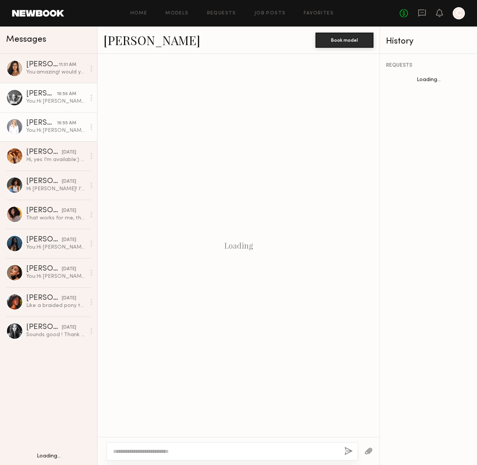
scroll to position [573, 0]
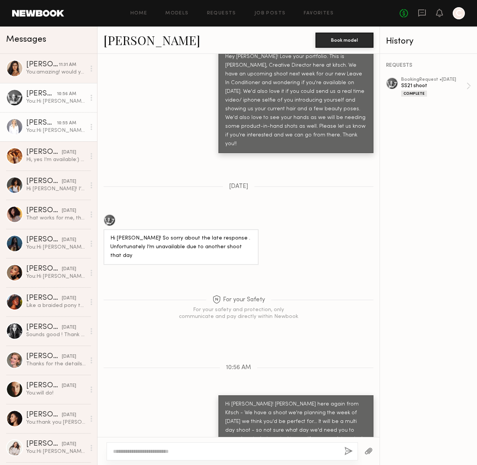
click at [50, 123] on div "Stephanie B." at bounding box center [41, 123] width 31 height 8
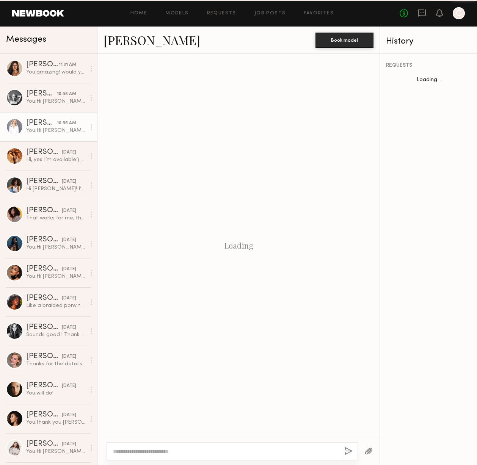
scroll to position [56, 0]
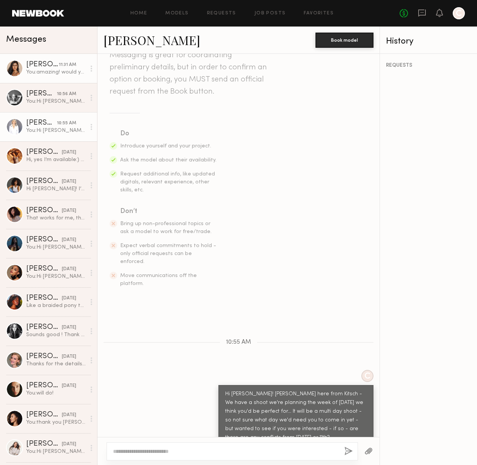
click at [61, 69] on div "You: amazing! would you please let me know what hair type you would consider yo…" at bounding box center [55, 72] width 59 height 7
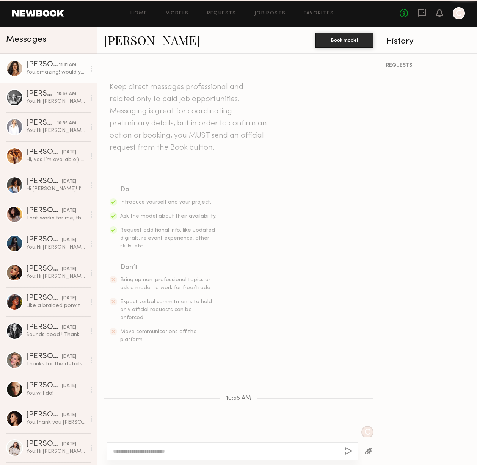
scroll to position [161, 0]
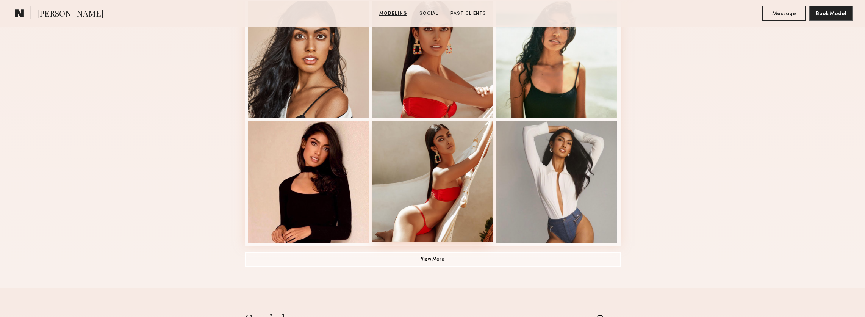
scroll to position [520, 0]
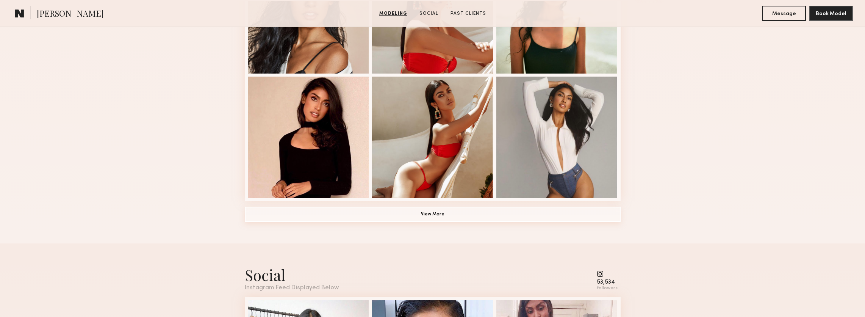
click at [438, 212] on button "View More" at bounding box center [433, 213] width 376 height 15
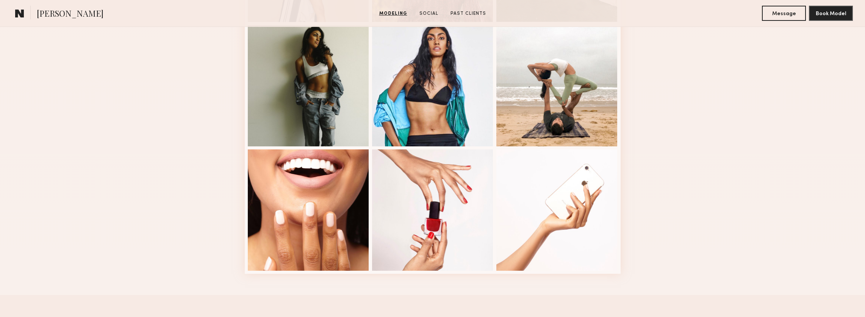
scroll to position [966, 0]
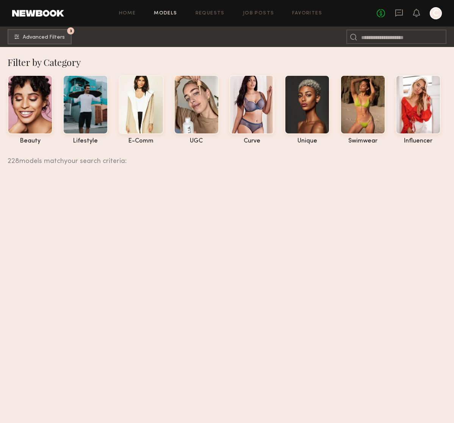
scroll to position [15194, 0]
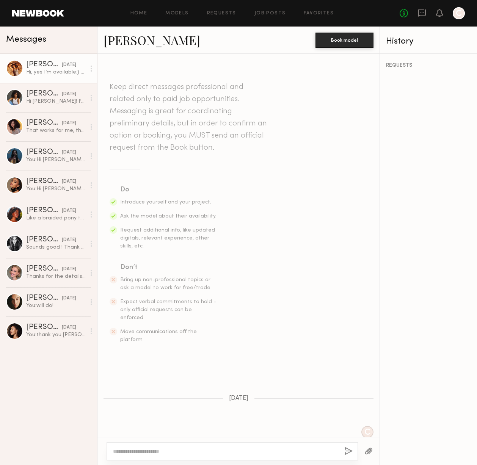
scroll to position [626, 0]
